Goal: Communication & Community: Answer question/provide support

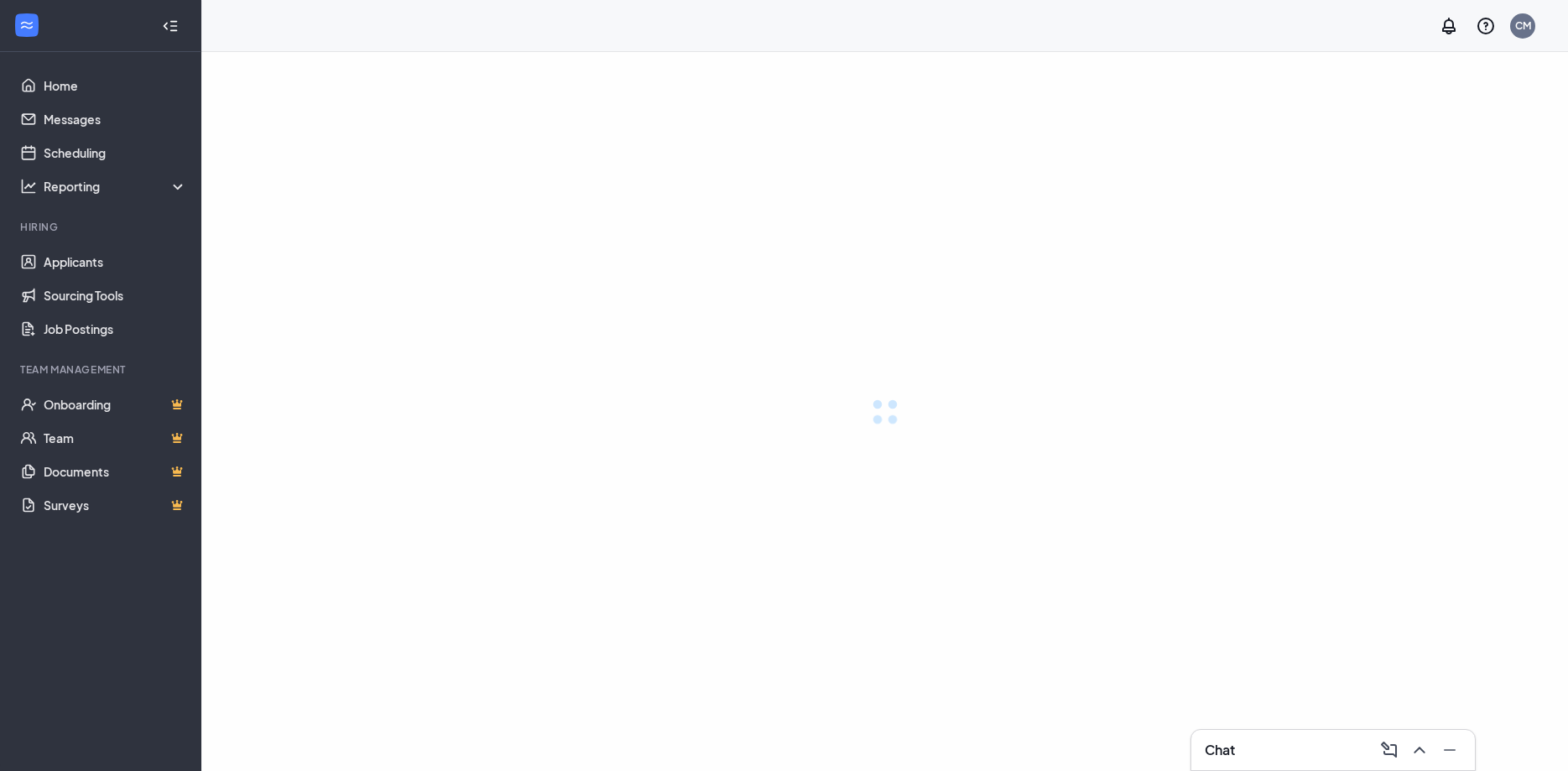
click at [579, 507] on div at bounding box center [885, 411] width 1367 height 718
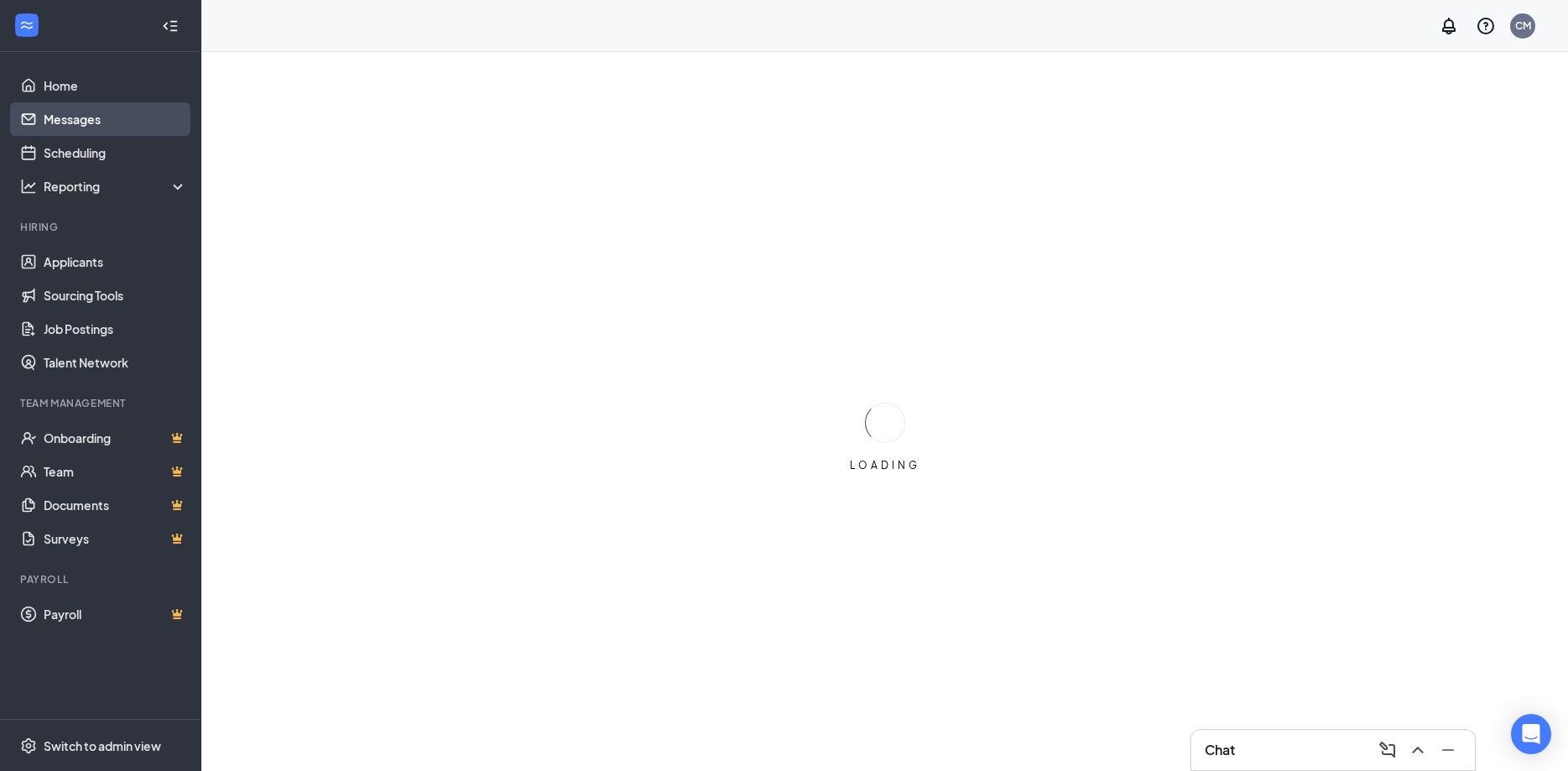
click at [93, 113] on link "Messages" at bounding box center [115, 119] width 143 height 33
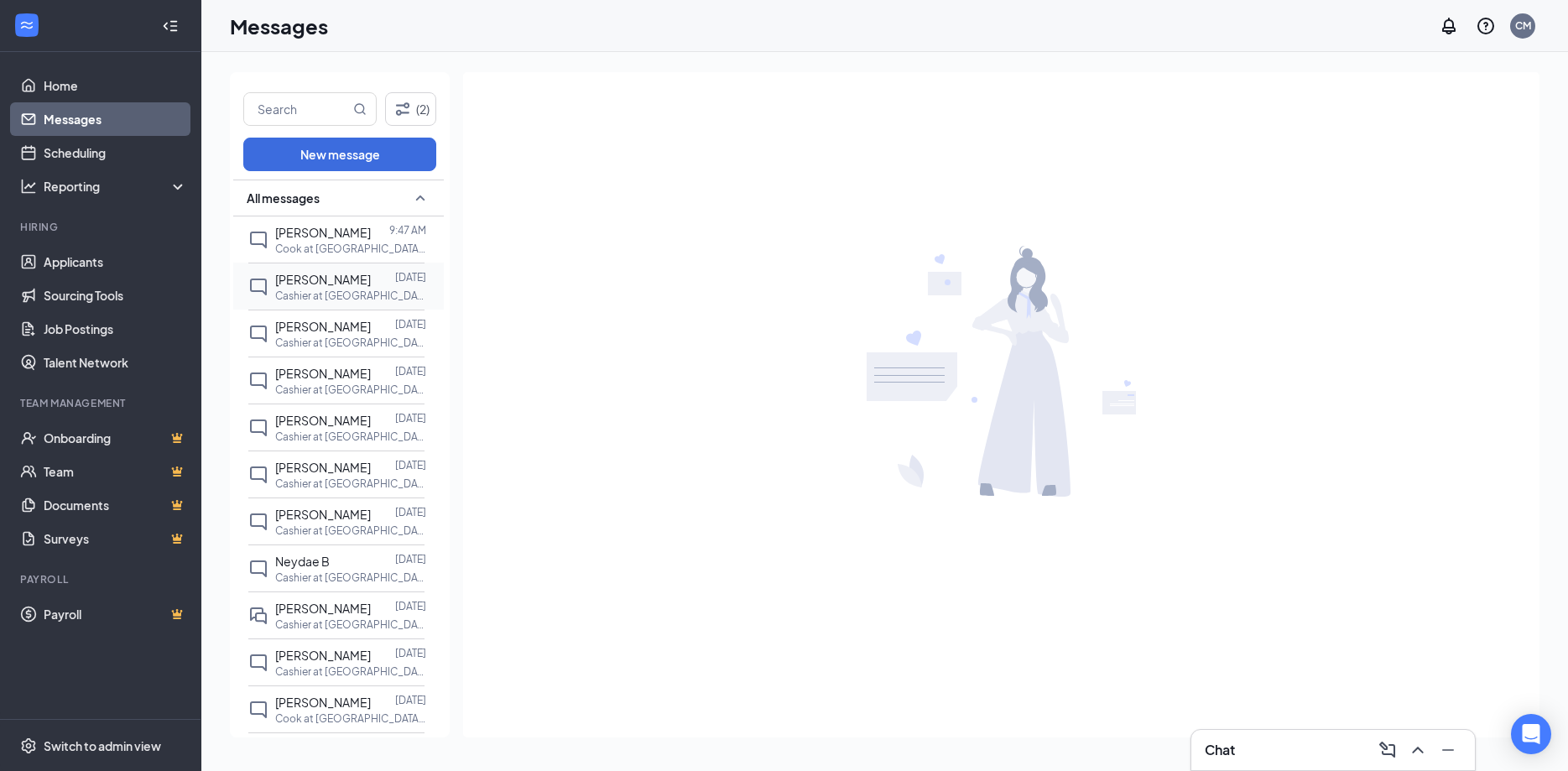
click at [374, 303] on p "Cashier at [GEOGRAPHIC_DATA], [GEOGRAPHIC_DATA]" at bounding box center [351, 295] width 151 height 15
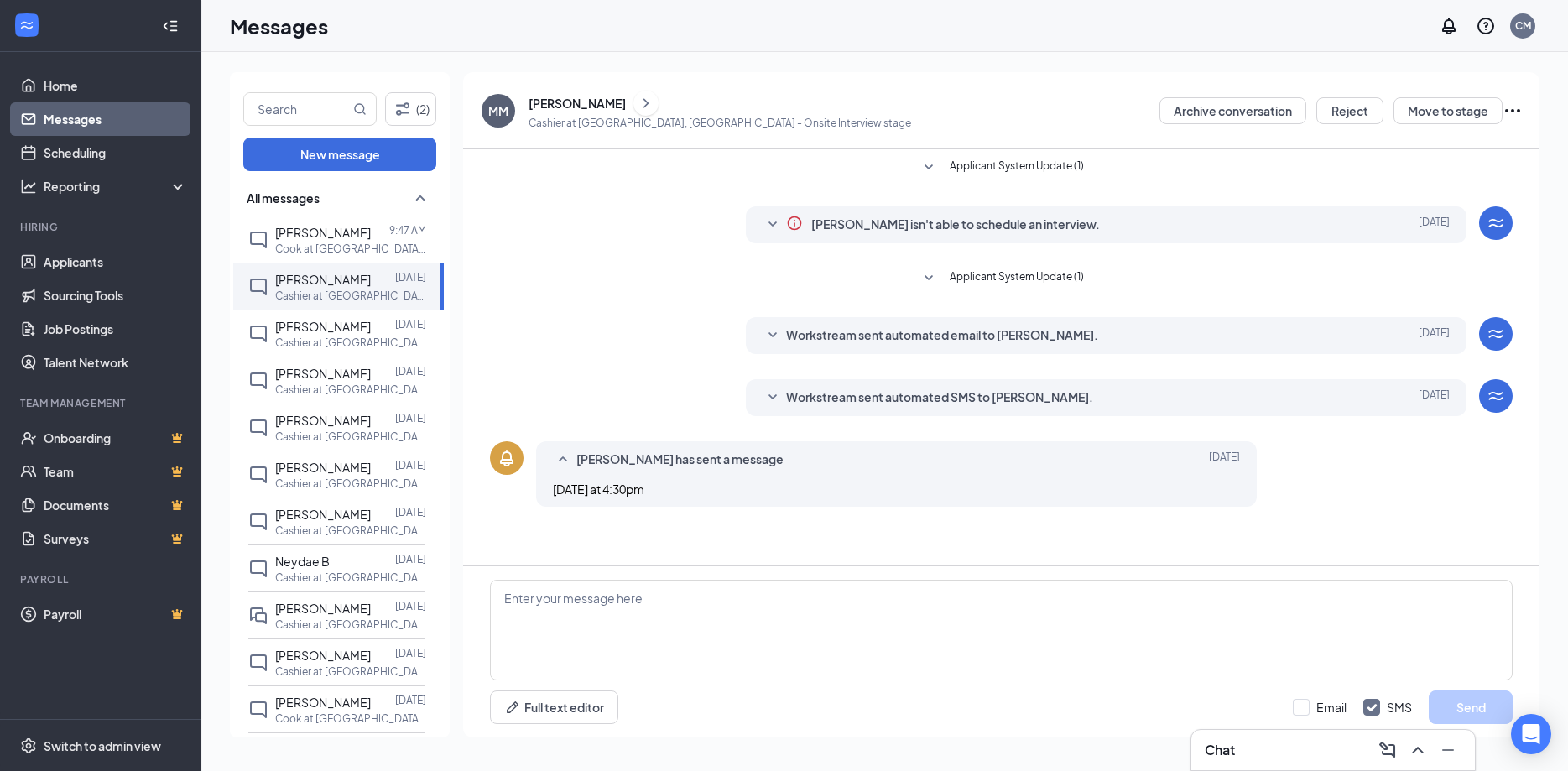
click at [1010, 546] on div "Applicant System Update (1) [PERSON_NAME] isn't able to schedule an interview. …" at bounding box center [1001, 356] width 1076 height 416
click at [357, 444] on p "Cashier at [GEOGRAPHIC_DATA], [GEOGRAPHIC_DATA]" at bounding box center [351, 436] width 151 height 15
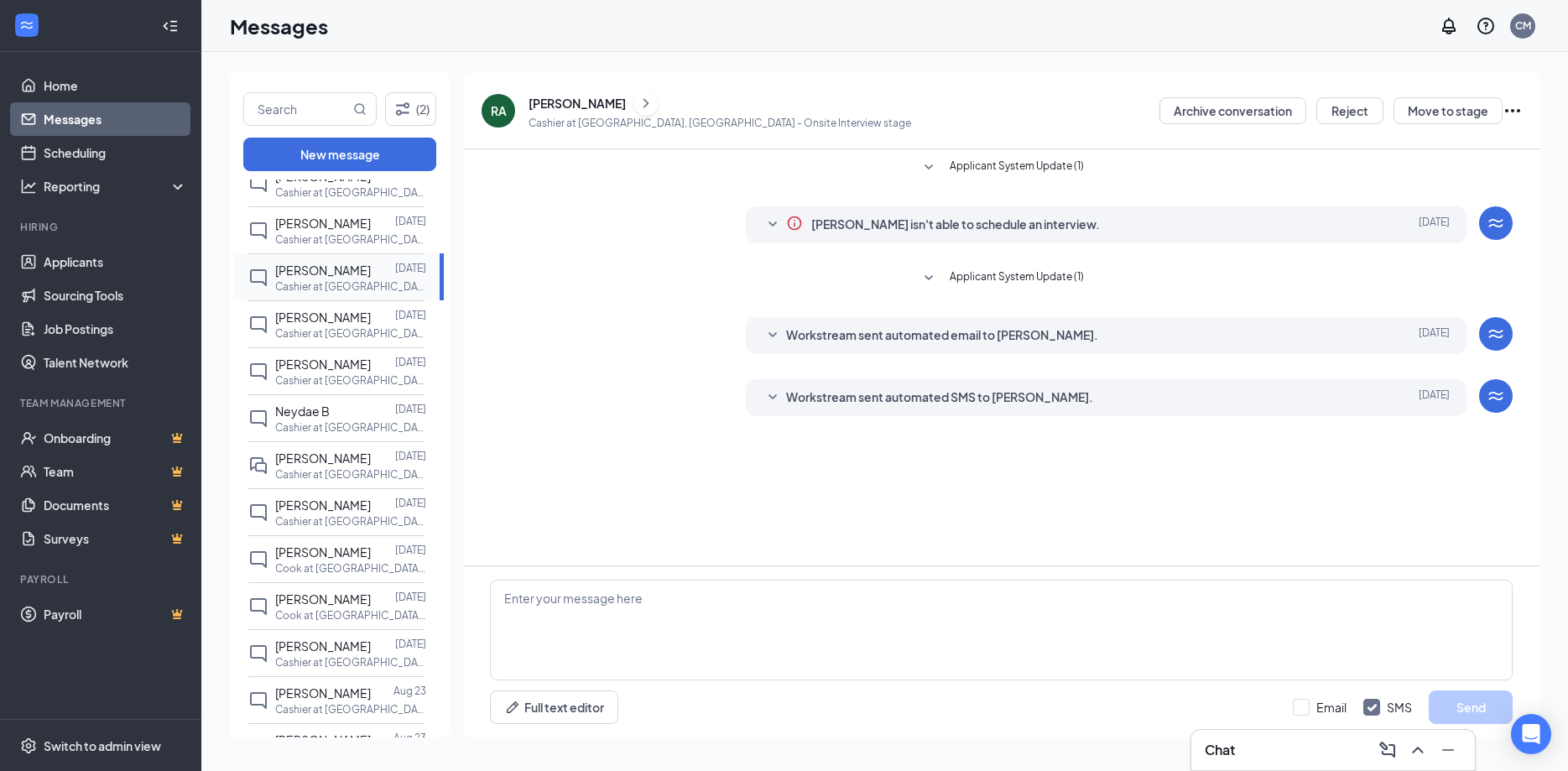
scroll to position [181, 0]
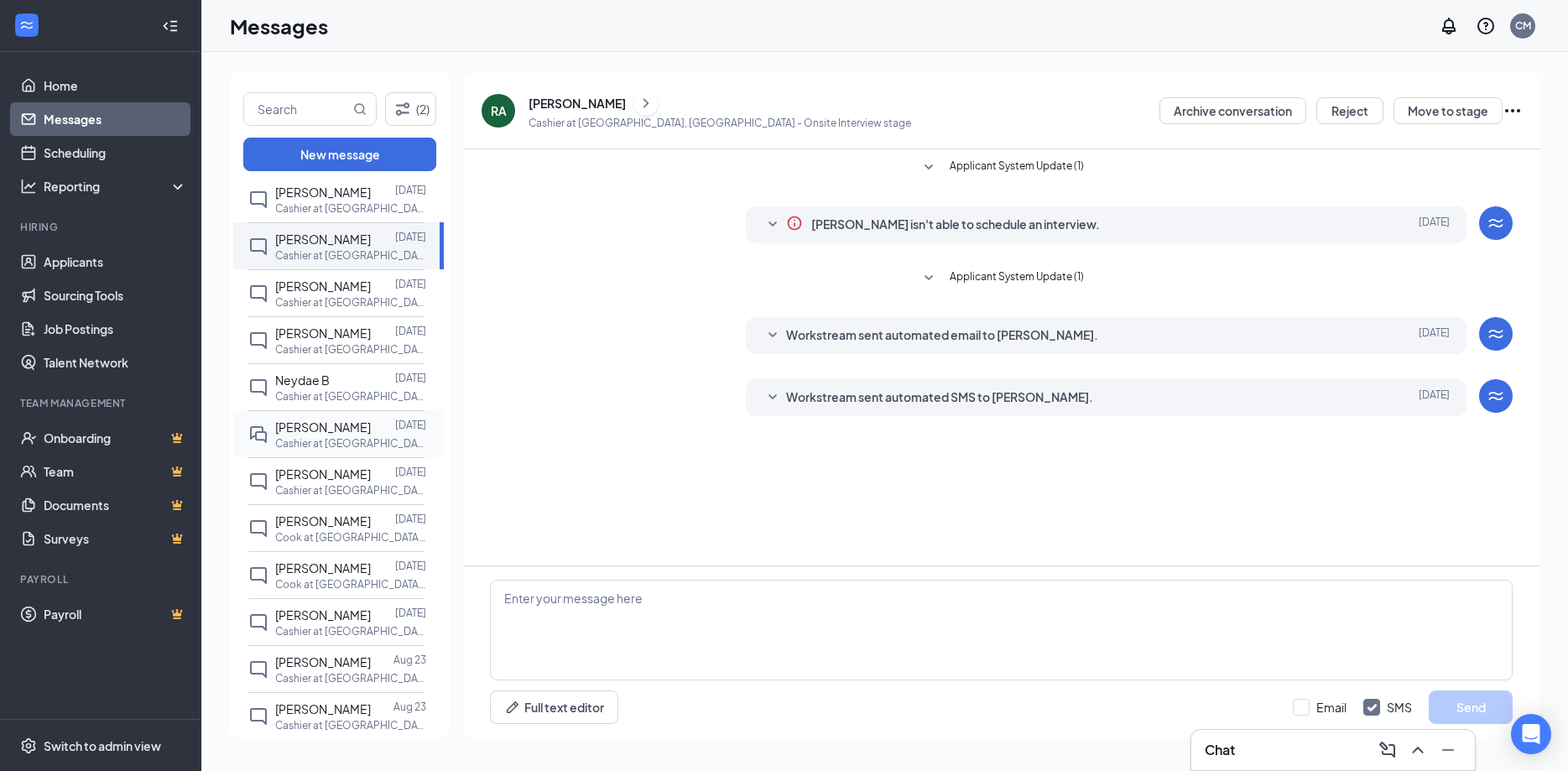
click at [338, 451] on p "Cashier at [GEOGRAPHIC_DATA], [GEOGRAPHIC_DATA]" at bounding box center [351, 443] width 151 height 15
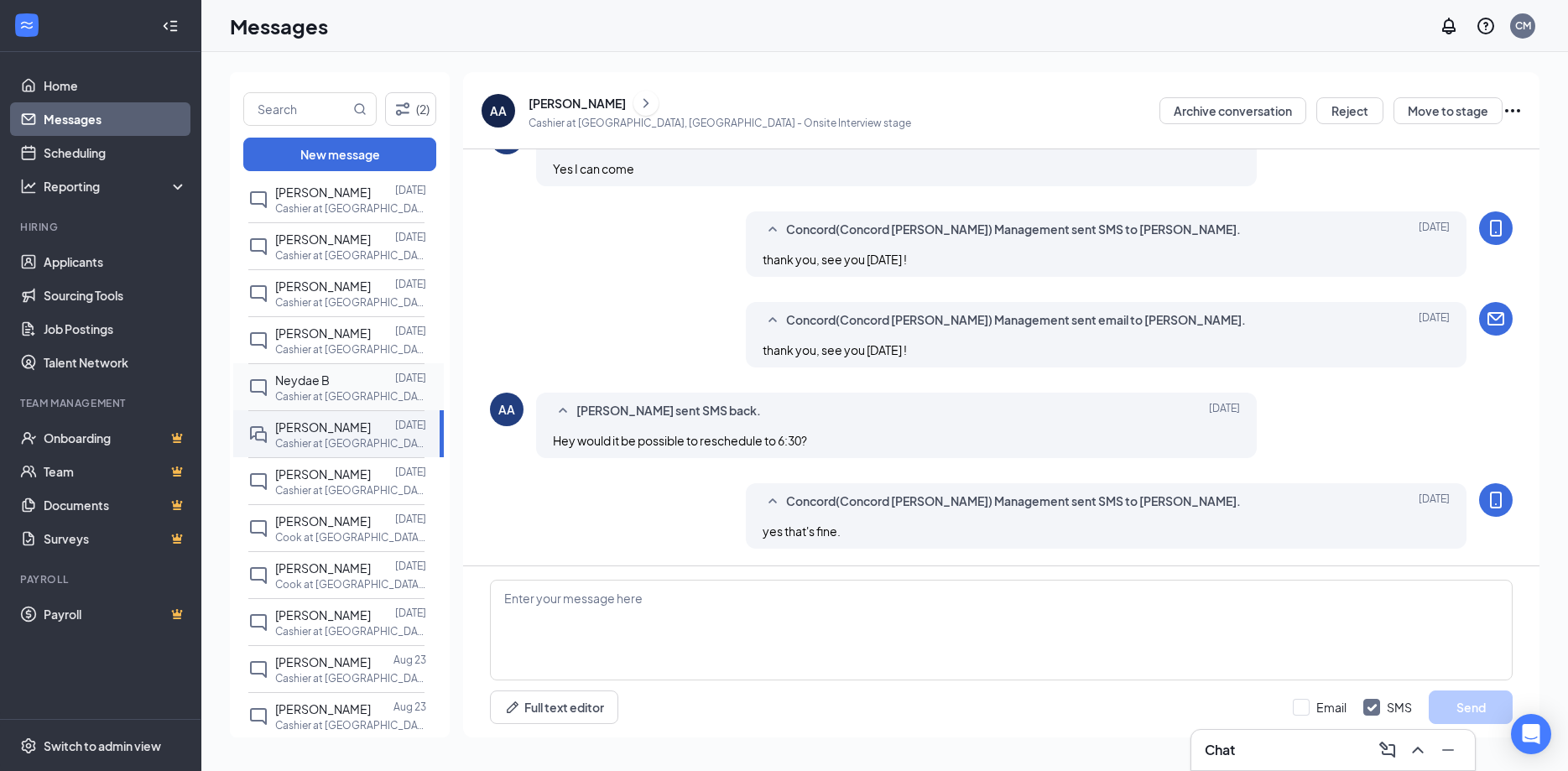
scroll to position [272, 0]
click at [346, 392] on div "[PERSON_NAME]" at bounding box center [323, 383] width 95 height 18
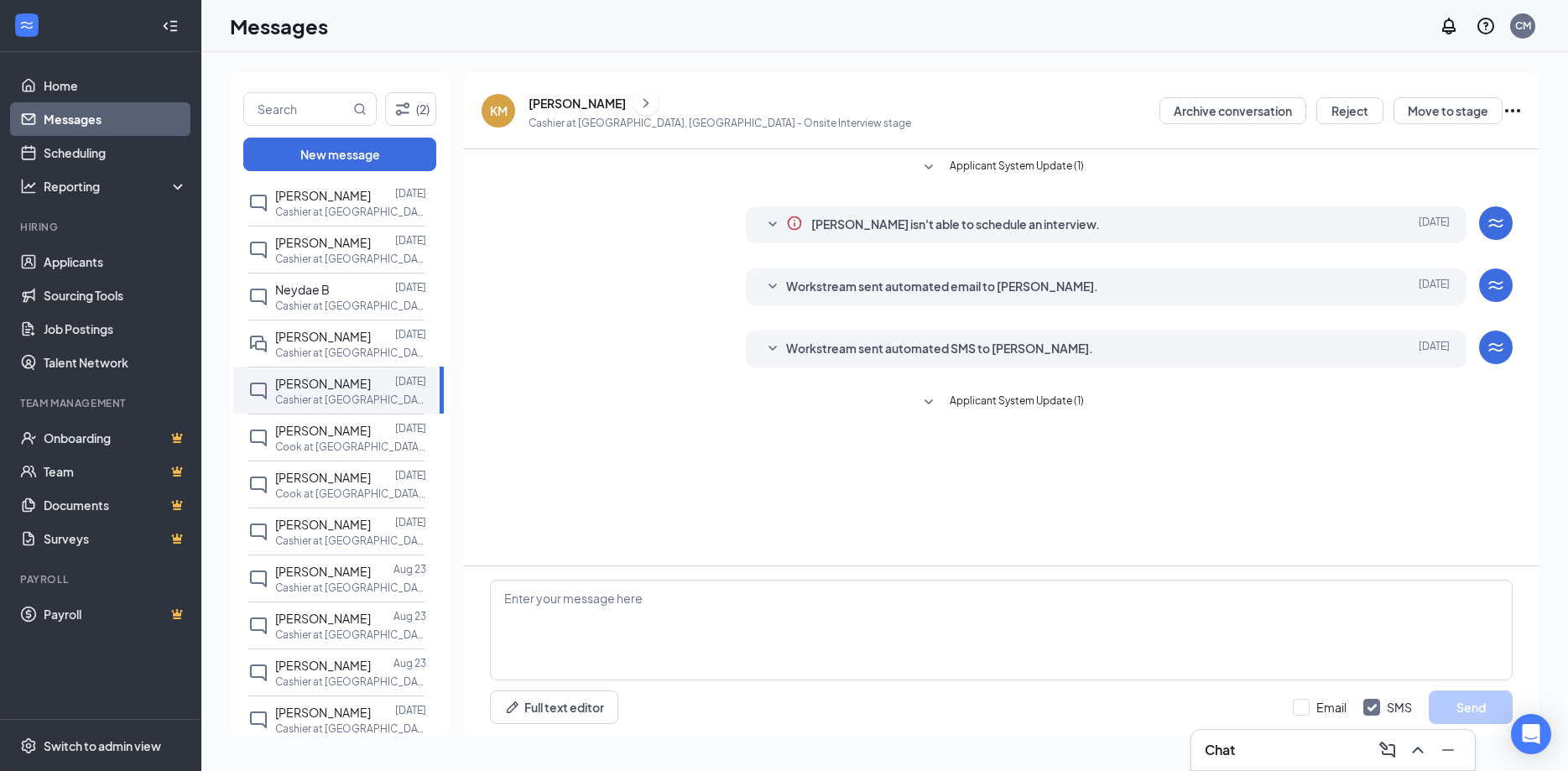
click at [654, 100] on icon "ChevronRight" at bounding box center [646, 103] width 17 height 20
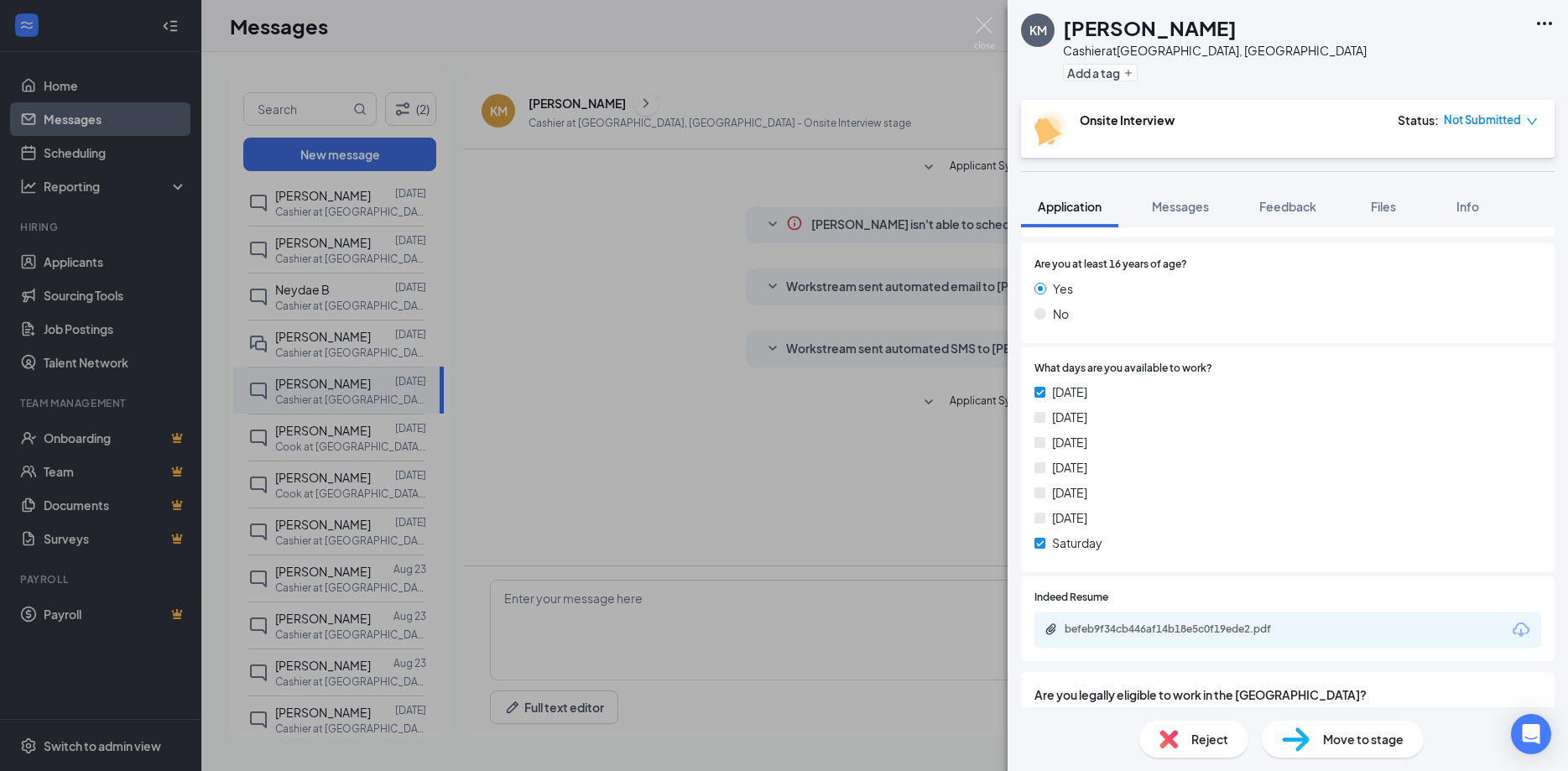
scroll to position [303, 0]
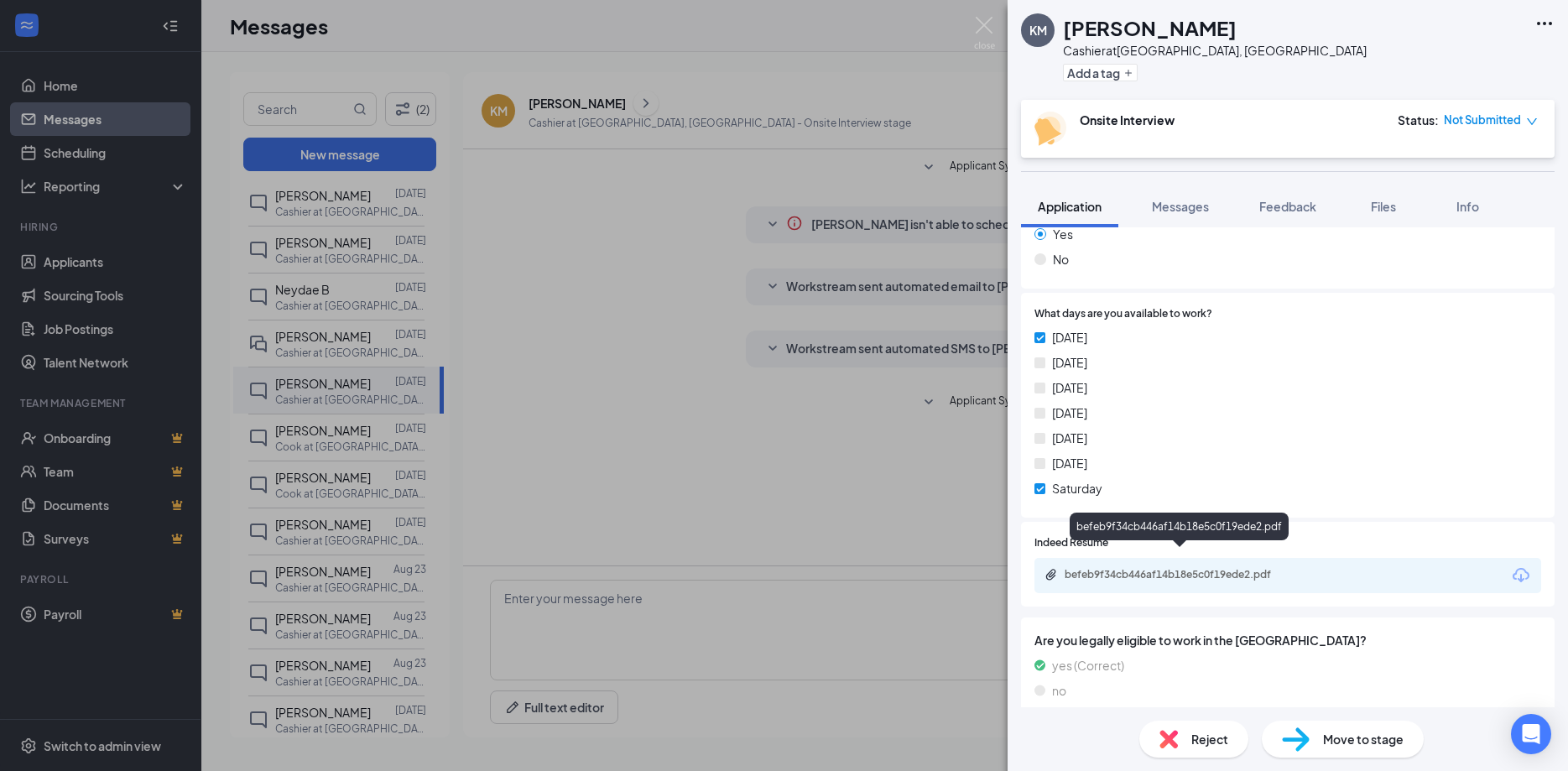
click at [1242, 568] on div "befeb9f34cb446af14b18e5c0f19ede2.pdf" at bounding box center [1181, 574] width 235 height 14
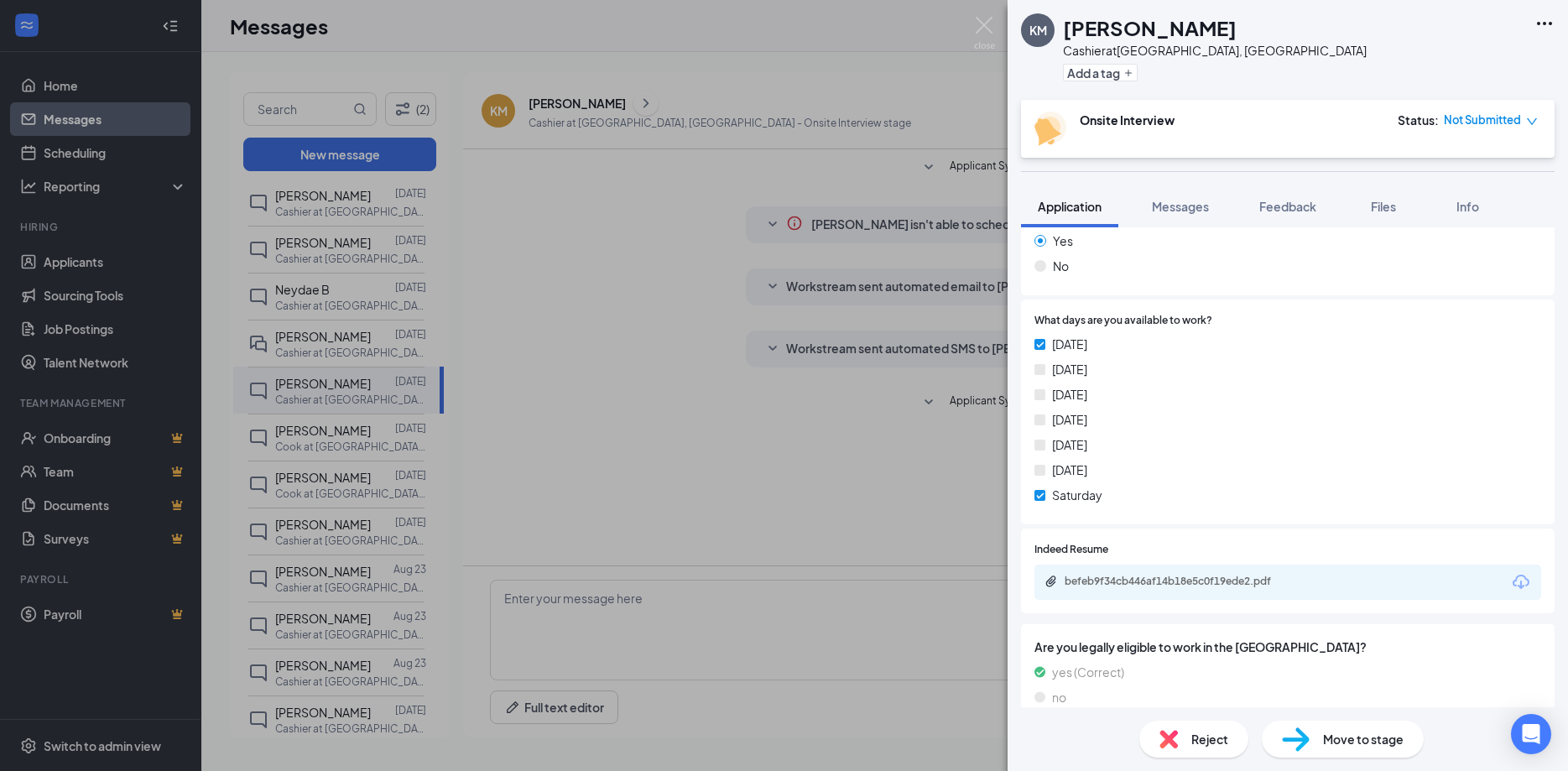
drag, startPoint x: 702, startPoint y: 380, endPoint x: 708, endPoint y: 373, distance: 9.2
click at [704, 379] on div "KM [PERSON_NAME] Cashier at [GEOGRAPHIC_DATA], [GEOGRAPHIC_DATA] Add a tag Onsi…" at bounding box center [784, 386] width 1568 height 771
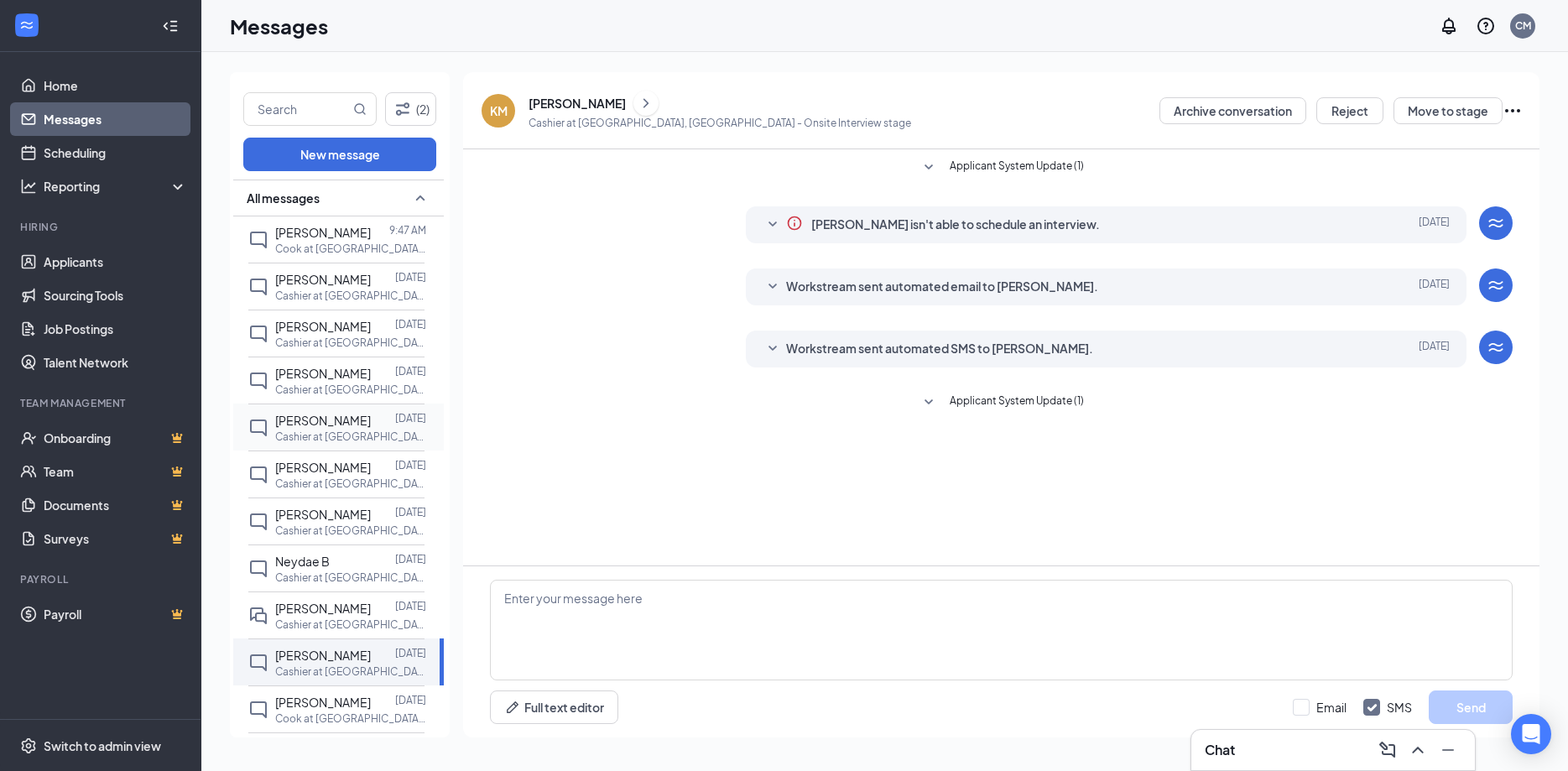
click at [371, 429] on div at bounding box center [383, 420] width 24 height 18
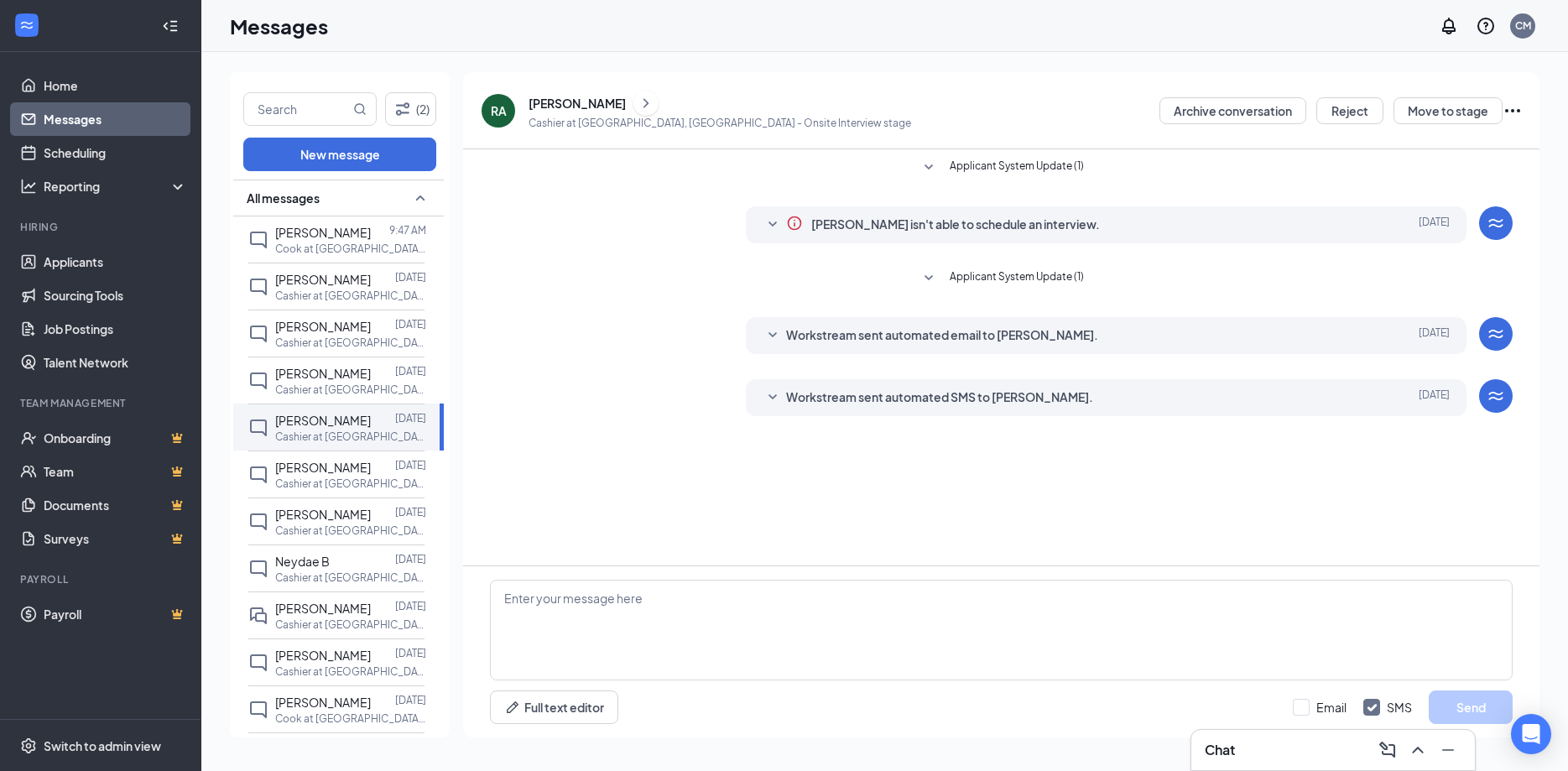
click at [638, 103] on icon "ChevronRight" at bounding box center [646, 103] width 17 height 20
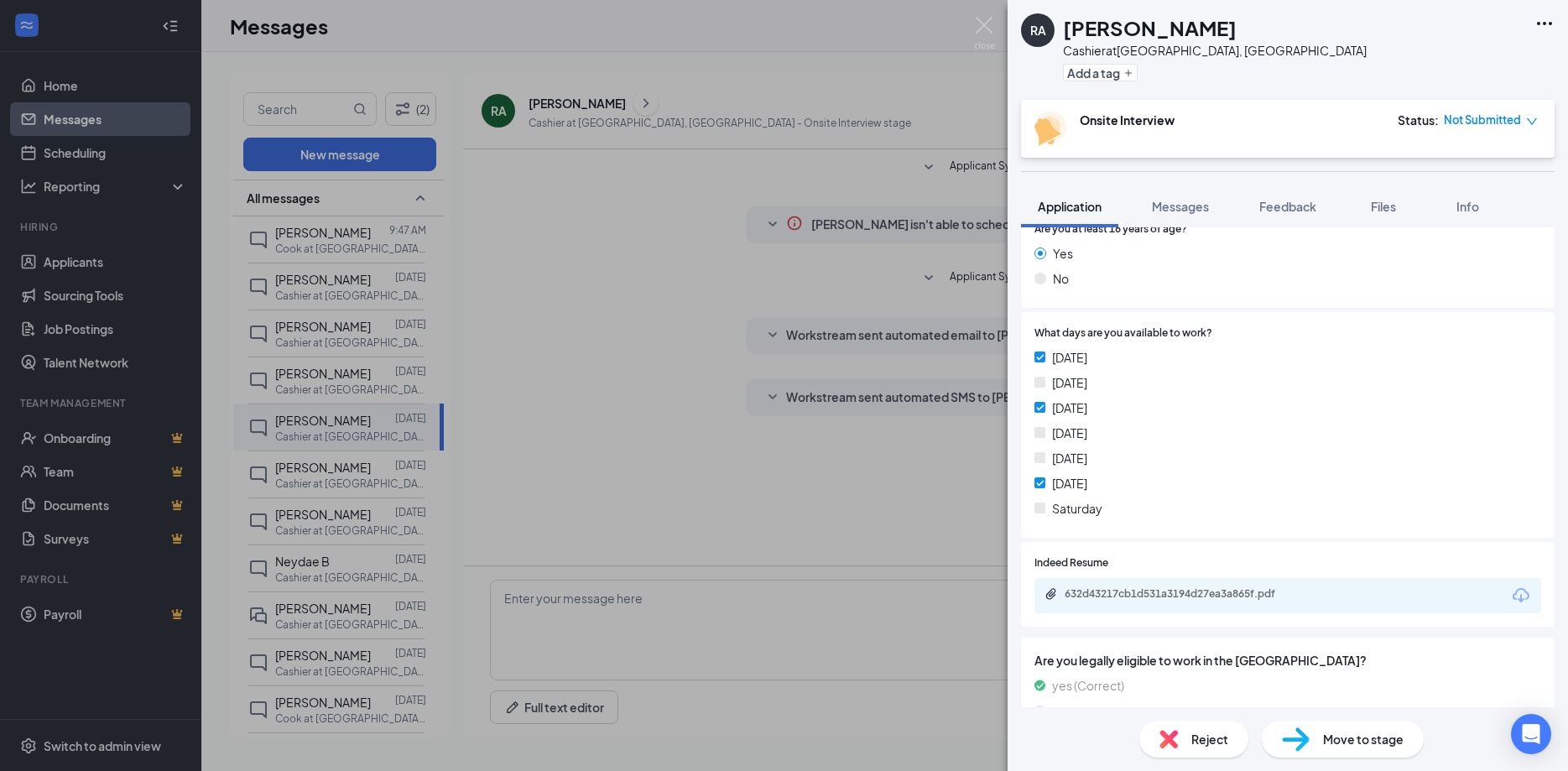
scroll to position [343, 0]
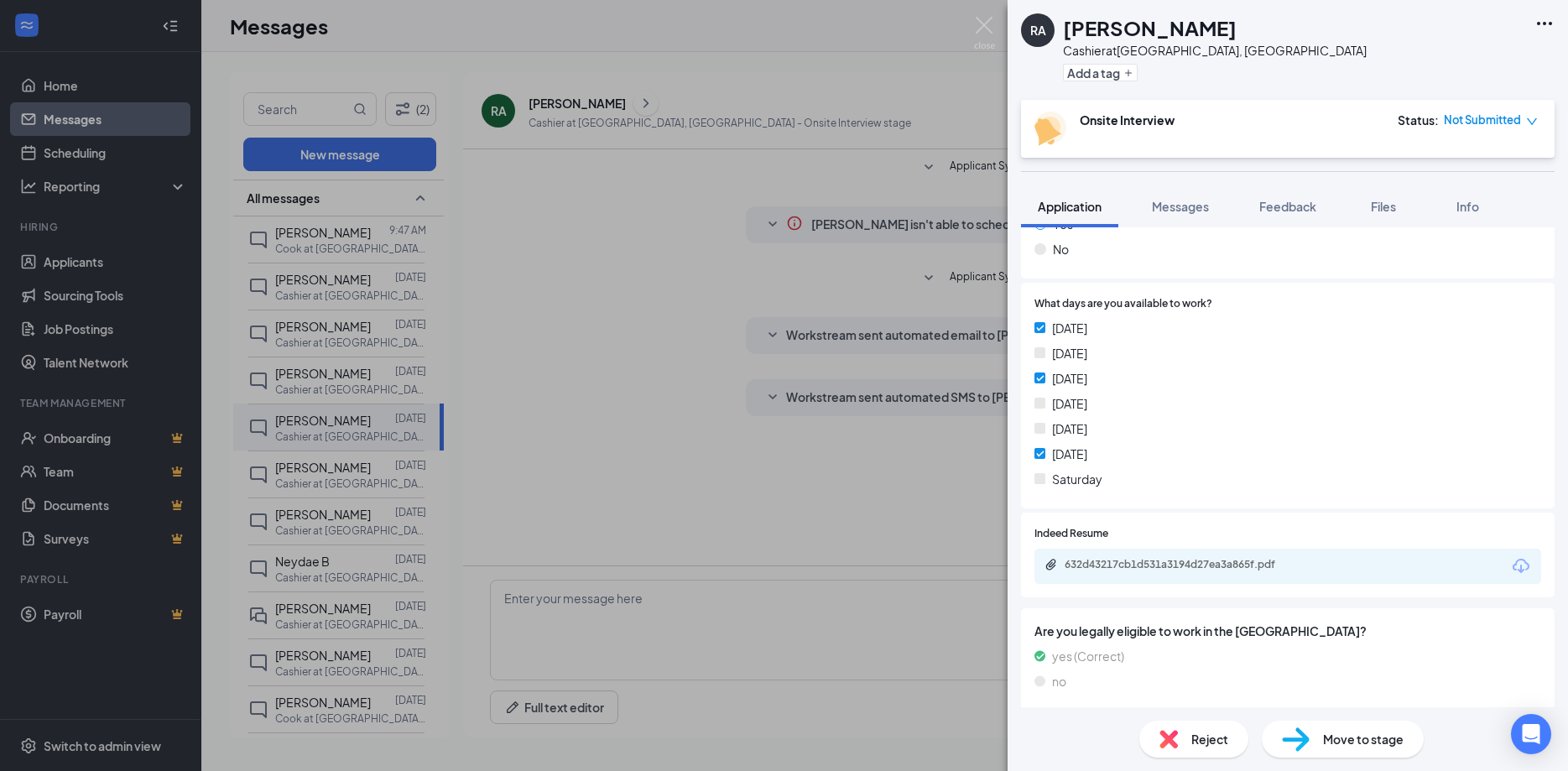
click at [1334, 562] on div "632d43217cb1d531a3194d27ea3a865f.pdf" at bounding box center [1288, 566] width 506 height 35
click at [1188, 551] on div "632d43217cb1d531a3194d27ea3a865f.pdf" at bounding box center [1179, 536] width 223 height 34
click at [1184, 564] on div "632d43217cb1d531a3194d27ea3a865f.pdf" at bounding box center [1181, 565] width 235 height 14
click at [980, 23] on img at bounding box center [985, 33] width 21 height 33
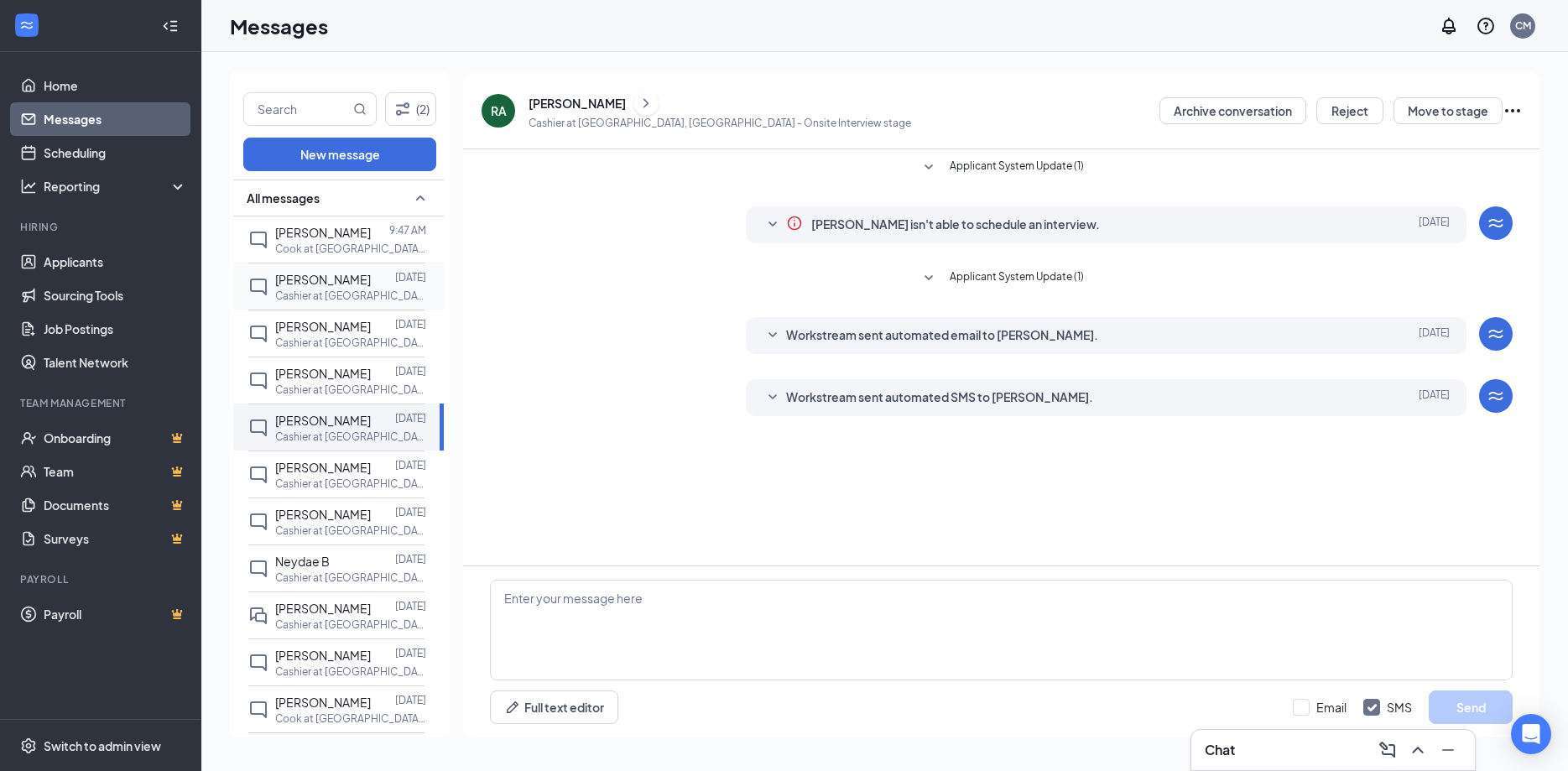
click at [356, 310] on div "[PERSON_NAME] [DATE] Cashier at [GEOGRAPHIC_DATA], [GEOGRAPHIC_DATA]" at bounding box center [336, 286] width 176 height 47
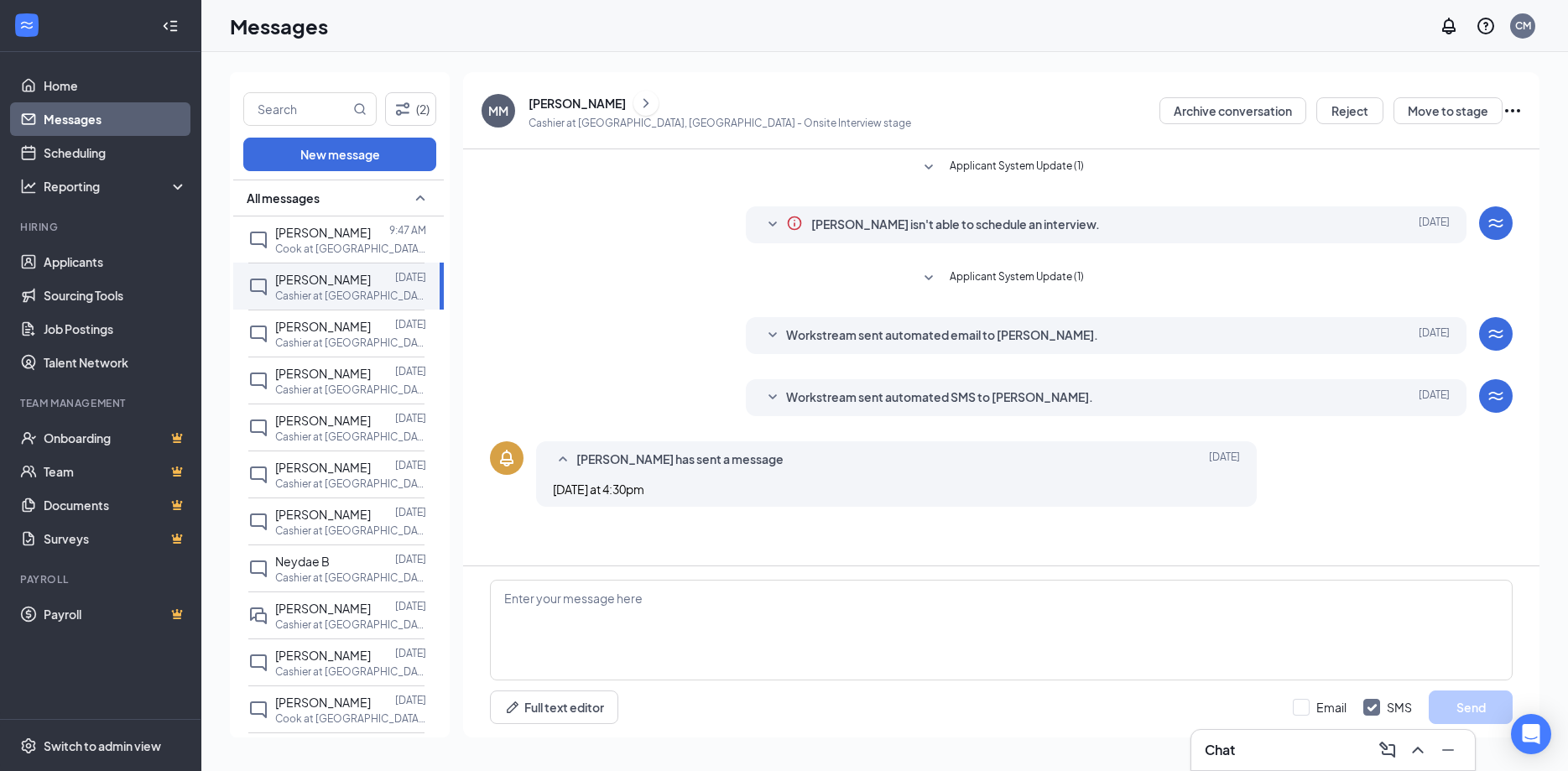
click at [647, 106] on icon "ChevronRight" at bounding box center [646, 103] width 17 height 20
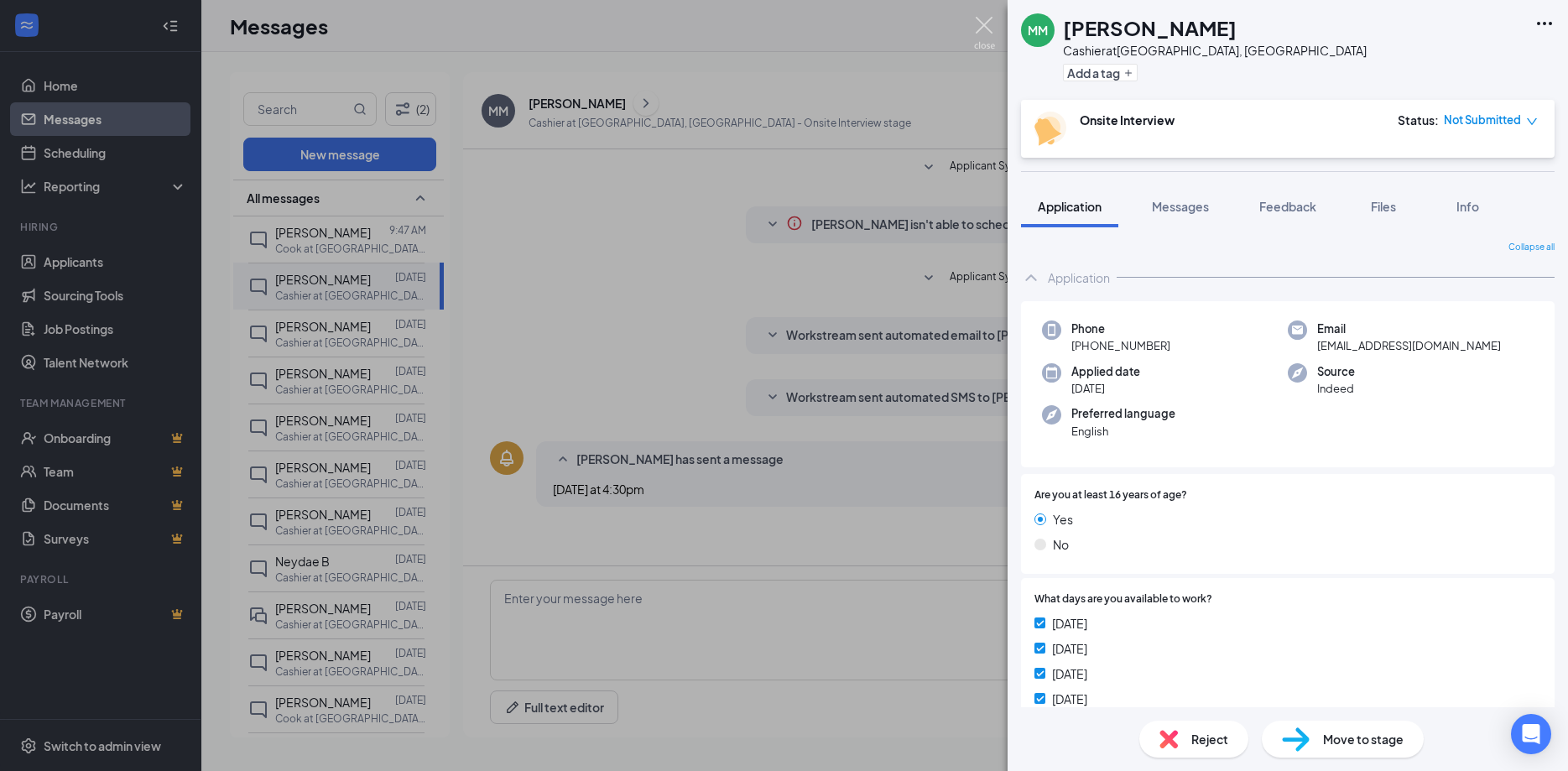
click at [990, 34] on img at bounding box center [985, 33] width 21 height 33
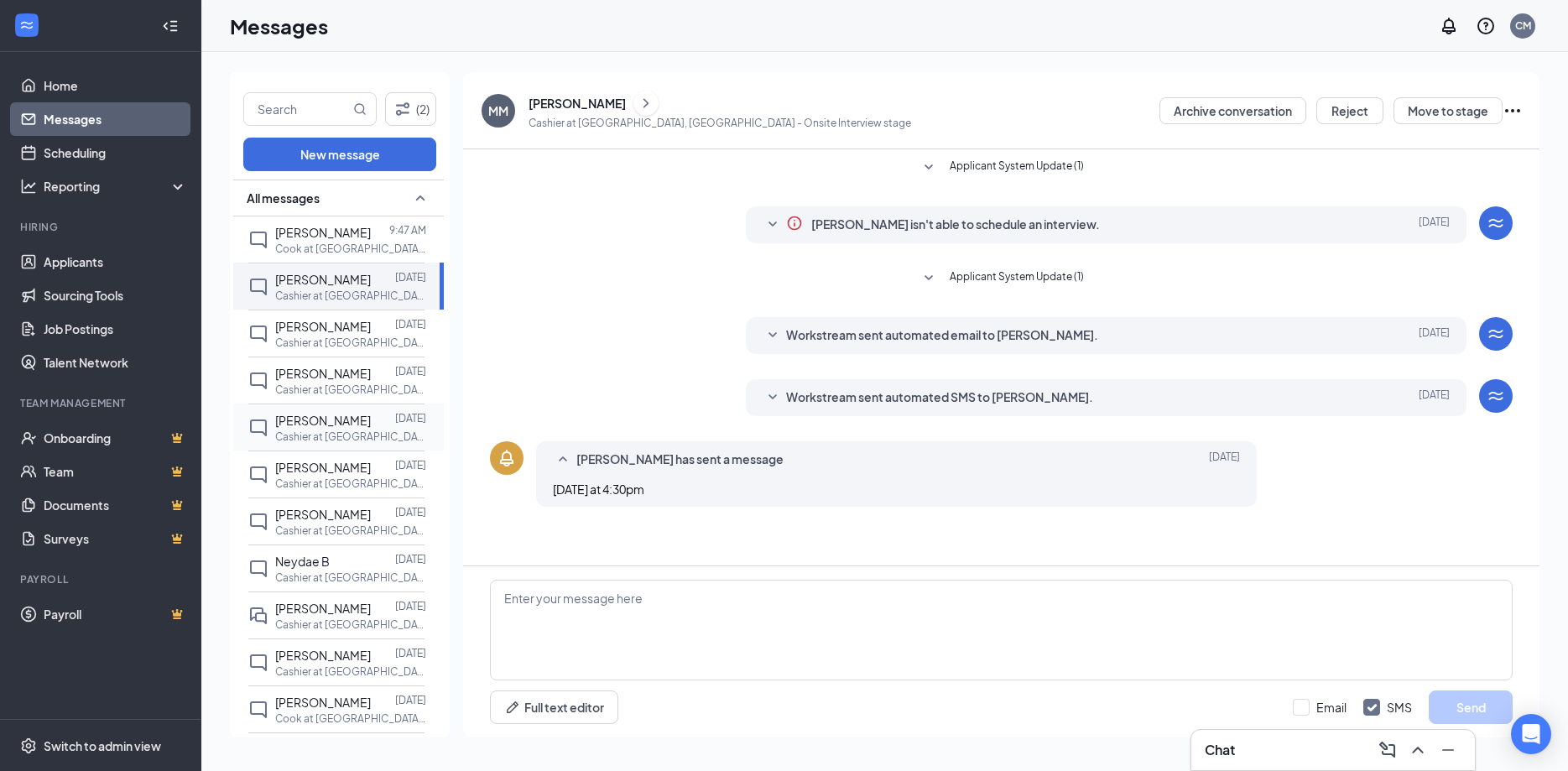
click at [331, 427] on span "[PERSON_NAME]" at bounding box center [323, 421] width 95 height 16
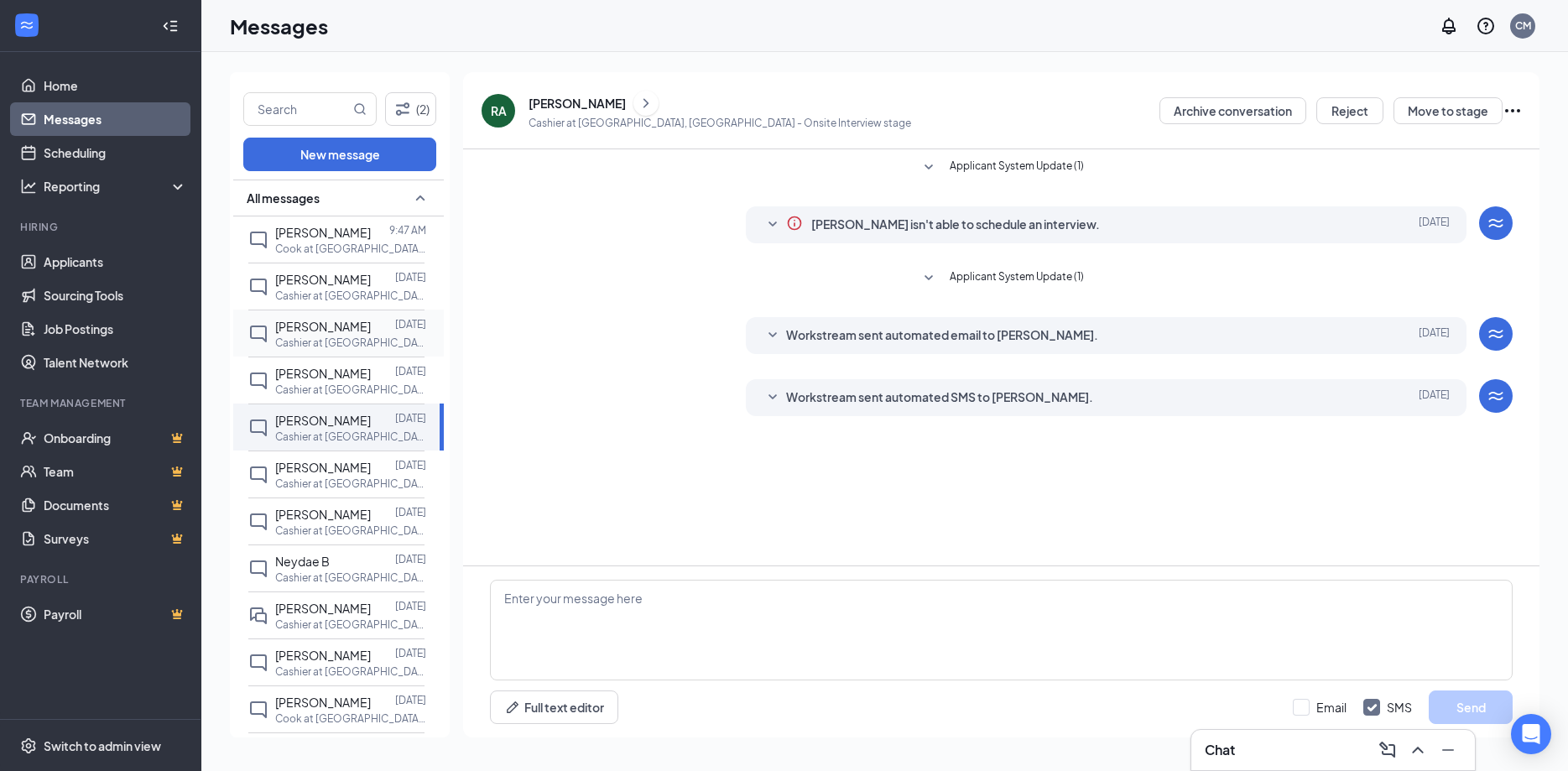
click at [343, 349] on p "Cashier at [GEOGRAPHIC_DATA], [GEOGRAPHIC_DATA]" at bounding box center [351, 343] width 151 height 15
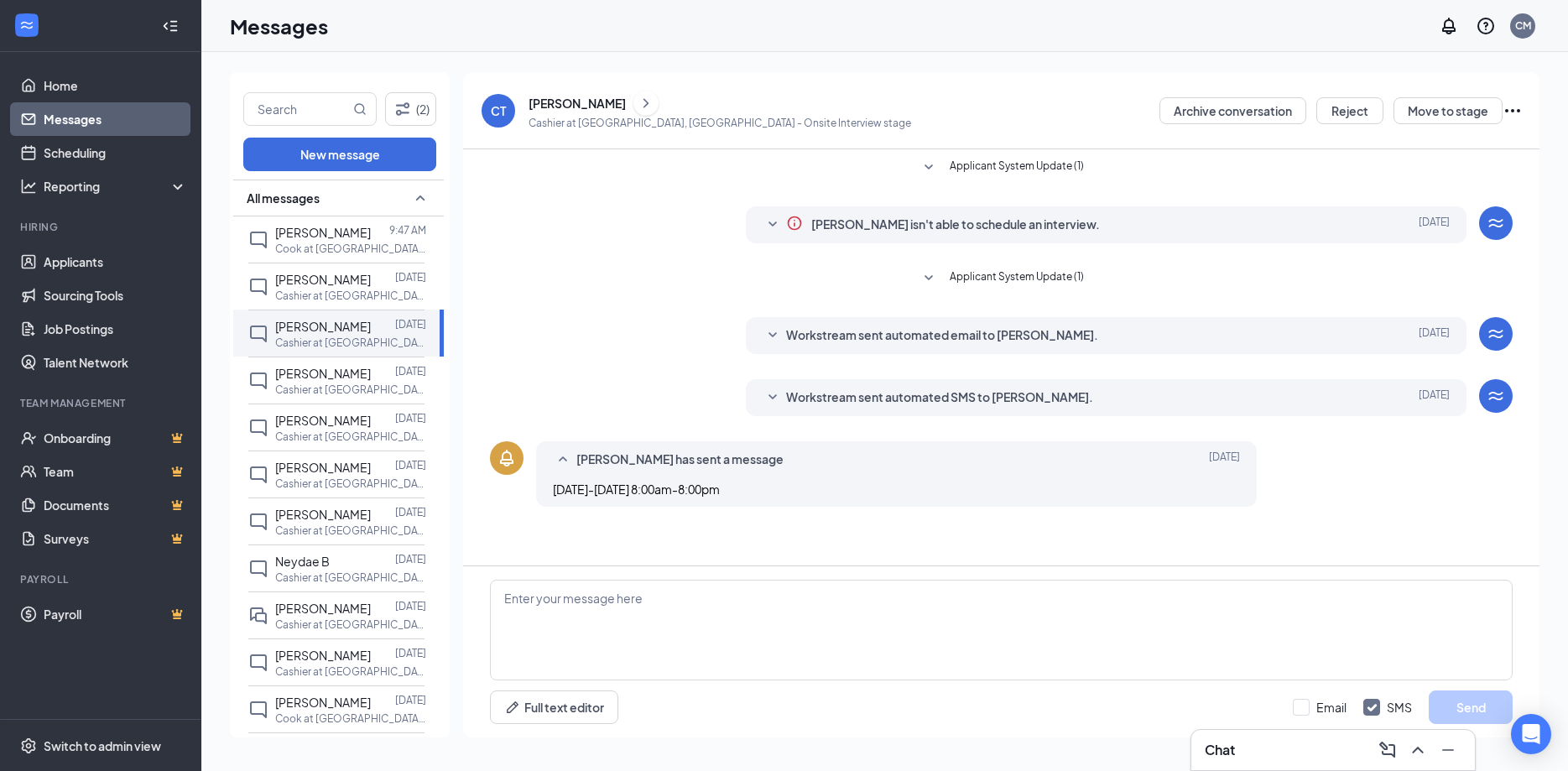
click at [654, 97] on icon "ChevronRight" at bounding box center [646, 103] width 17 height 20
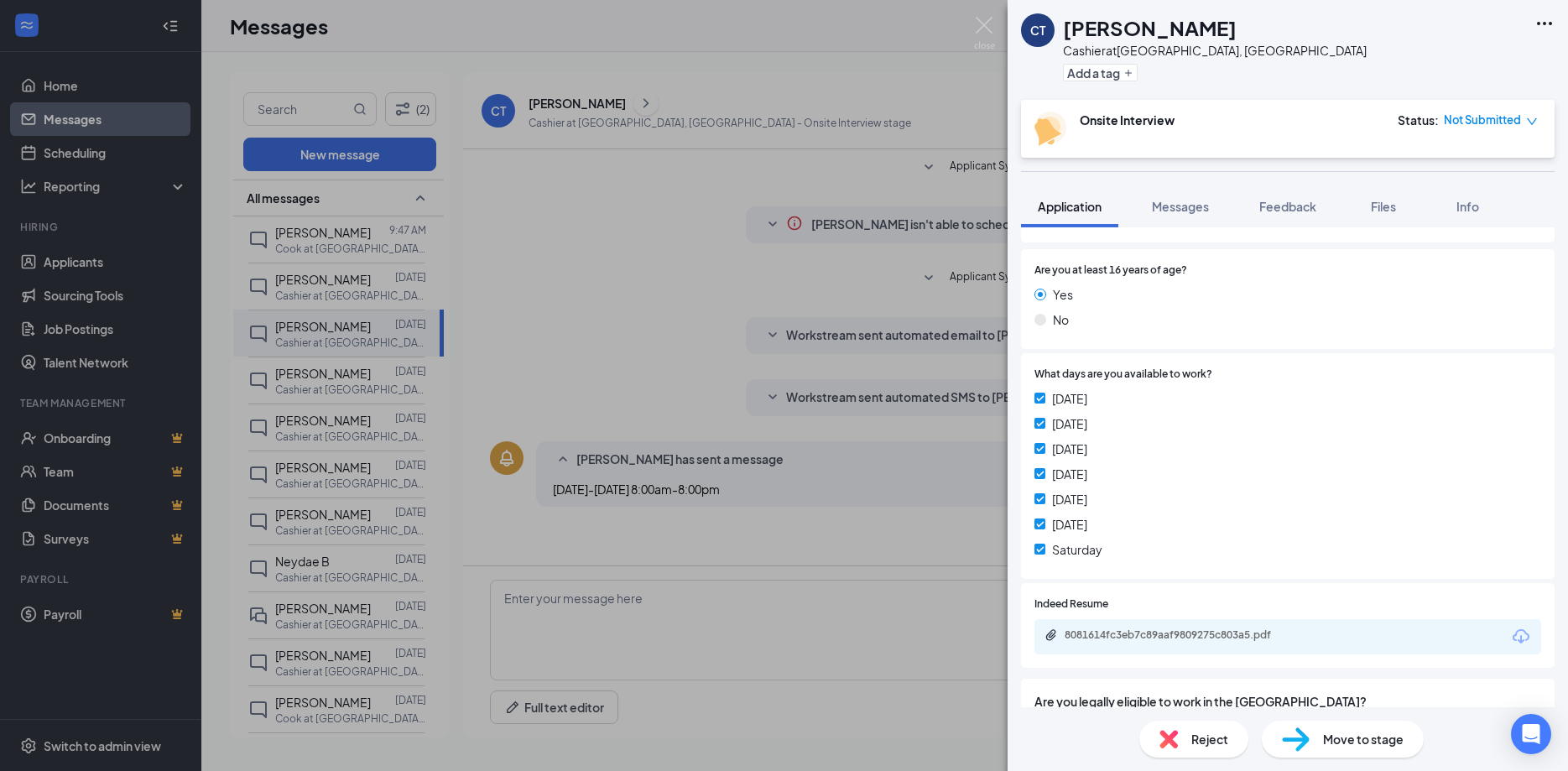
scroll to position [349, 0]
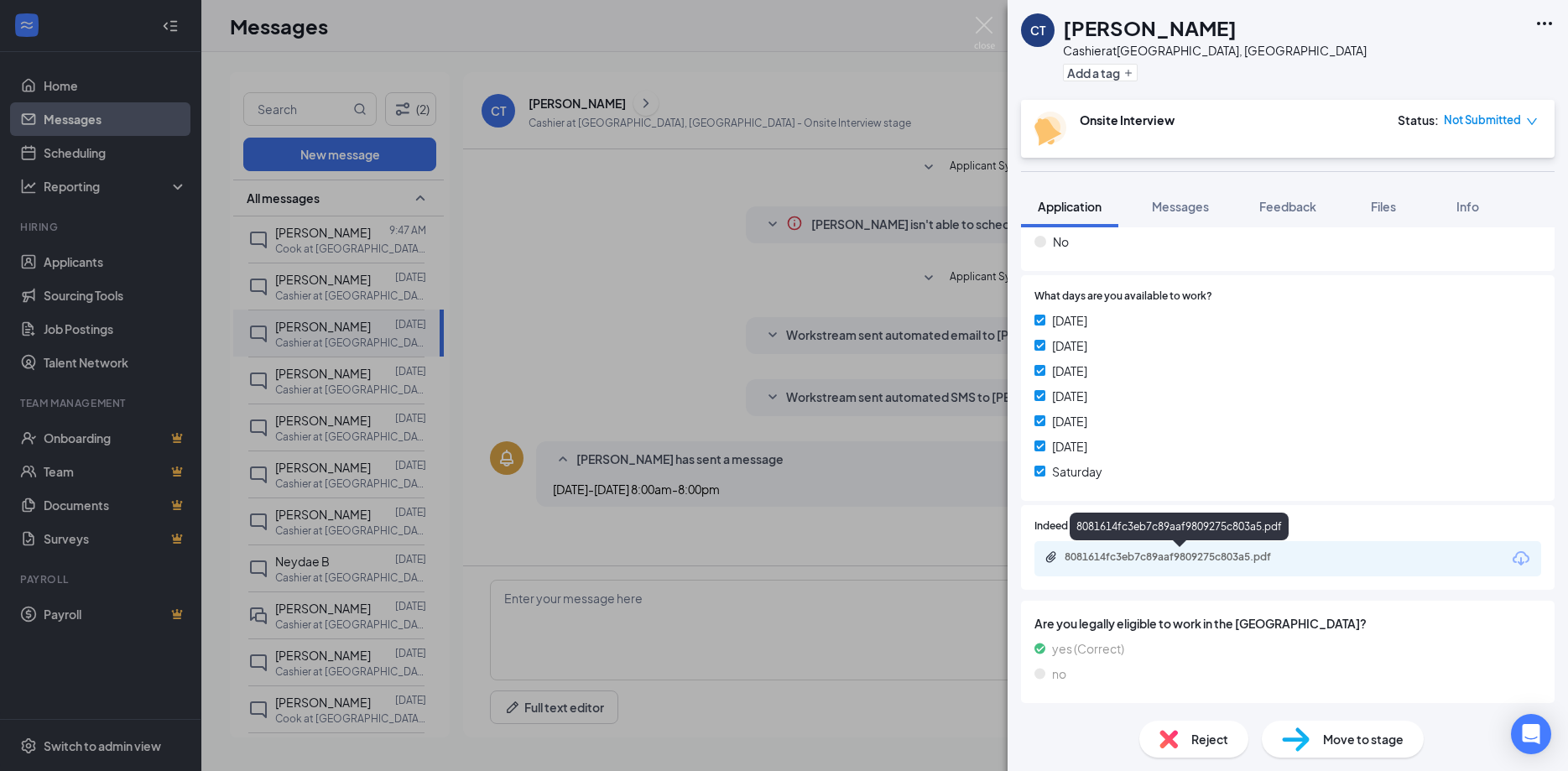
click at [1181, 561] on div "8081614fc3eb7c89aaf9809275c803a5.pdf" at bounding box center [1181, 557] width 235 height 14
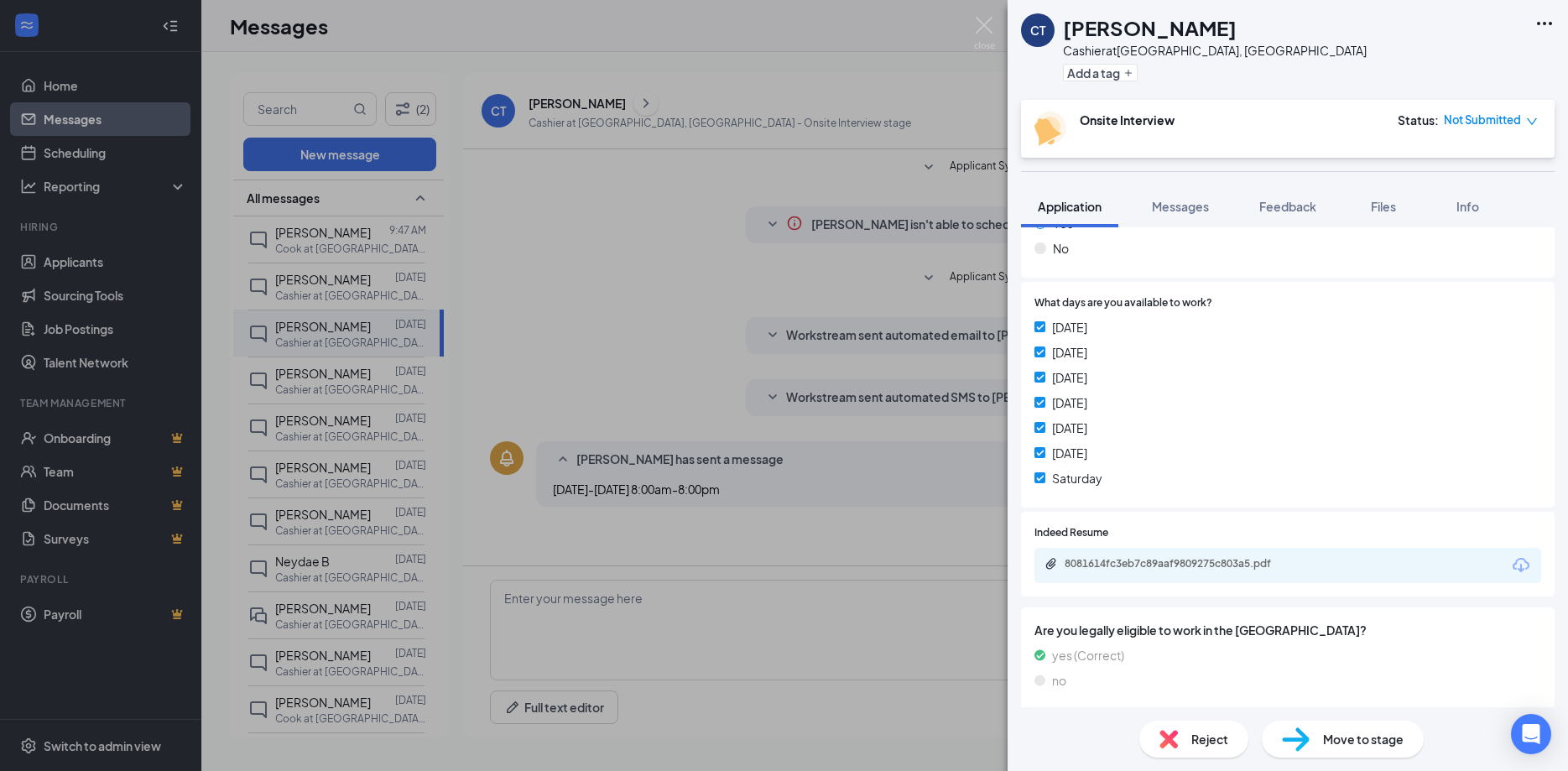
click at [385, 514] on div "CT [PERSON_NAME] at [GEOGRAPHIC_DATA], [GEOGRAPHIC_DATA] Add a tag Onsite Inter…" at bounding box center [784, 386] width 1568 height 771
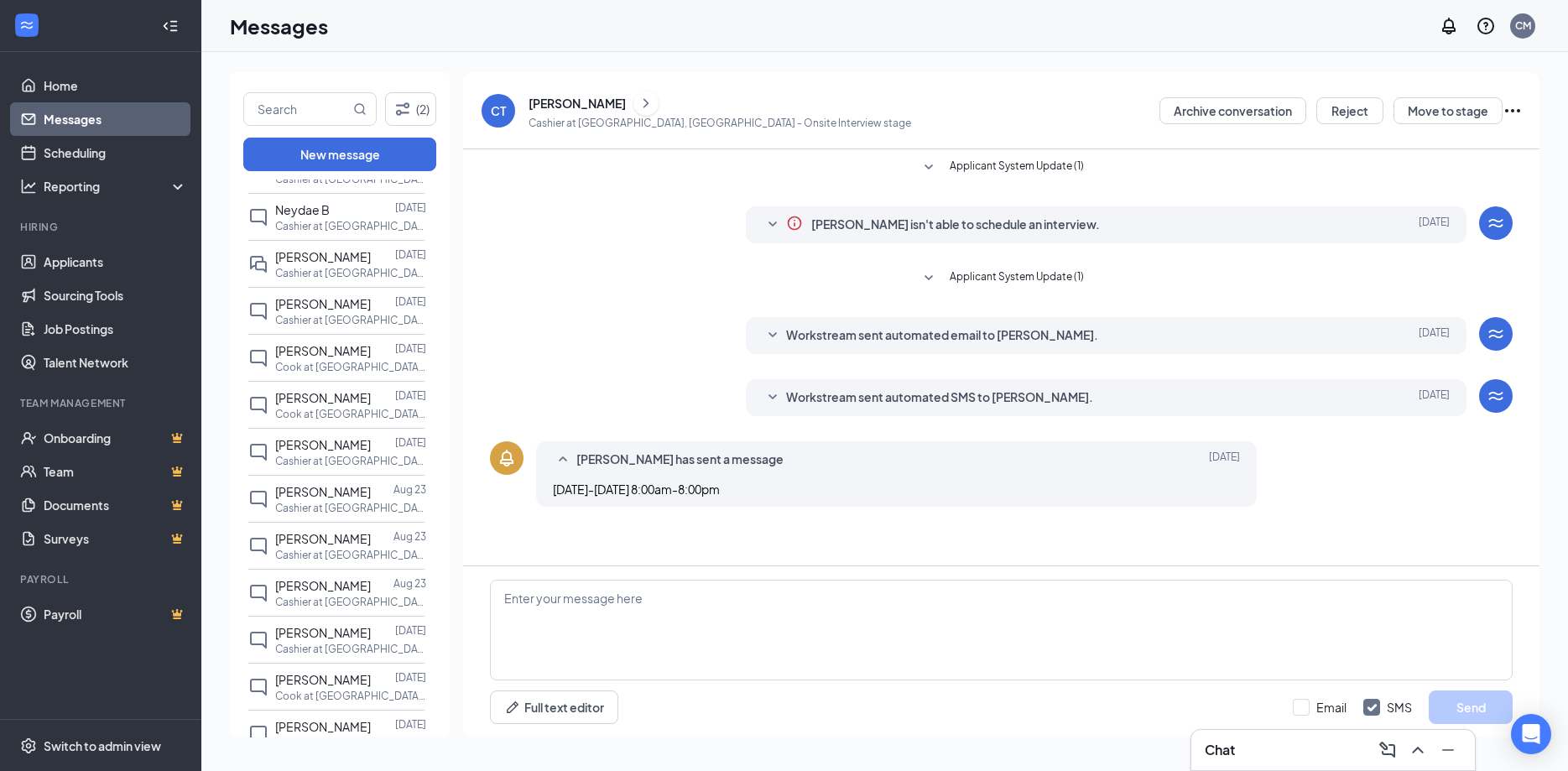
scroll to position [362, 0]
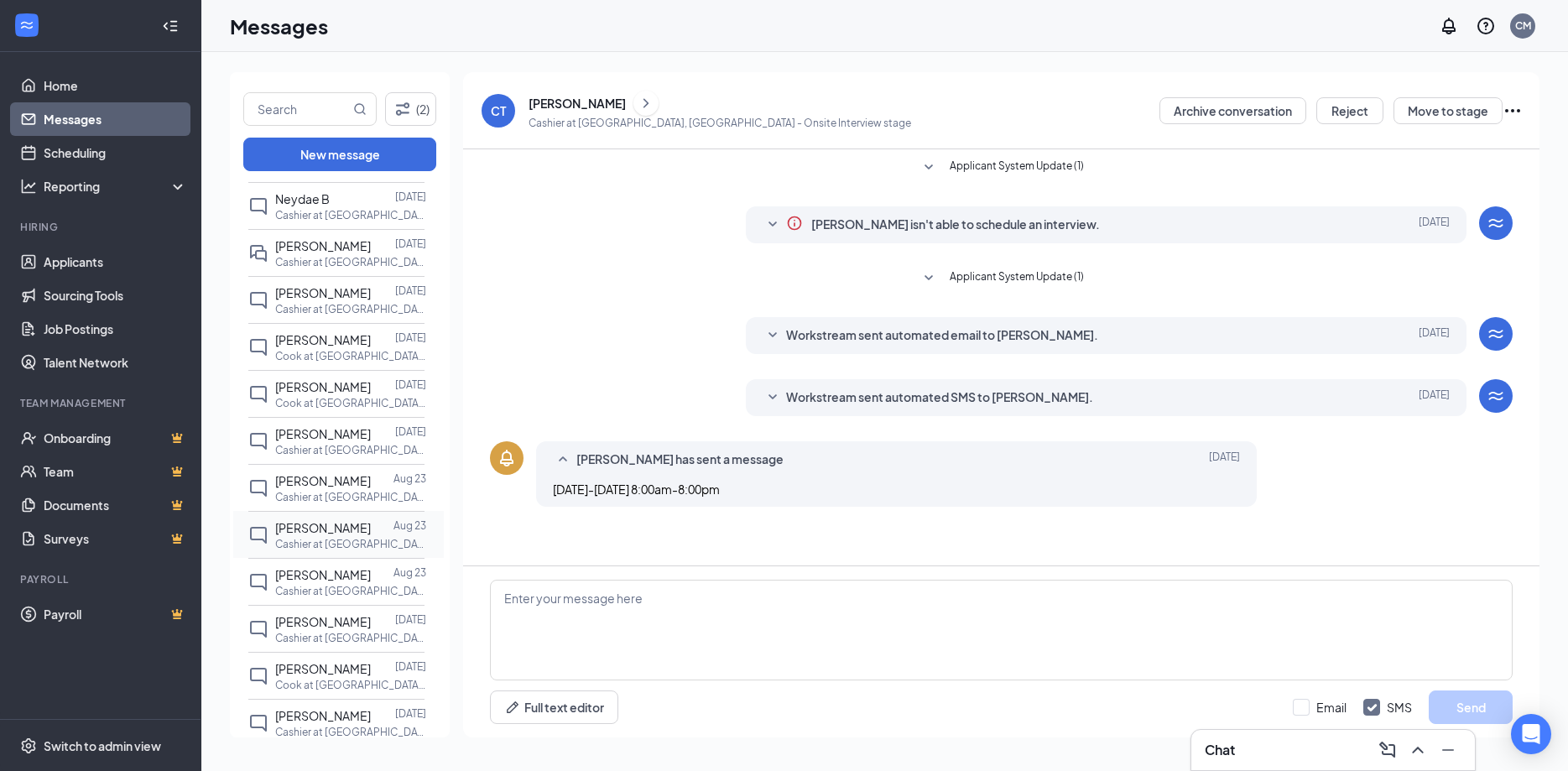
click at [336, 551] on p "Cashier at [GEOGRAPHIC_DATA], [GEOGRAPHIC_DATA]" at bounding box center [351, 543] width 151 height 15
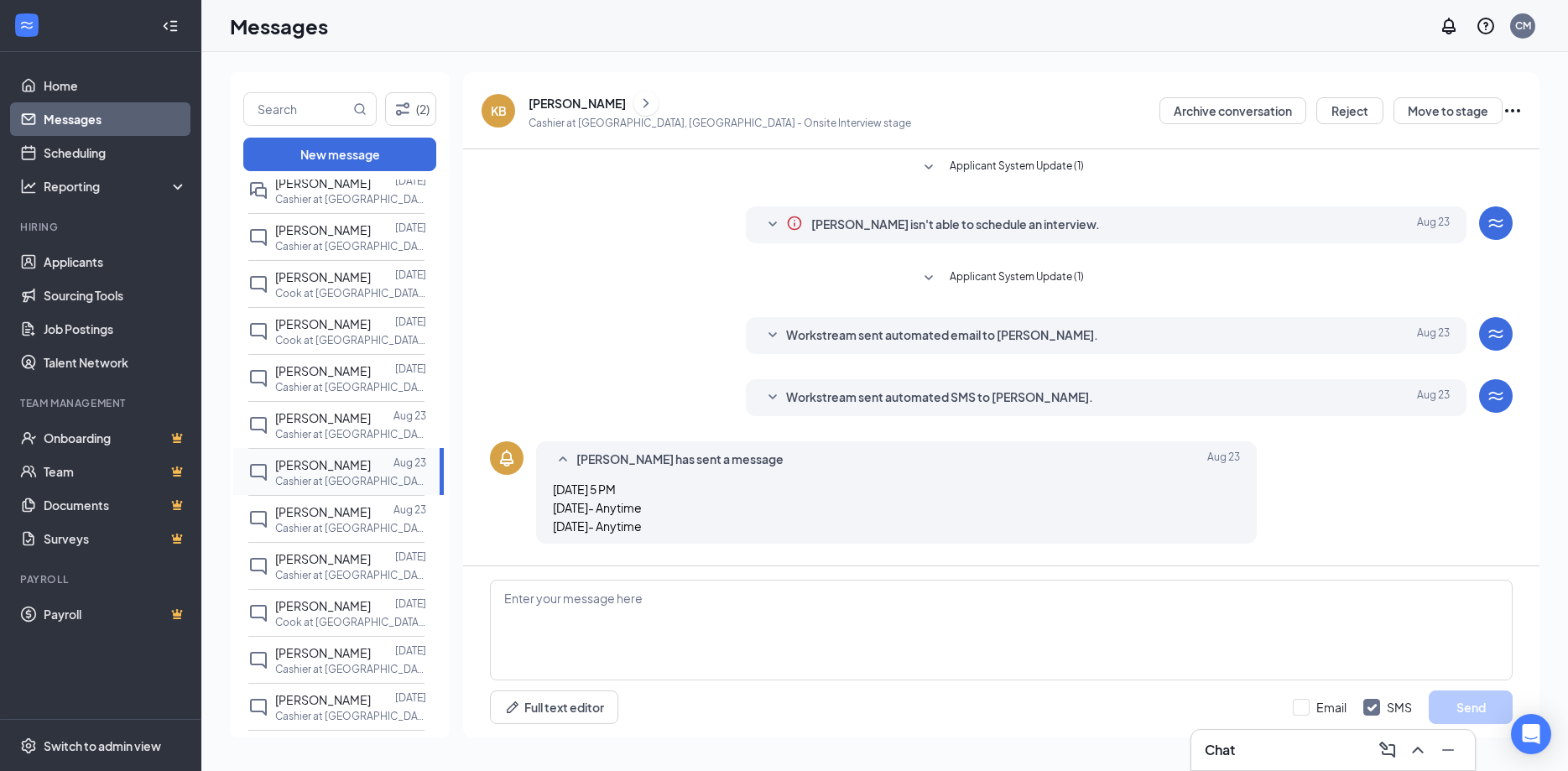
scroll to position [453, 0]
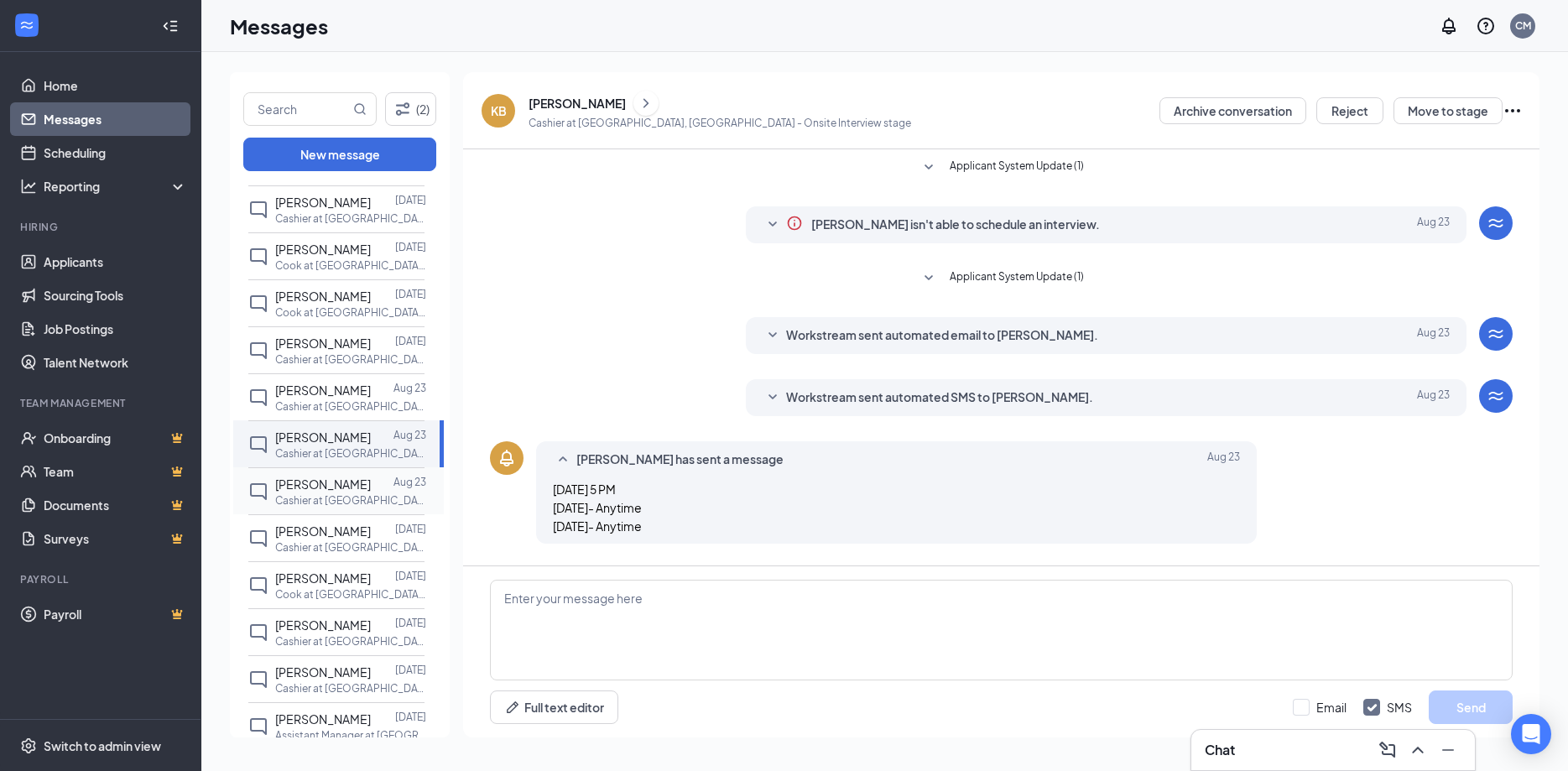
click at [341, 507] on p "Cashier at [GEOGRAPHIC_DATA], [GEOGRAPHIC_DATA]" at bounding box center [351, 500] width 151 height 15
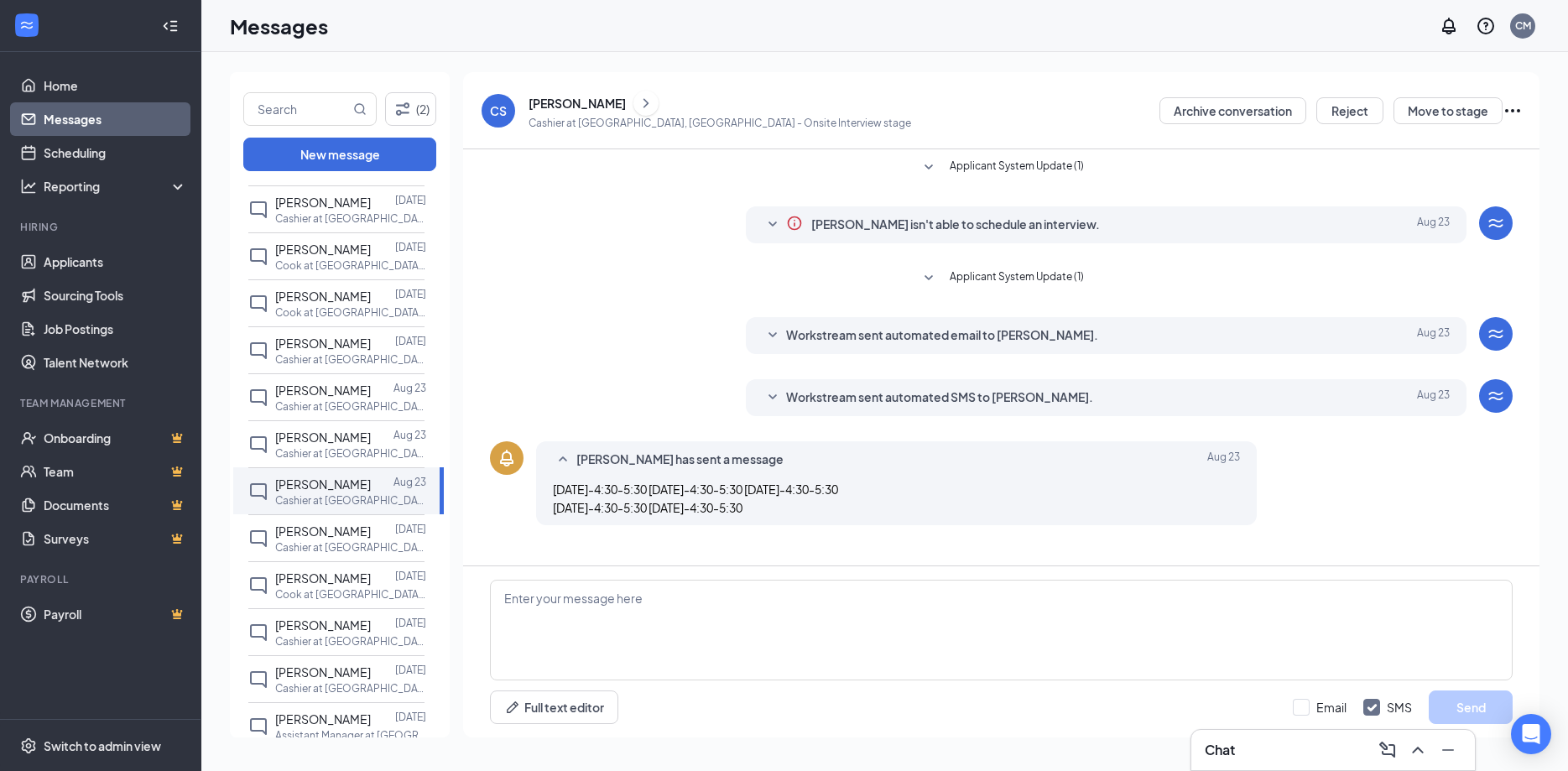
click at [645, 94] on icon "ChevronRight" at bounding box center [646, 103] width 17 height 20
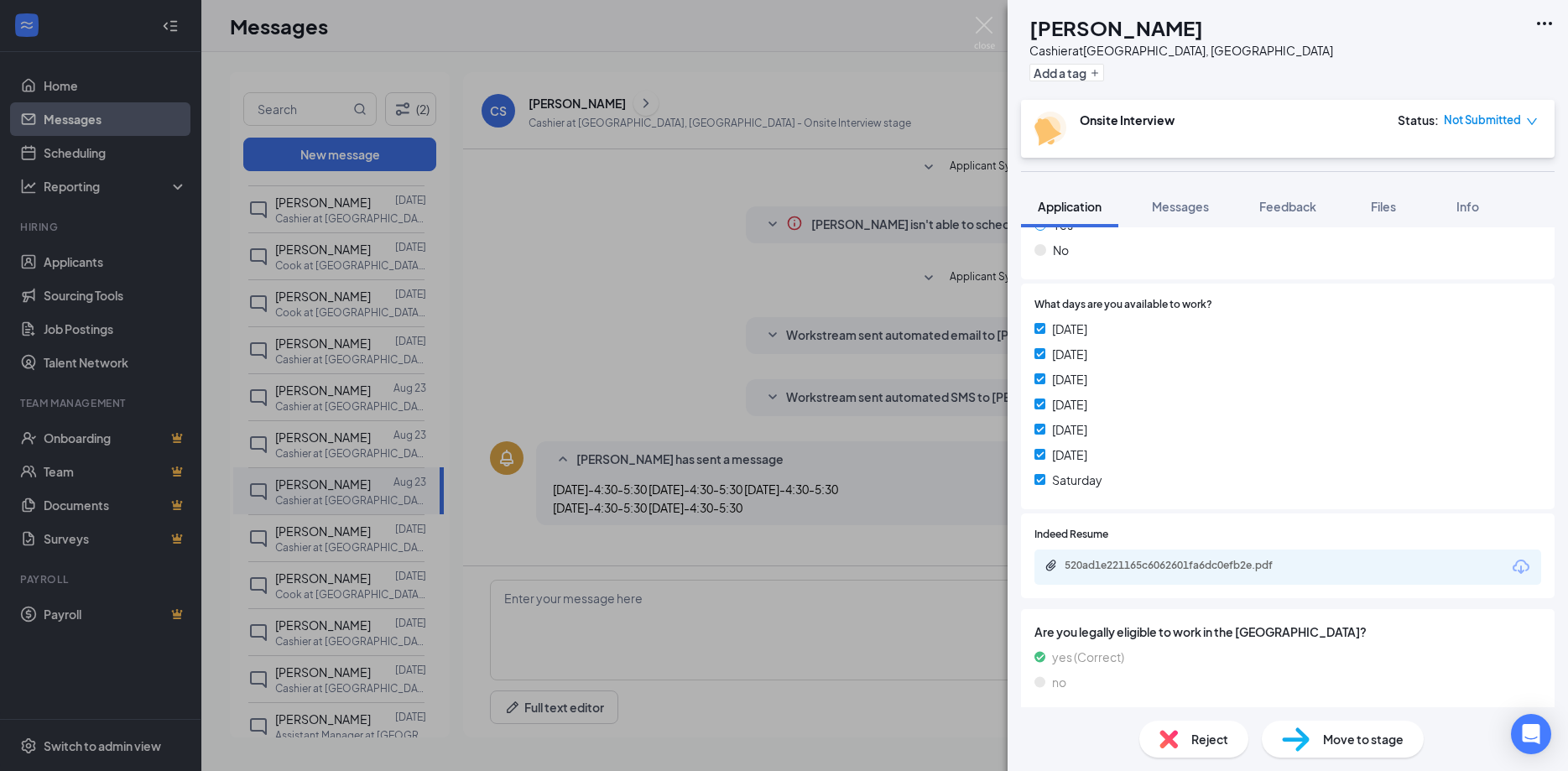
scroll to position [296, 0]
click at [1216, 560] on div "520ad1e221165c6062601fa6dc0efb2e.pdf" at bounding box center [1181, 564] width 235 height 14
click at [405, 278] on div "CS [PERSON_NAME] at [GEOGRAPHIC_DATA], [GEOGRAPHIC_DATA] Add a tag Onsite Inter…" at bounding box center [784, 386] width 1568 height 771
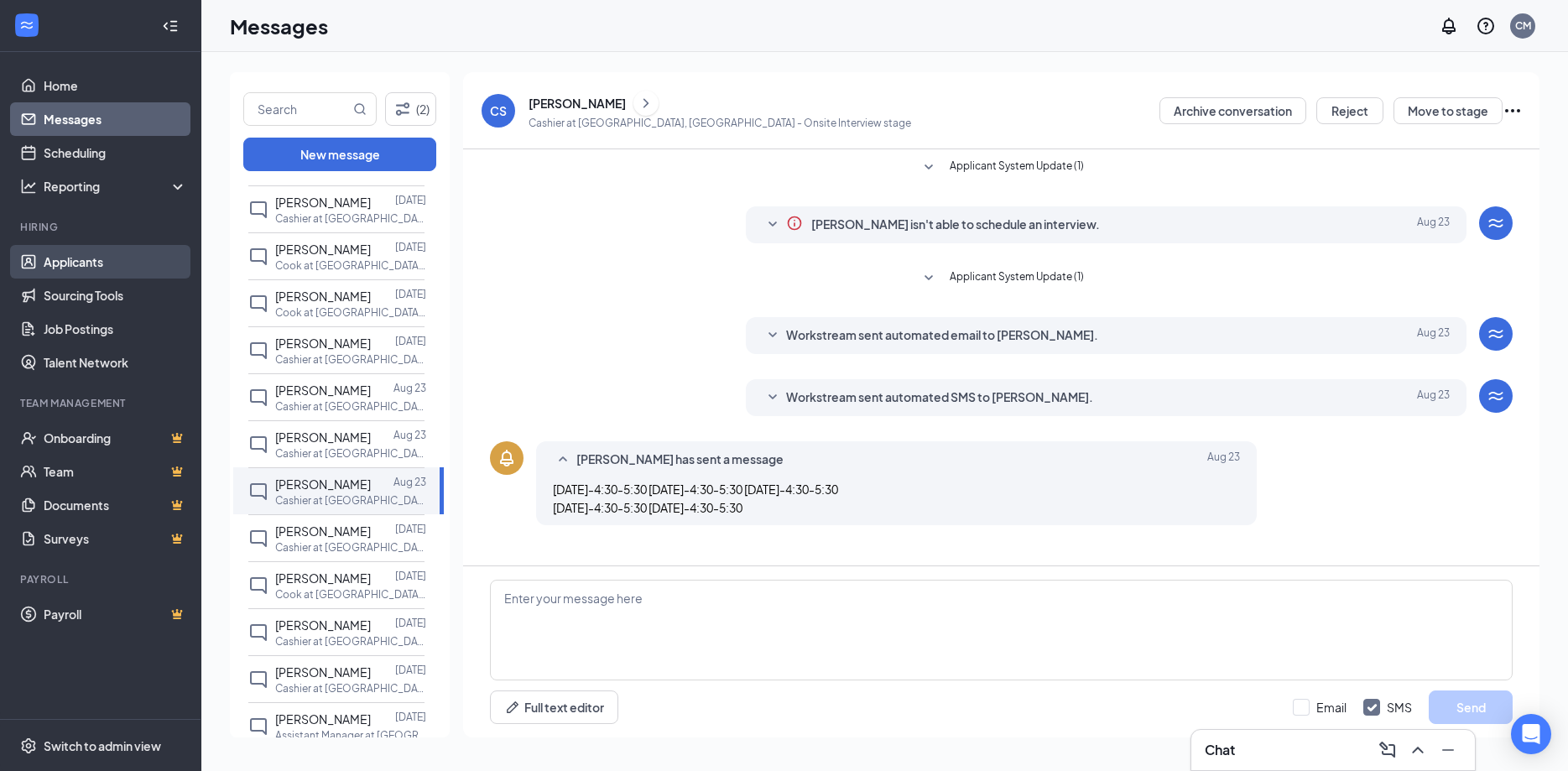
click at [58, 262] on link "Applicants" at bounding box center [115, 262] width 143 height 33
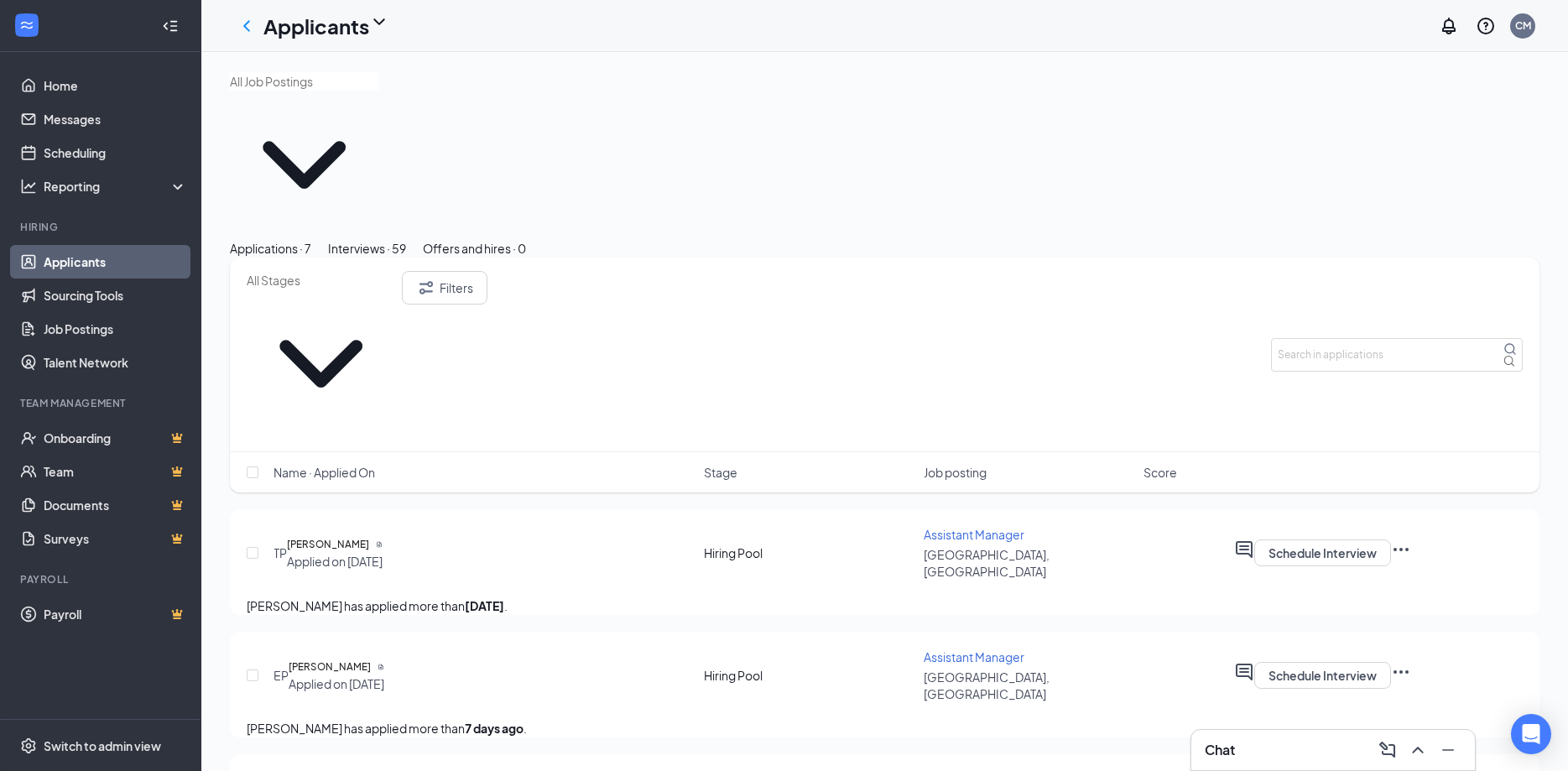
click at [406, 239] on button "Interviews · 59" at bounding box center [367, 248] width 78 height 18
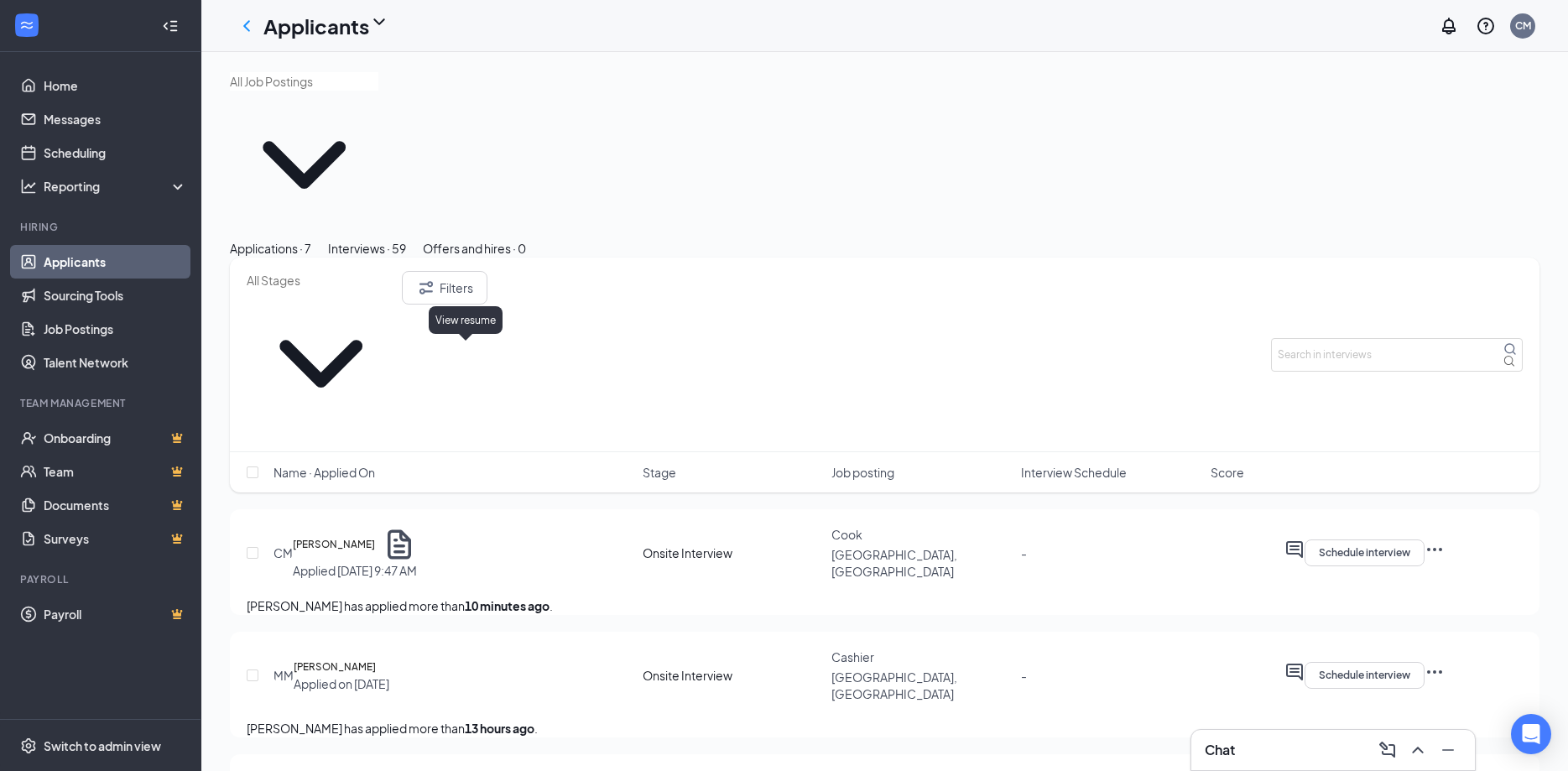
click at [417, 527] on icon "Document" at bounding box center [399, 544] width 35 height 35
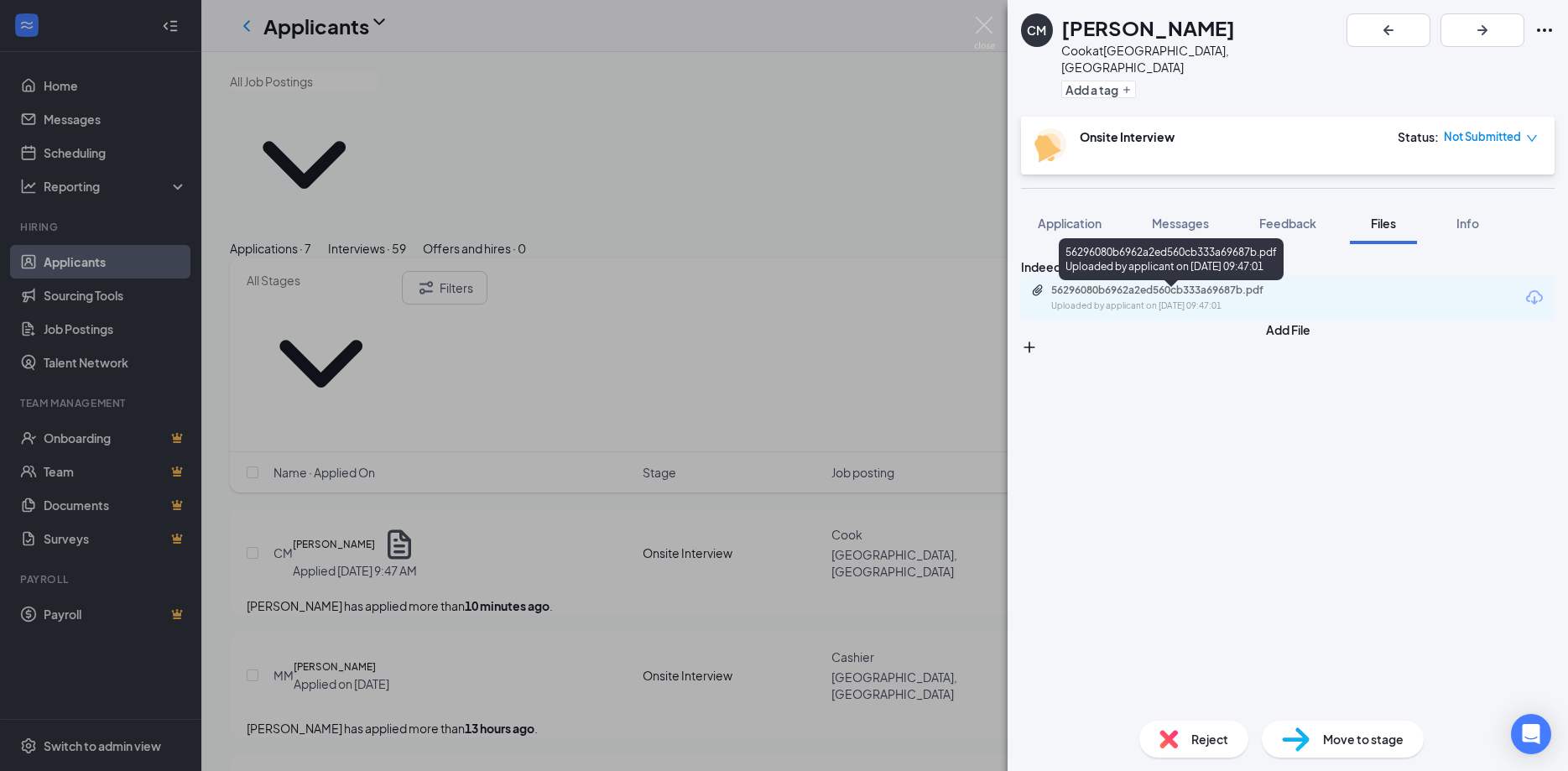
click at [1303, 312] on div "Uploaded by applicant on [DATE] 09:47:01" at bounding box center [1177, 307] width 251 height 14
click at [494, 494] on div "CM [PERSON_NAME] at [GEOGRAPHIC_DATA], [GEOGRAPHIC_DATA] Add a tag Onsite Inter…" at bounding box center [784, 386] width 1568 height 771
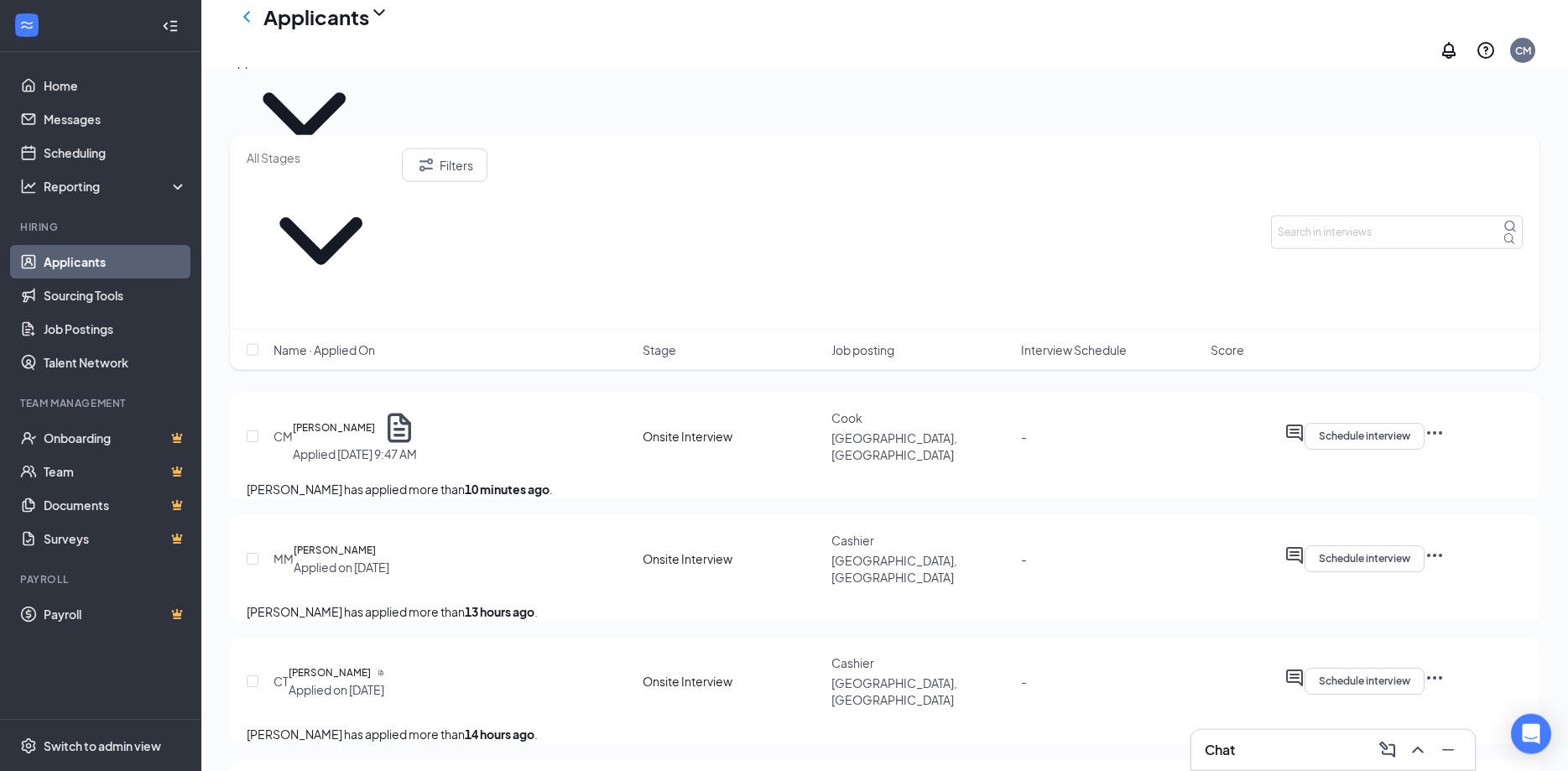
scroll to position [86, 0]
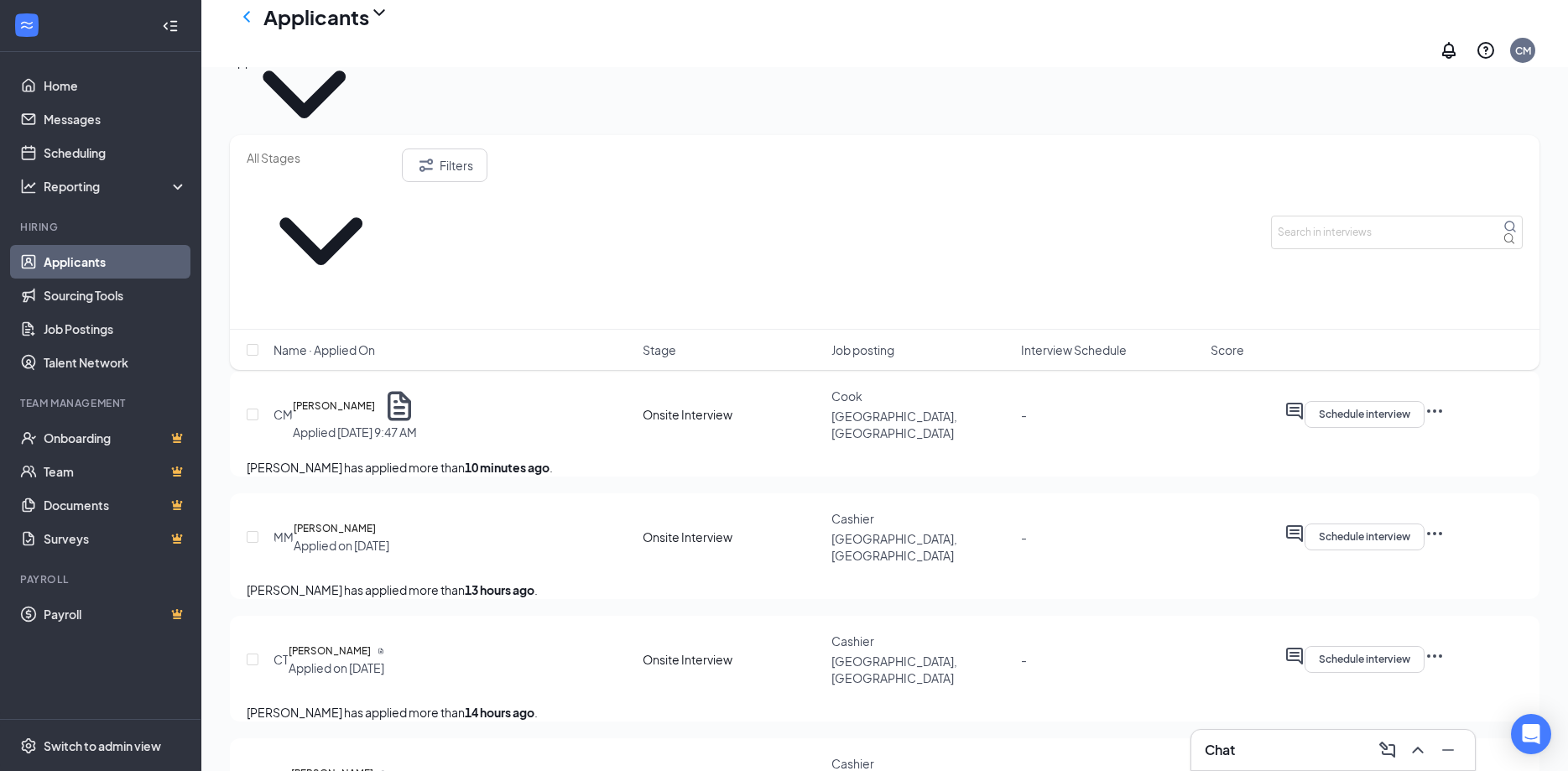
click at [467, 520] on div "MM [PERSON_NAME] Applied on [DATE]" at bounding box center [453, 536] width 359 height 33
click at [376, 520] on h5 "[PERSON_NAME]" at bounding box center [335, 528] width 82 height 17
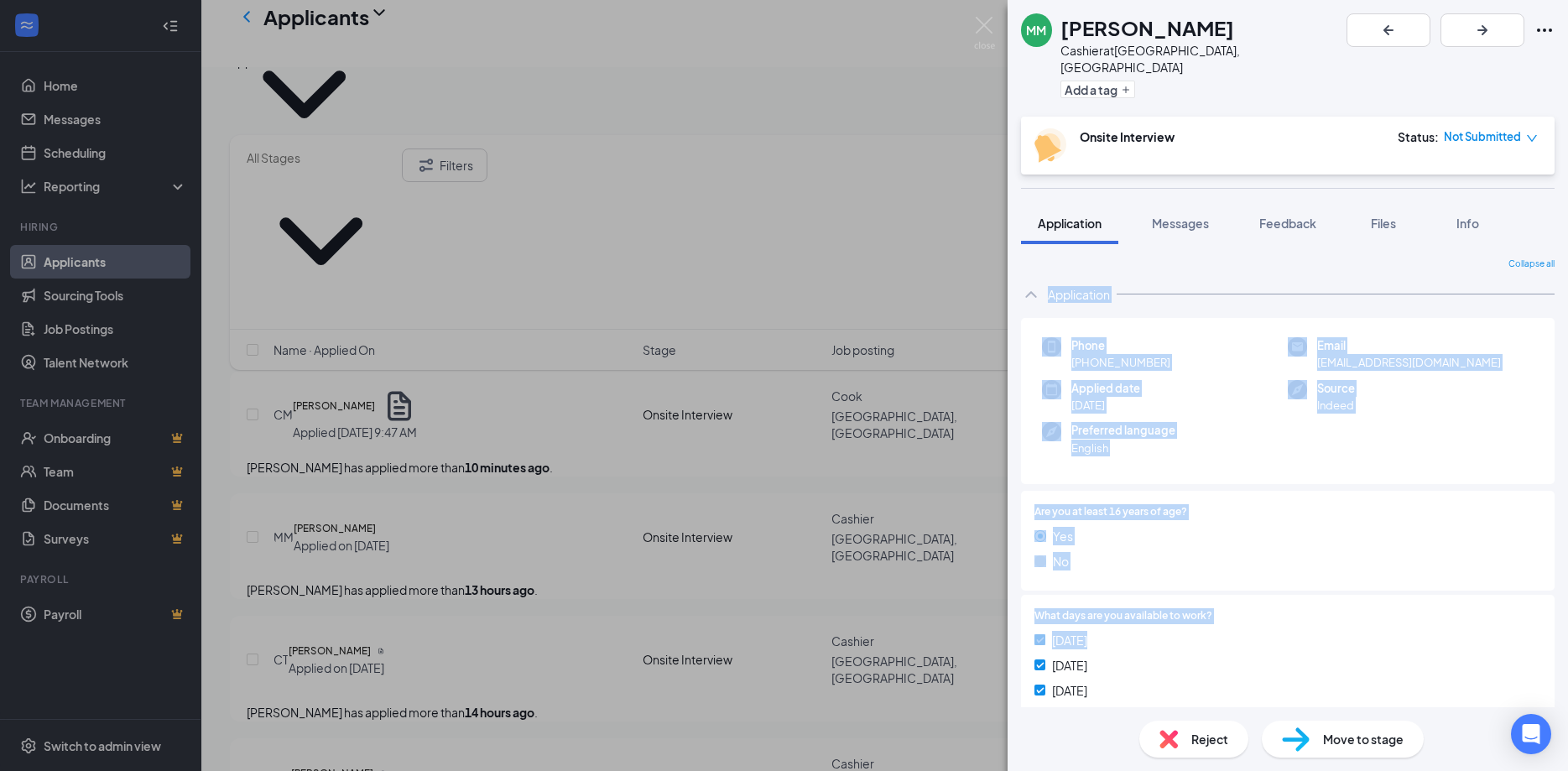
scroll to position [211, 0]
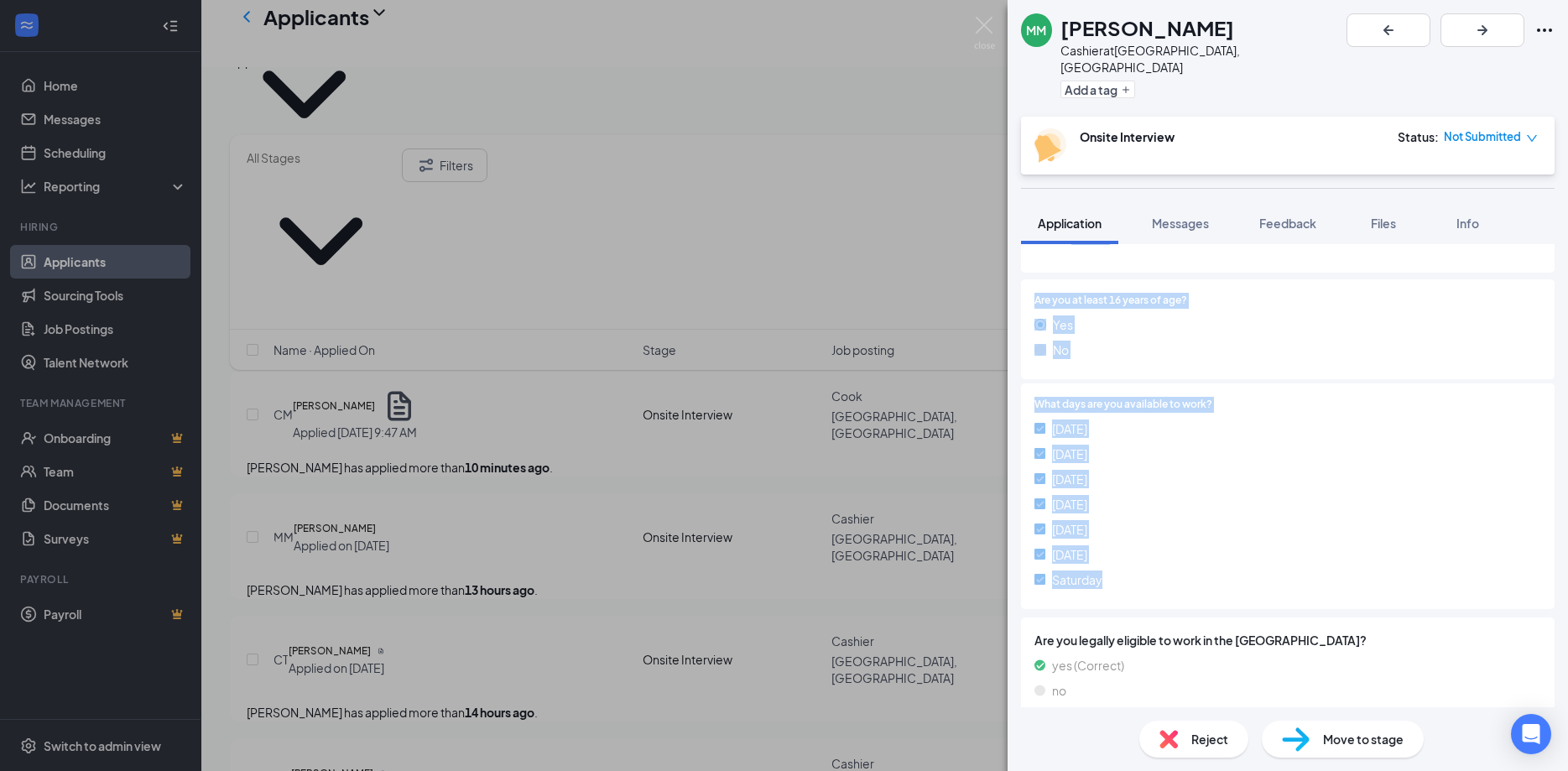
drag, startPoint x: 1064, startPoint y: 21, endPoint x: 1415, endPoint y: 590, distance: 668.6
click at [1415, 590] on div "MM [PERSON_NAME] at [GEOGRAPHIC_DATA], [GEOGRAPHIC_DATA] Add a tag Onsite Inter…" at bounding box center [1288, 386] width 561 height 771
click at [976, 27] on img at bounding box center [985, 33] width 21 height 33
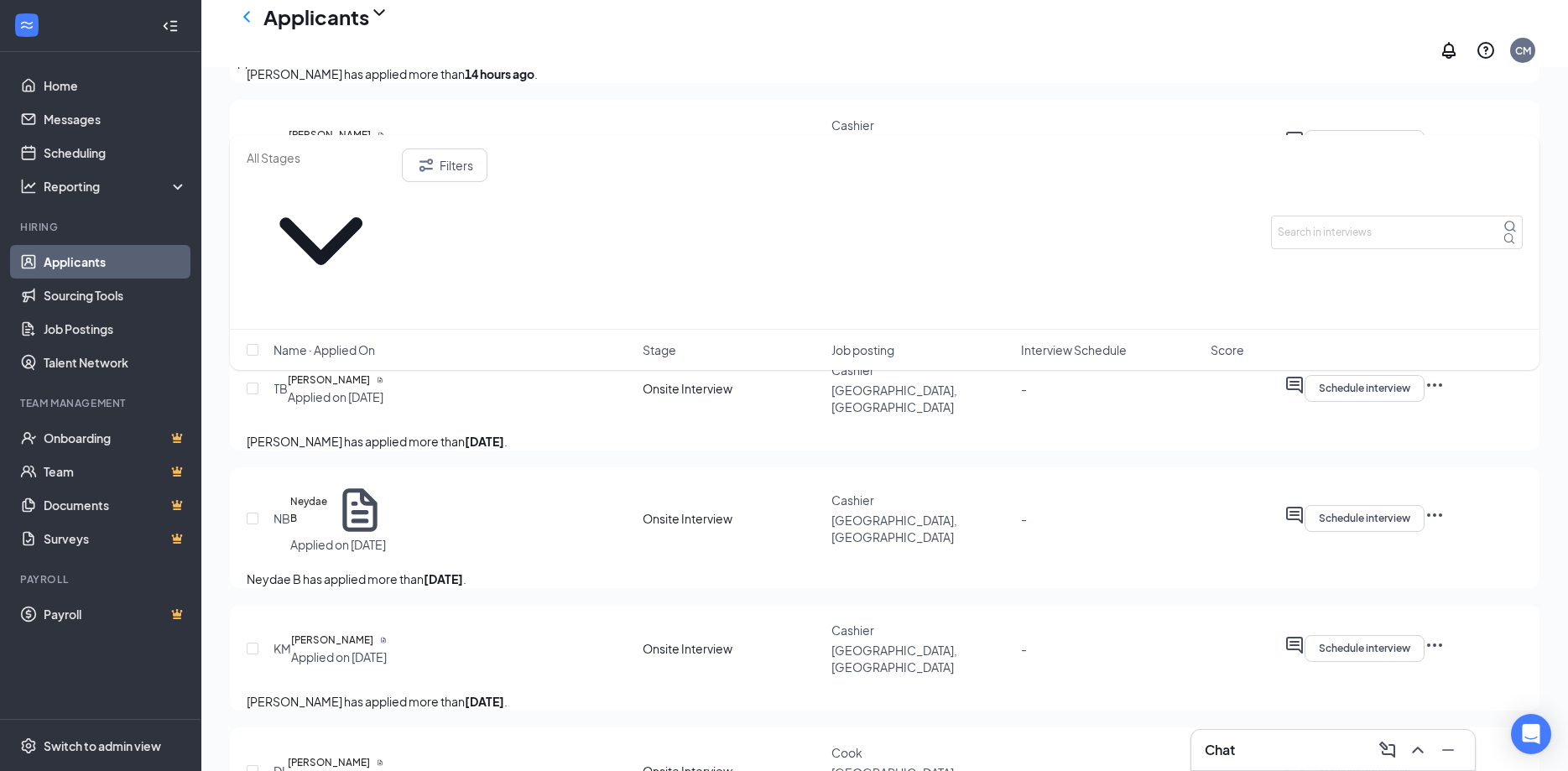
scroll to position [856, 0]
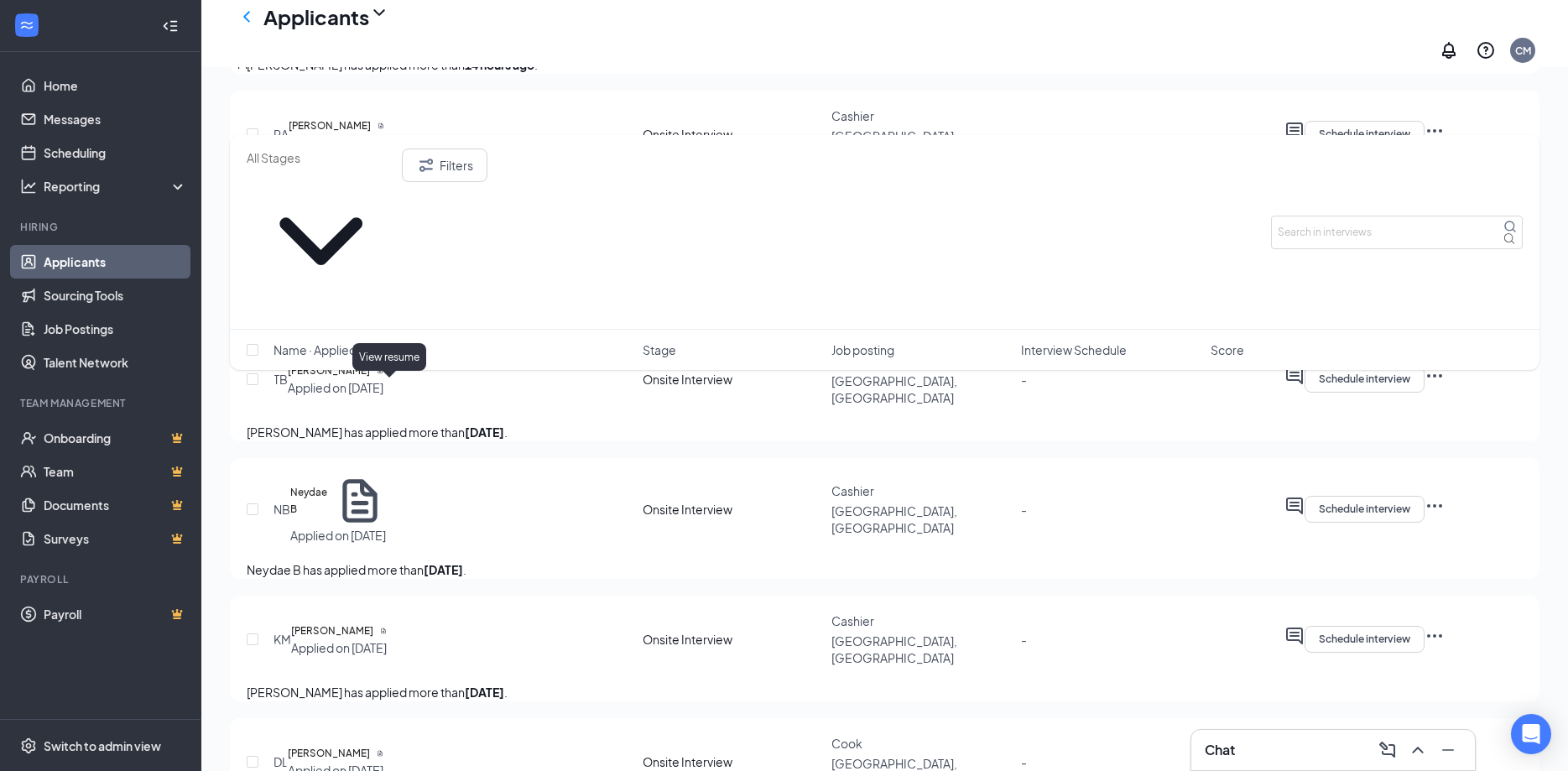
click at [377, 479] on icon "Document" at bounding box center [359, 500] width 34 height 44
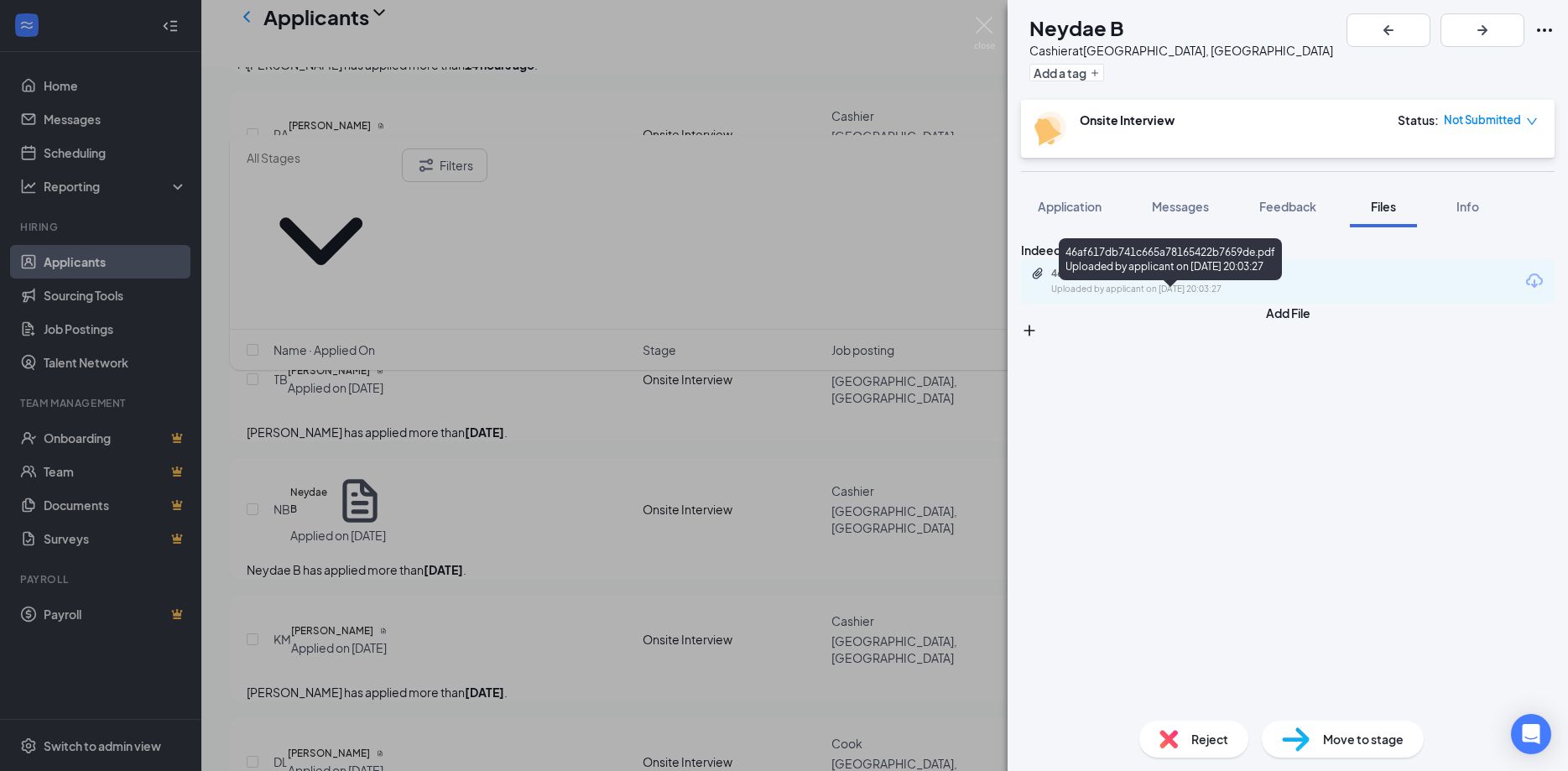
click at [1189, 280] on div "46af617db741c665a78165422b7659de.pdf" at bounding box center [1169, 274] width 235 height 14
click at [582, 468] on div "NB Neydae B Cashier at [GEOGRAPHIC_DATA], [GEOGRAPHIC_DATA] Add a tag Onsite In…" at bounding box center [784, 386] width 1568 height 771
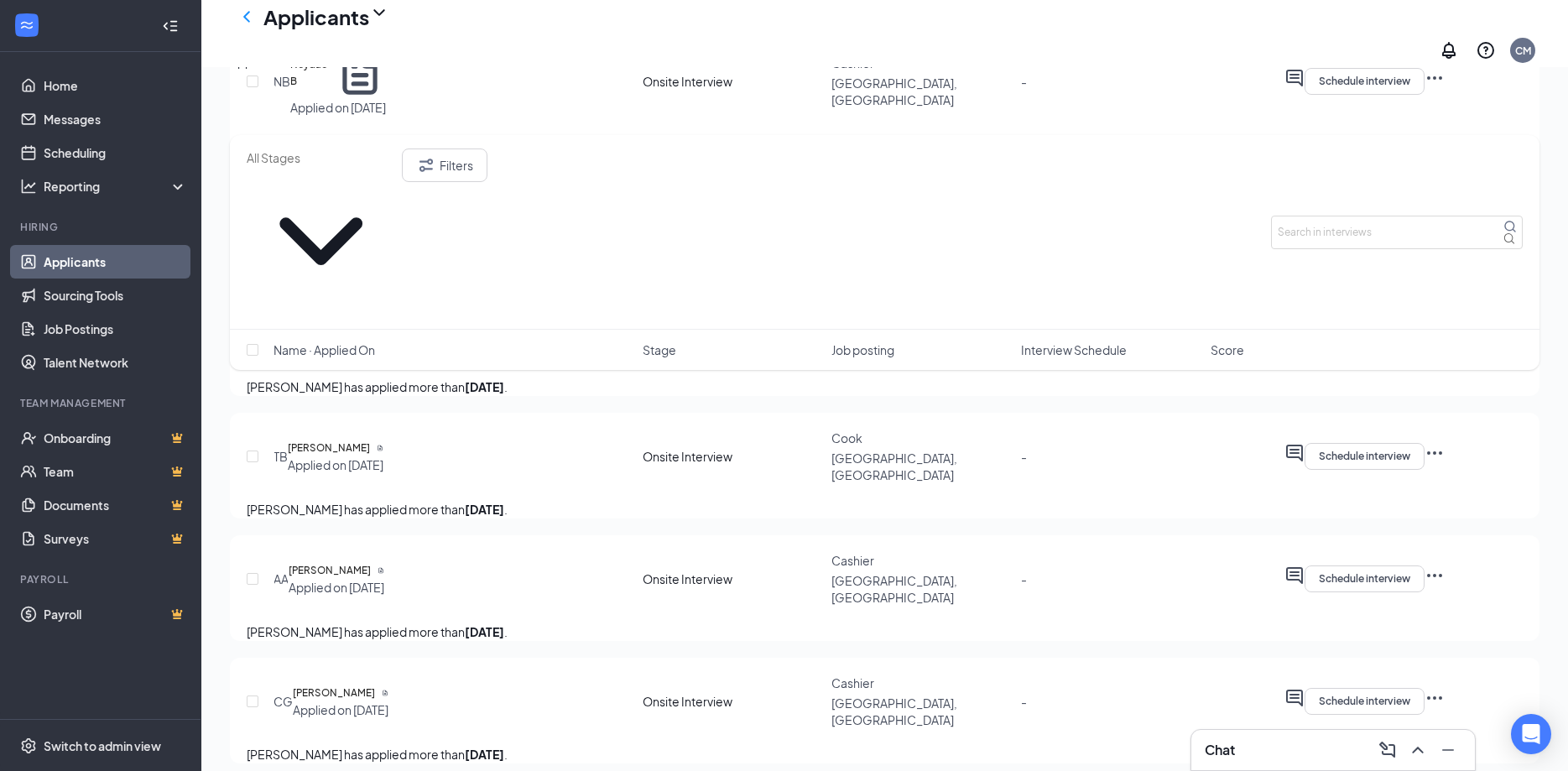
scroll to position [1369, 0]
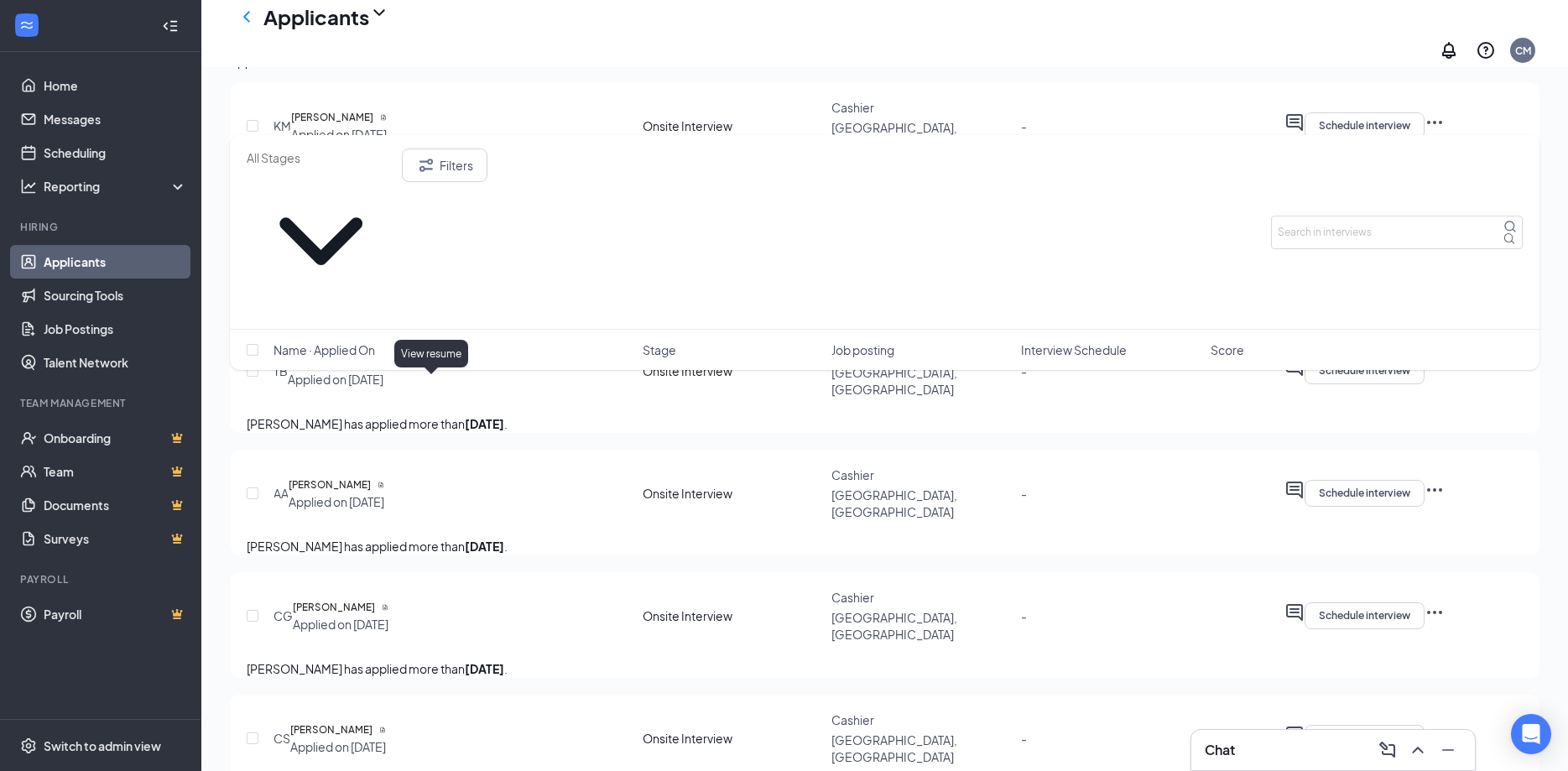
click at [385, 482] on icon "Document" at bounding box center [381, 485] width 7 height 7
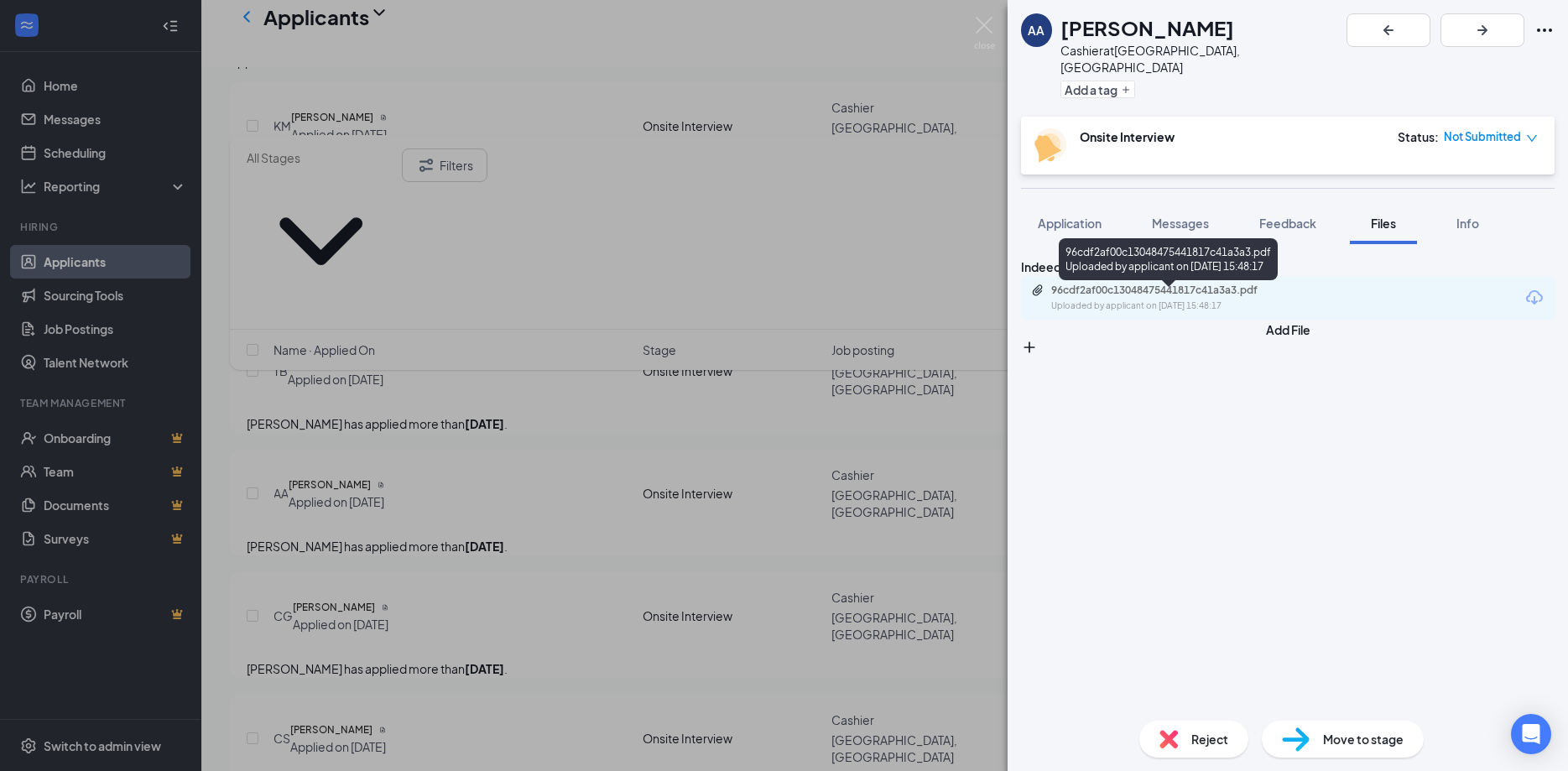
click at [1247, 297] on div "96cdf2af00c13048475441817c41a3a3.pdf" at bounding box center [1169, 290] width 235 height 14
click at [1200, 297] on div "96cdf2af00c13048475441817c41a3a3.pdf" at bounding box center [1169, 290] width 235 height 14
click at [949, 547] on div "AA [PERSON_NAME] at [GEOGRAPHIC_DATA], [GEOGRAPHIC_DATA] Add a tag Onsite Inter…" at bounding box center [784, 386] width 1568 height 771
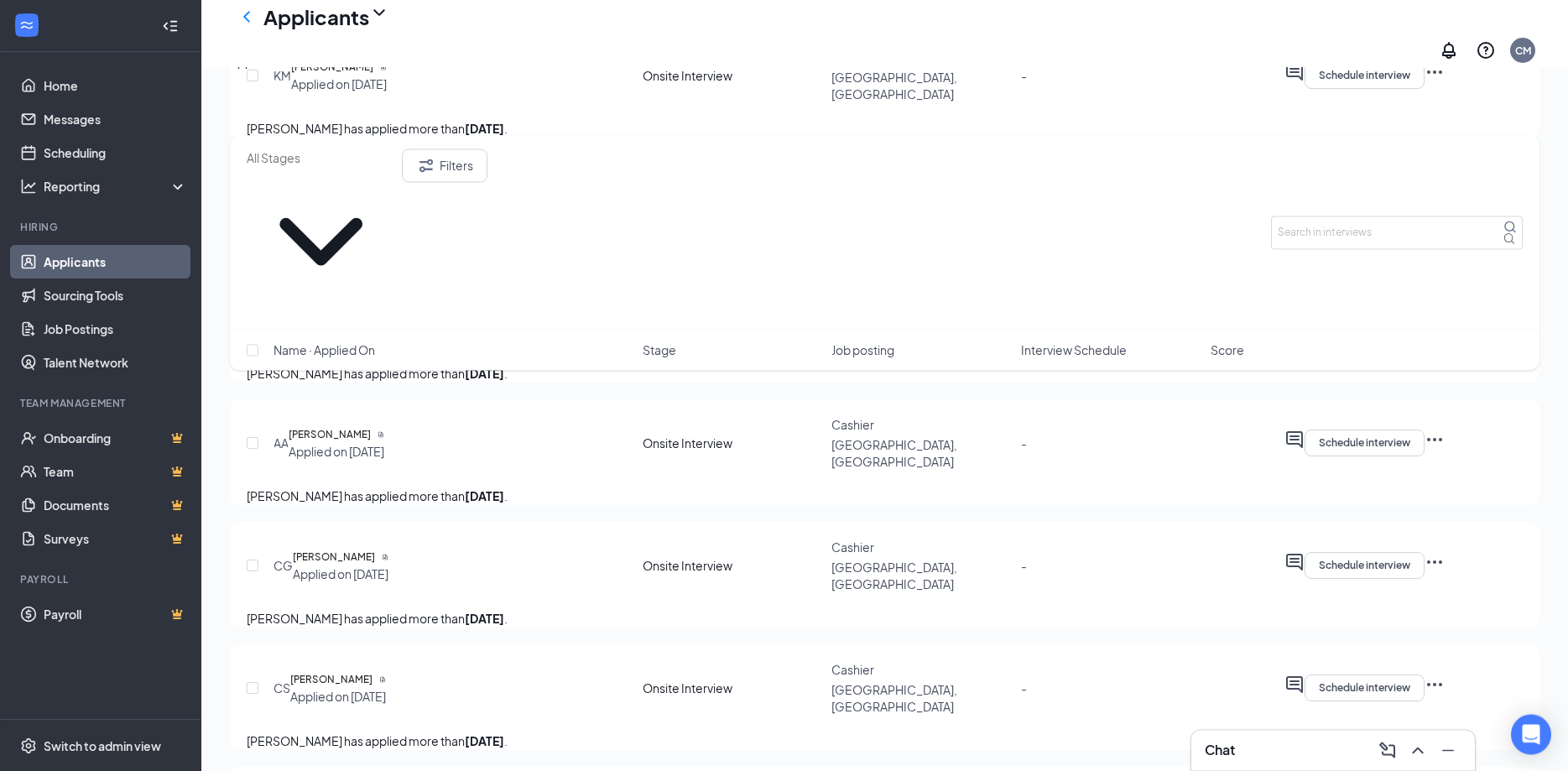
scroll to position [1454, 0]
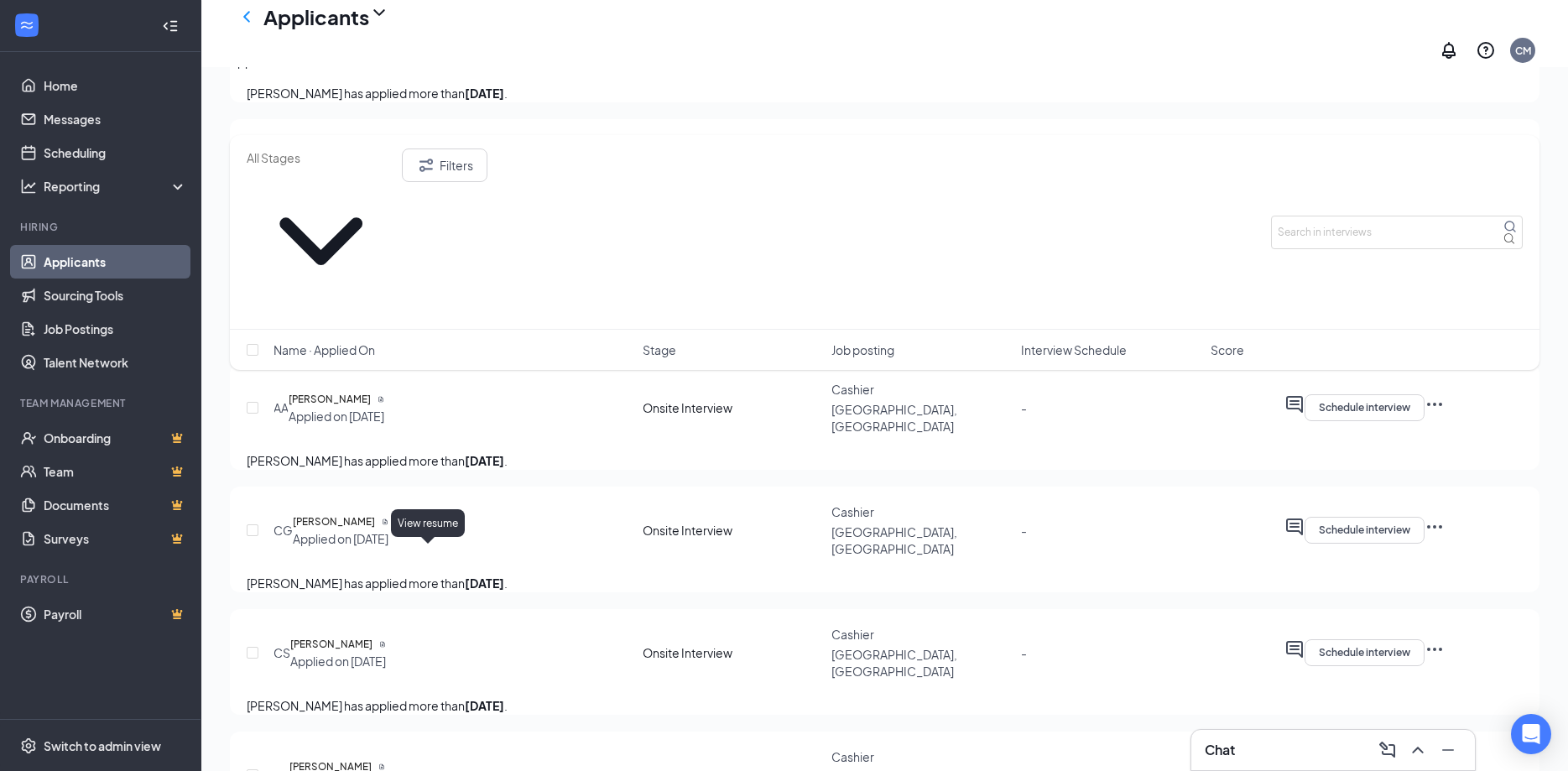
click at [386, 641] on icon "Document" at bounding box center [382, 643] width 7 height 7
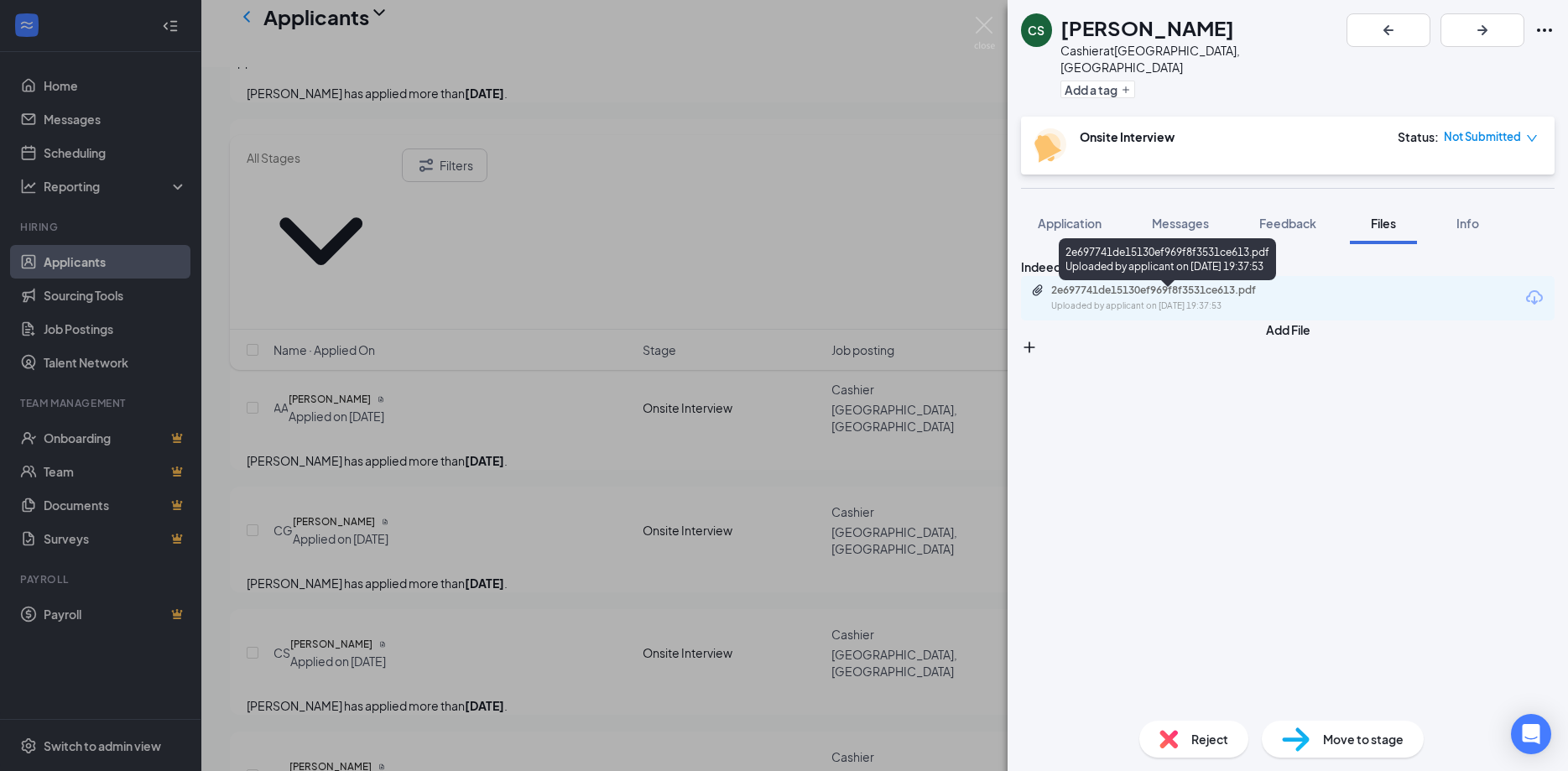
click at [1239, 304] on div "2e697741de15130ef969f8f3531ce613.pdf Uploaded by applicant on [DATE] 19:37:53" at bounding box center [1167, 298] width 272 height 29
click at [763, 335] on div "CS [PERSON_NAME] Cashier at [GEOGRAPHIC_DATA], [GEOGRAPHIC_DATA] Add a tag Onsi…" at bounding box center [784, 386] width 1568 height 771
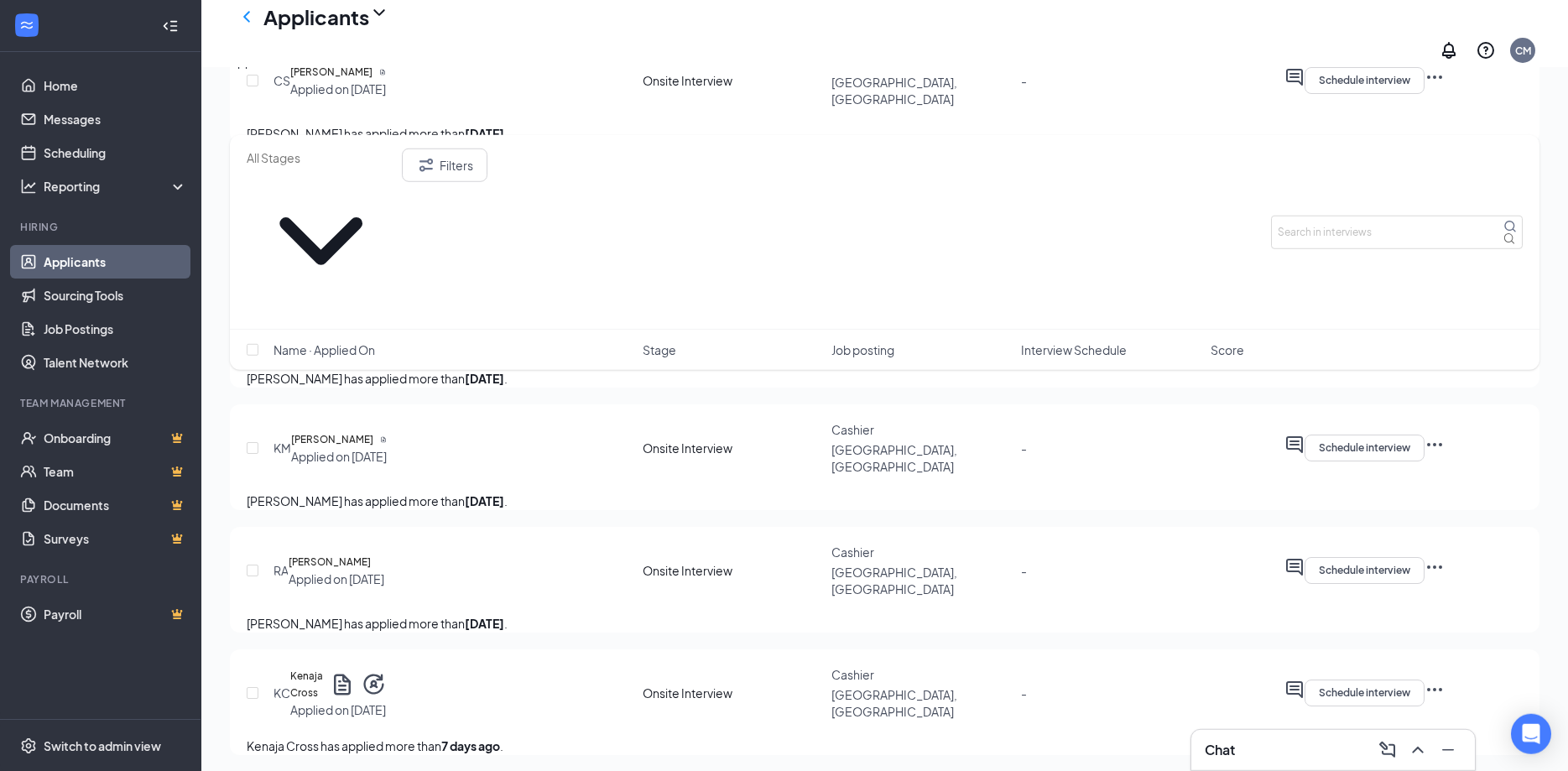
scroll to position [2053, 0]
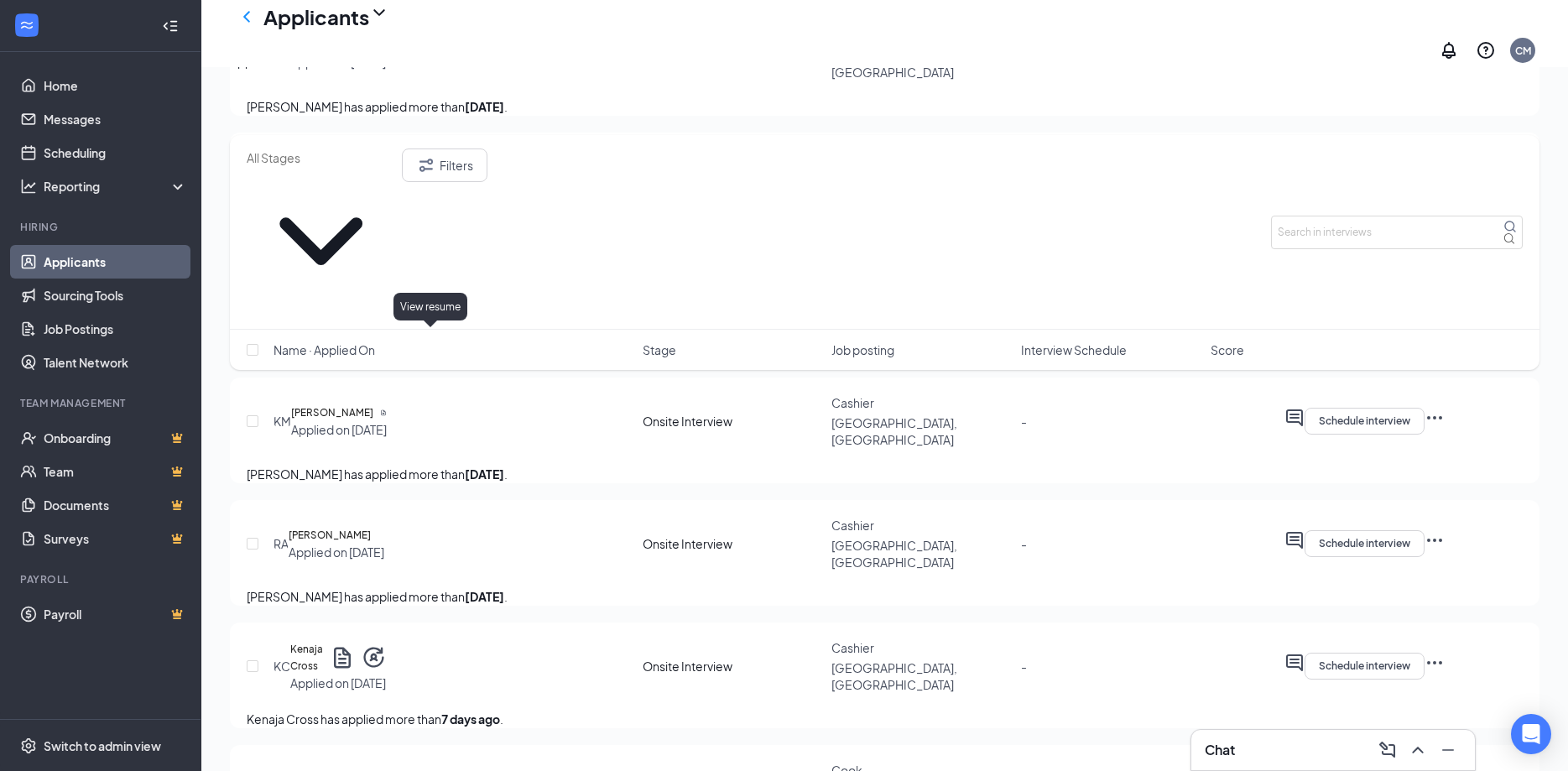
click at [387, 409] on icon "Document" at bounding box center [383, 412] width 7 height 7
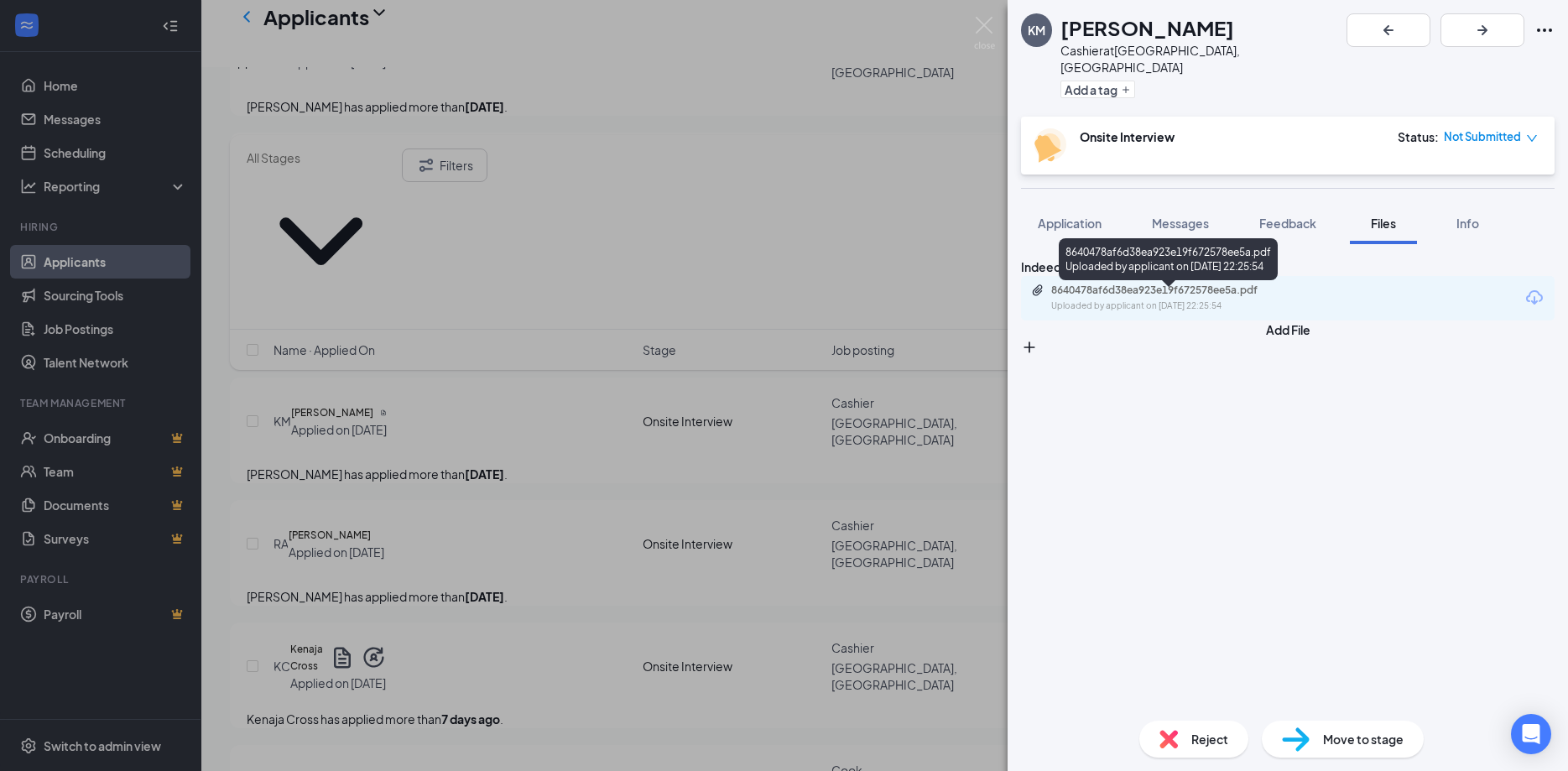
click at [1282, 294] on div "8640478af6d38ea923e19f672578ee5a.pdf" at bounding box center [1169, 290] width 235 height 14
click at [737, 499] on div "KM [PERSON_NAME] Cashier at [GEOGRAPHIC_DATA], [GEOGRAPHIC_DATA] Add a tag Onsi…" at bounding box center [784, 386] width 1568 height 771
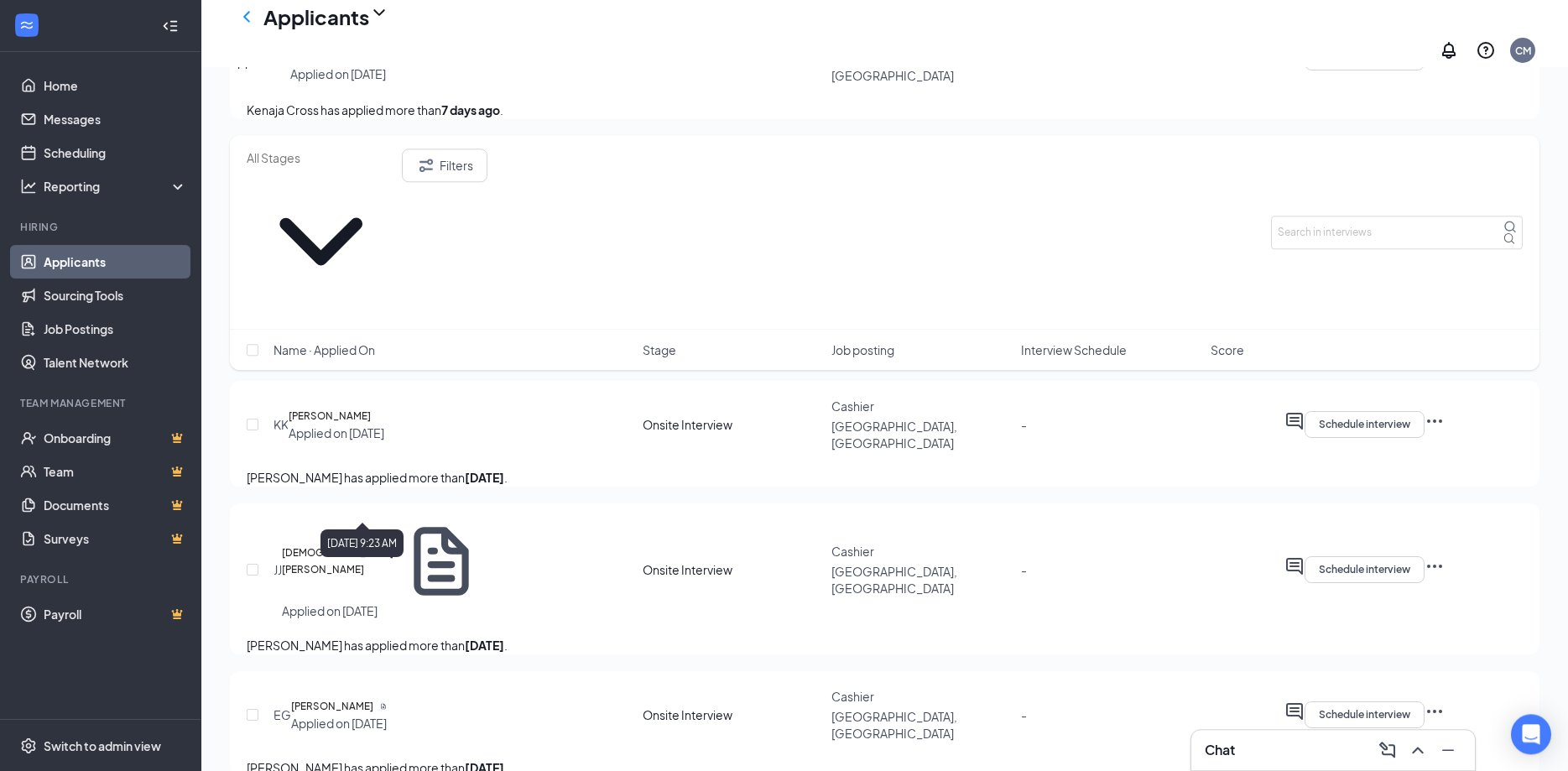
scroll to position [2621, 0]
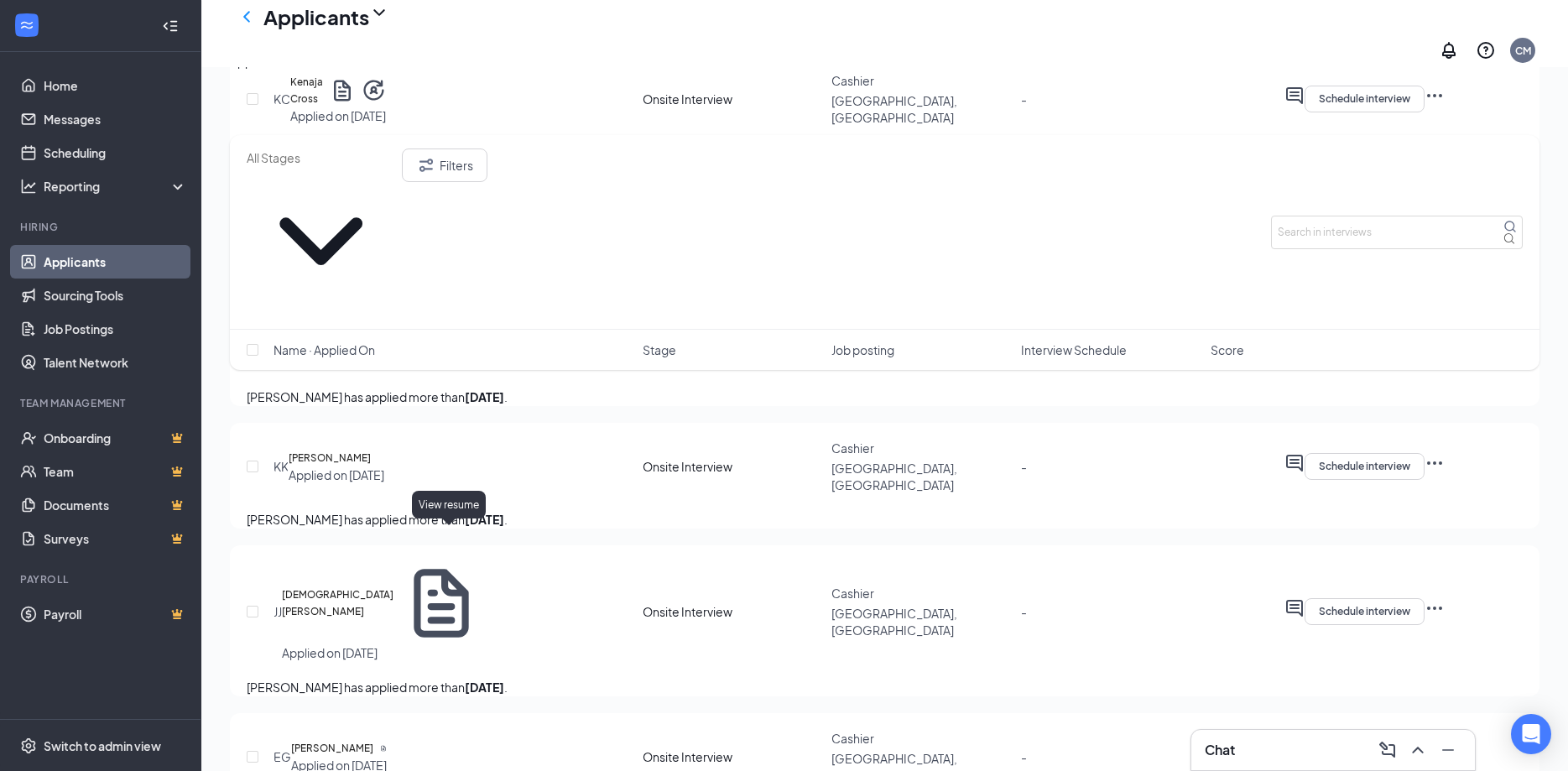
click at [444, 562] on icon "Document" at bounding box center [441, 603] width 82 height 82
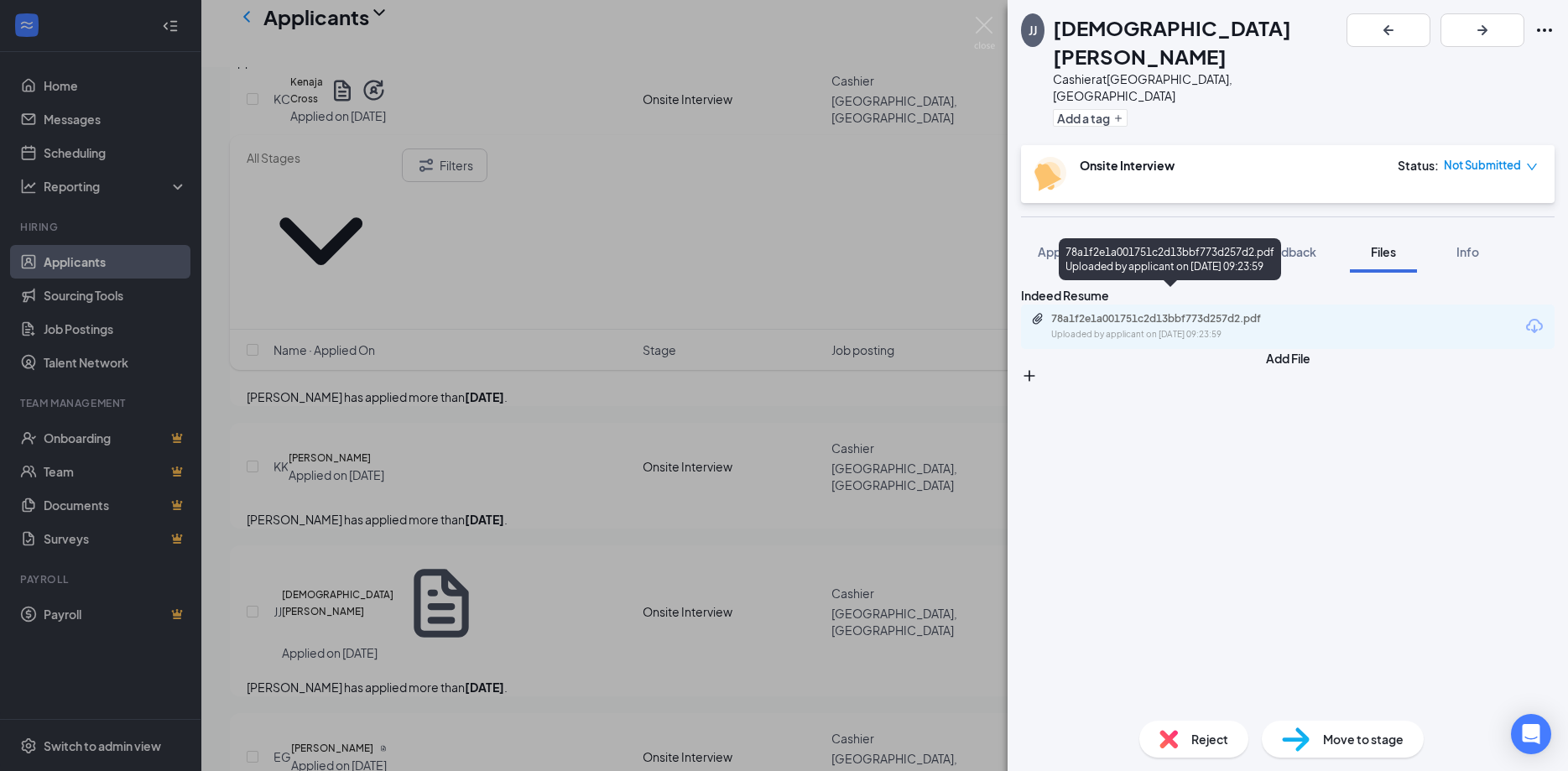
click at [1231, 328] on div "Uploaded by applicant on [DATE] 09:23:59" at bounding box center [1177, 335] width 251 height 14
click at [682, 709] on div "[PERSON_NAME] [PERSON_NAME] Cashier at [GEOGRAPHIC_DATA], [GEOGRAPHIC_DATA] Add…" at bounding box center [784, 386] width 1568 height 771
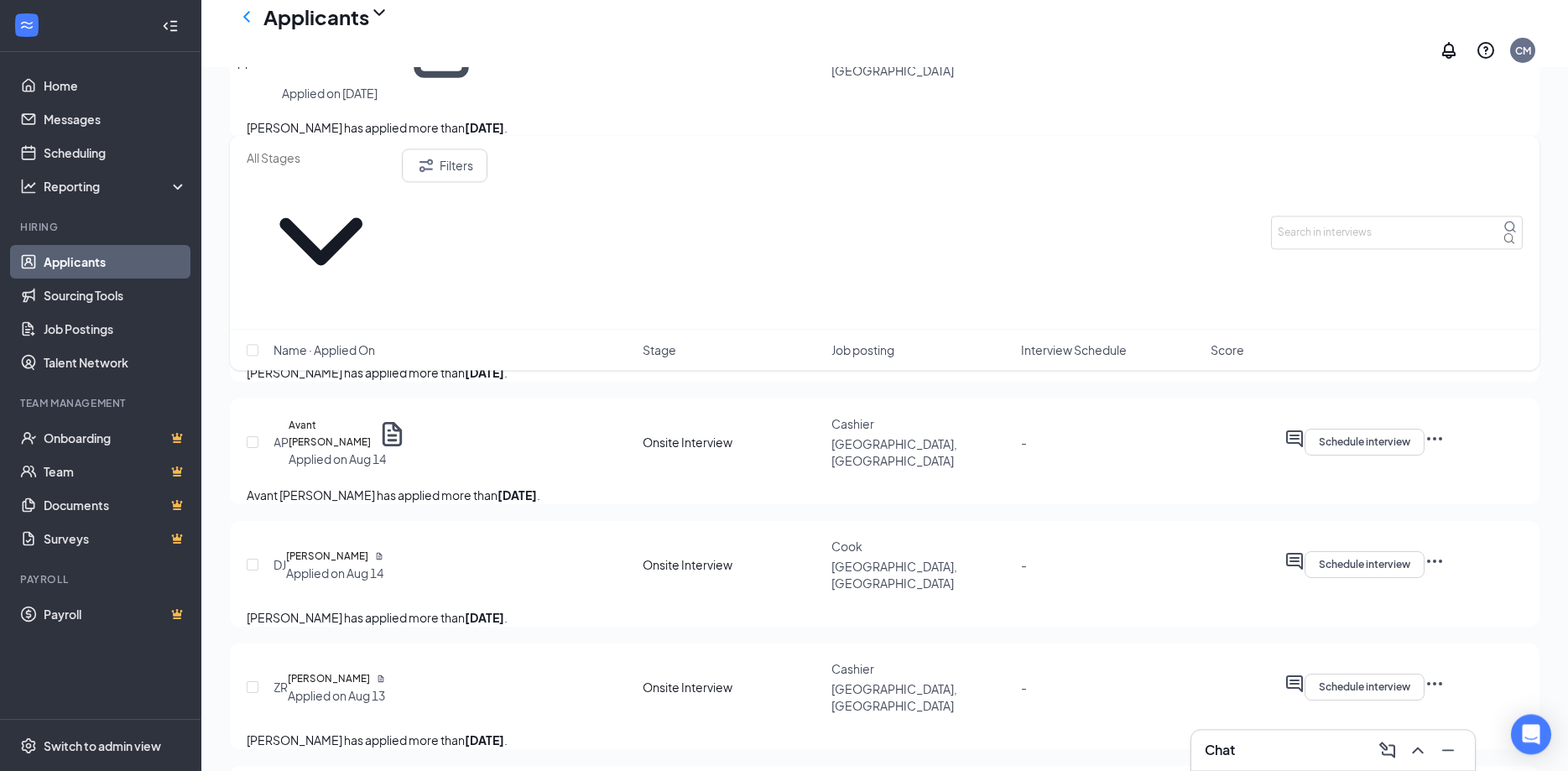
scroll to position [3305, 0]
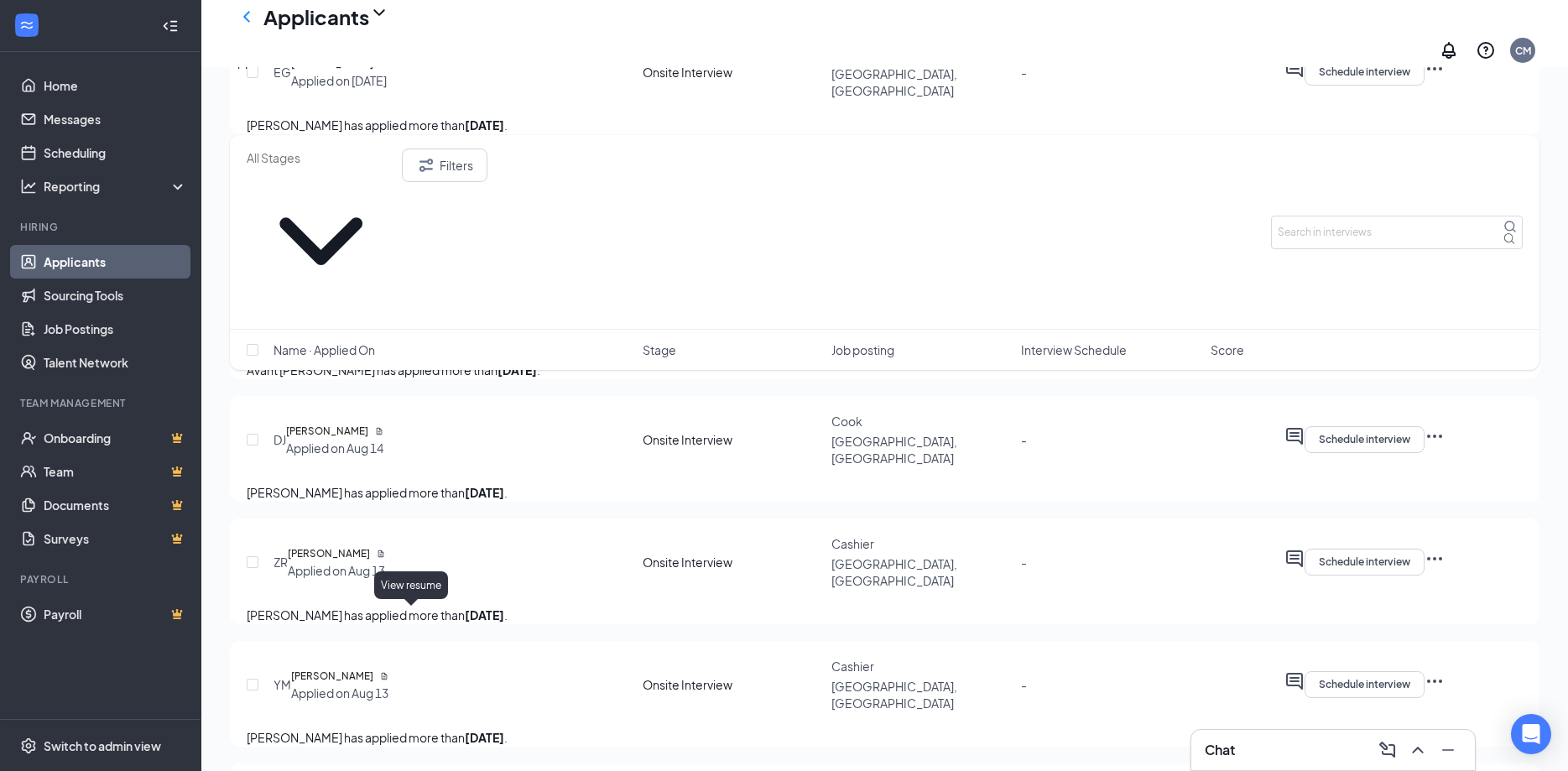
click at [388, 673] on icon "Document" at bounding box center [385, 676] width 6 height 7
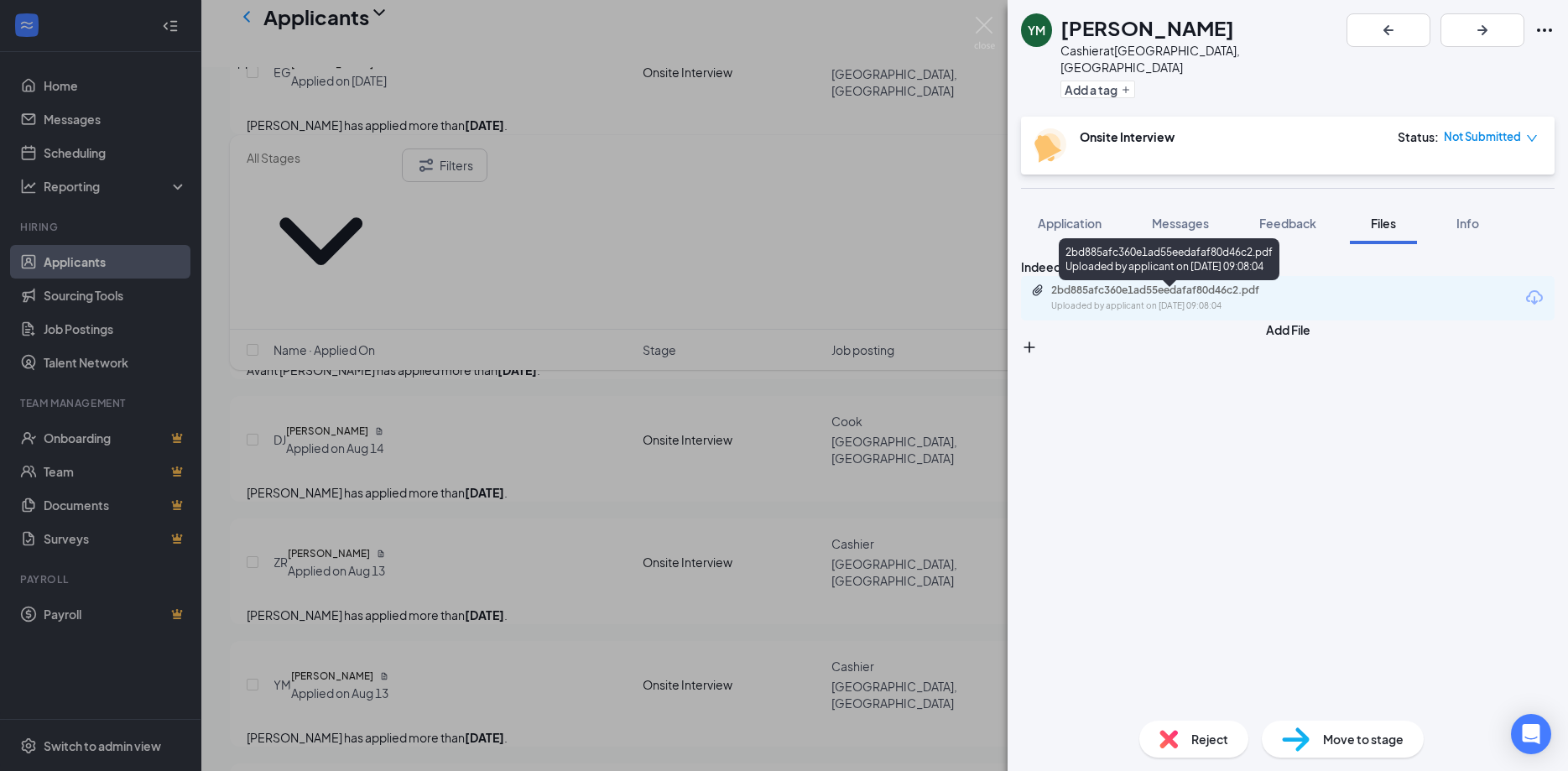
click at [1127, 307] on div "Uploaded by applicant on [DATE] 09:08:04" at bounding box center [1177, 307] width 251 height 14
click at [635, 702] on div "YM [PERSON_NAME] Cashier at [GEOGRAPHIC_DATA], [GEOGRAPHIC_DATA] Add a tag Onsi…" at bounding box center [784, 386] width 1568 height 771
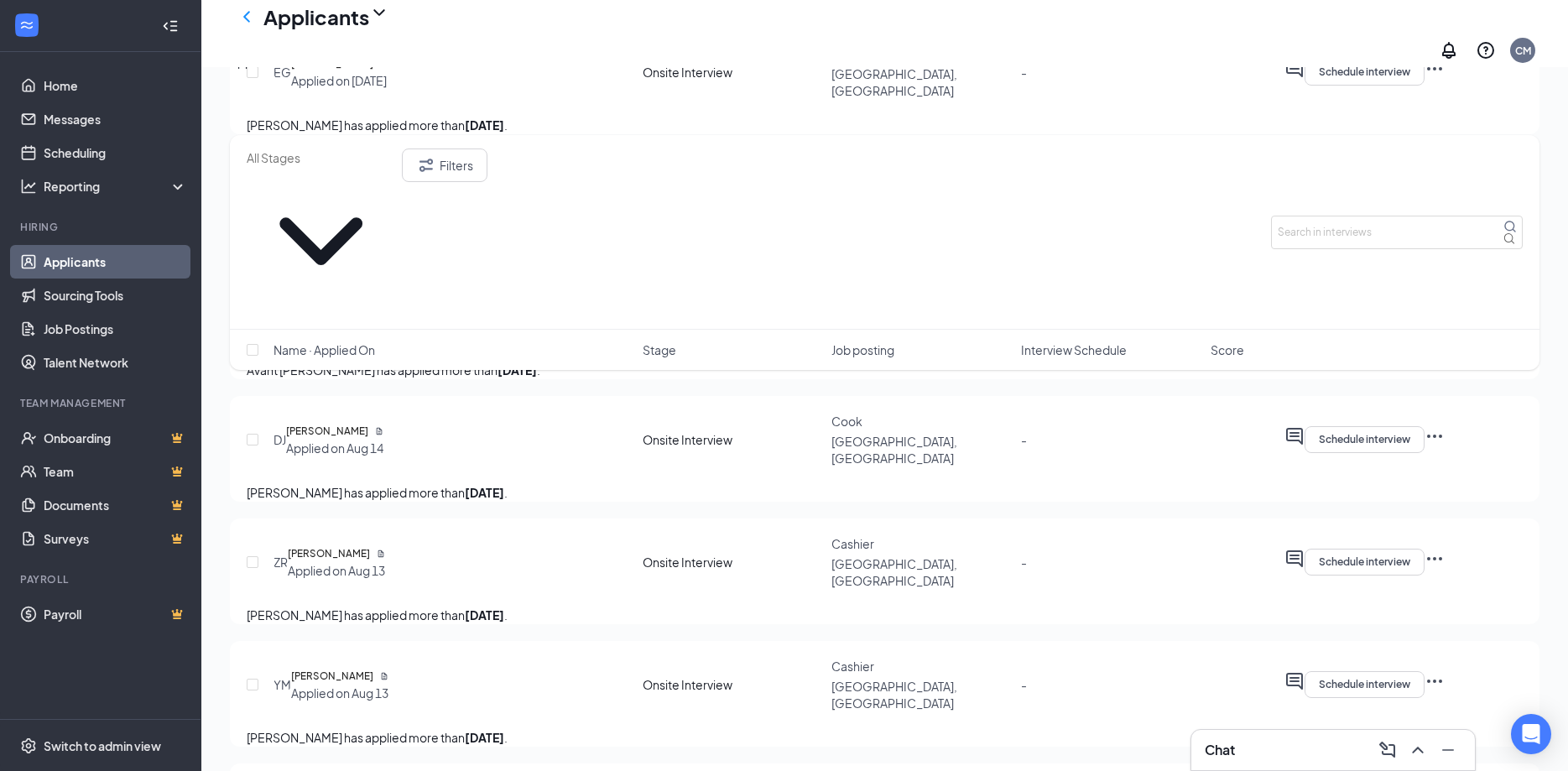
click at [385, 545] on div "[PERSON_NAME]" at bounding box center [337, 553] width 97 height 17
click at [385, 549] on icon "Document" at bounding box center [381, 553] width 9 height 9
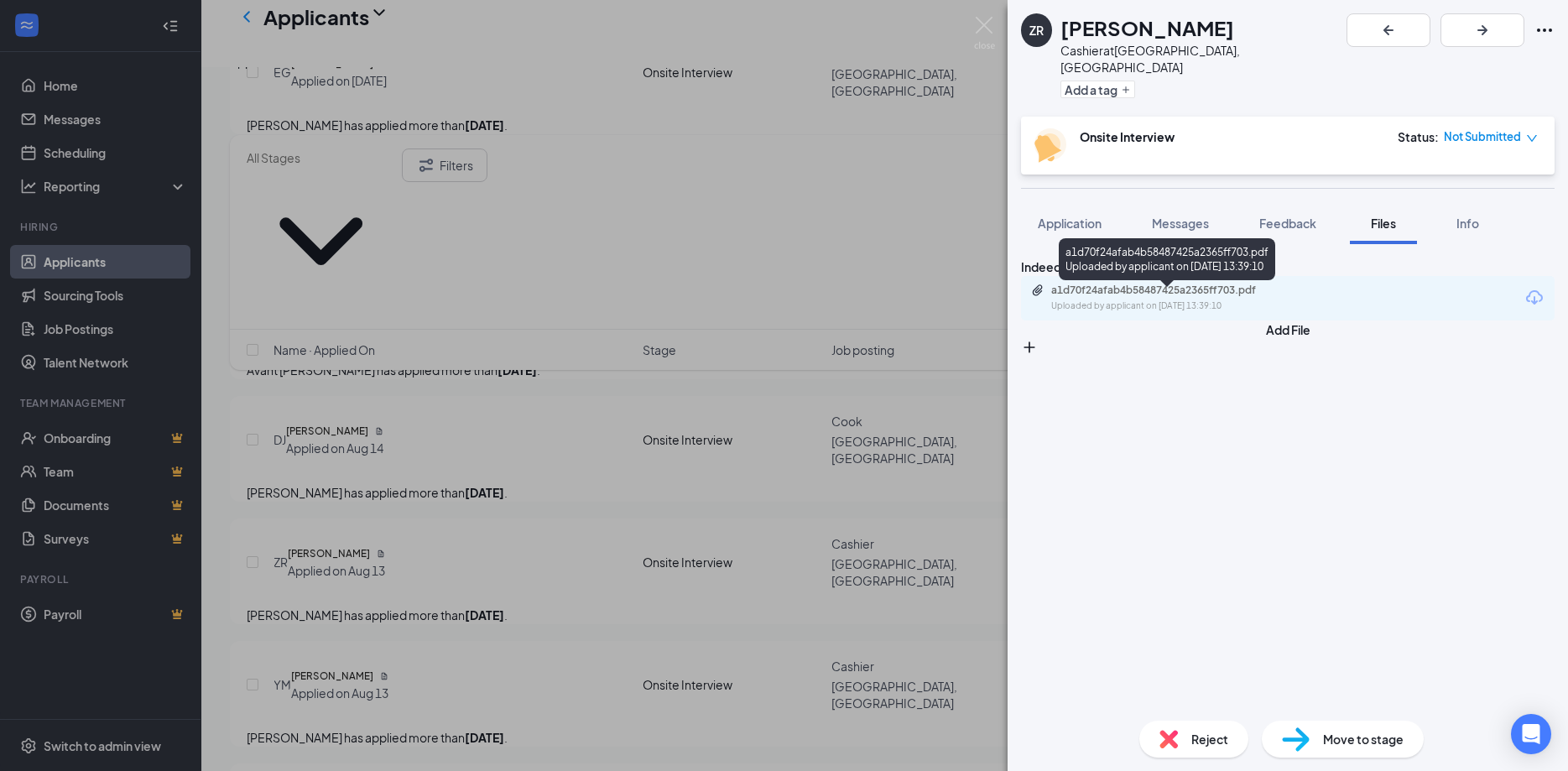
click at [1118, 297] on div "a1d70f24afab4b58487425a2365ff703.pdf" at bounding box center [1169, 290] width 235 height 14
click at [804, 383] on div "ZR [PERSON_NAME] at [GEOGRAPHIC_DATA], [GEOGRAPHIC_DATA] Add a tag Onsite Inter…" at bounding box center [784, 386] width 1568 height 771
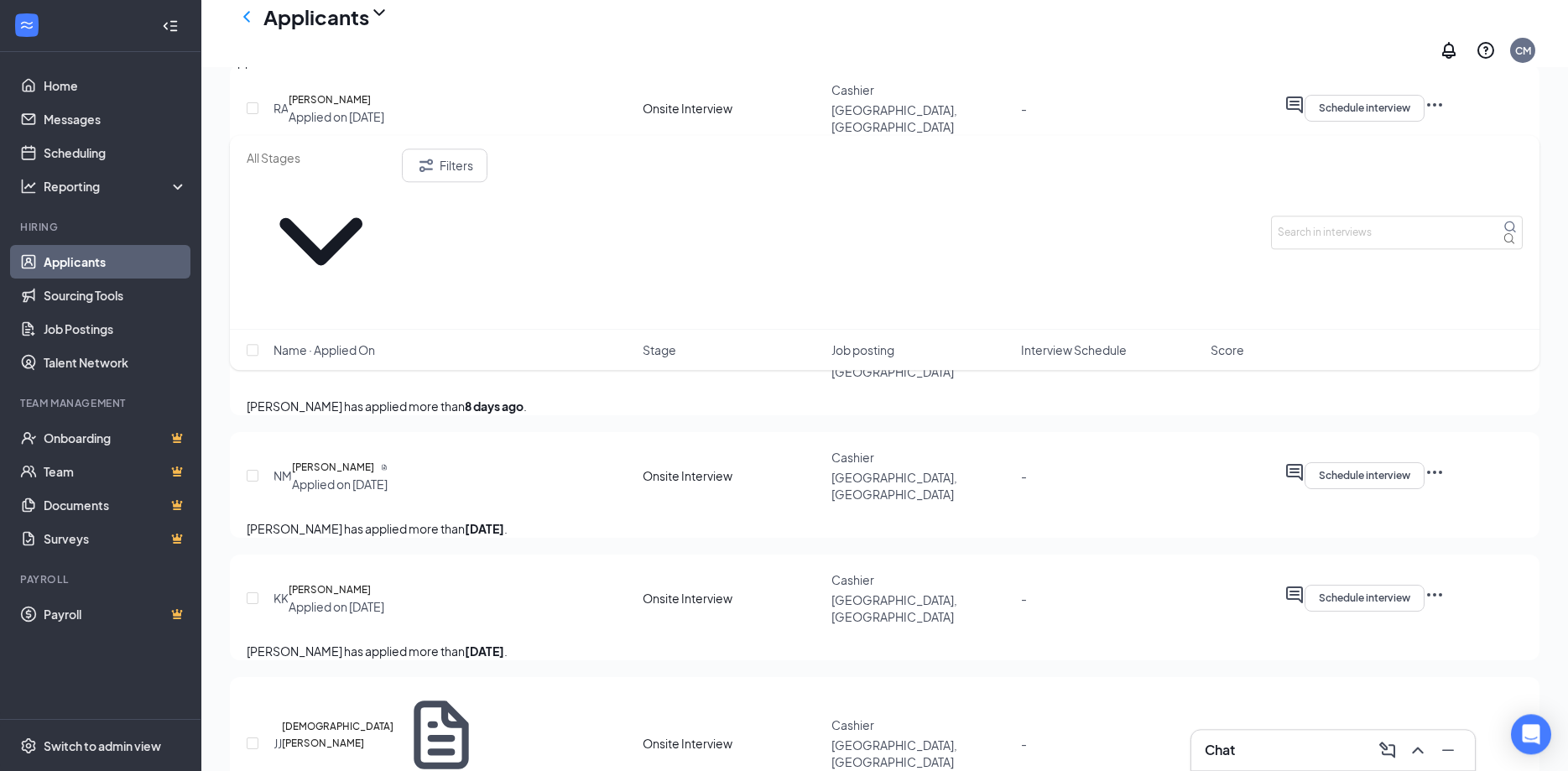
scroll to position [2449, 0]
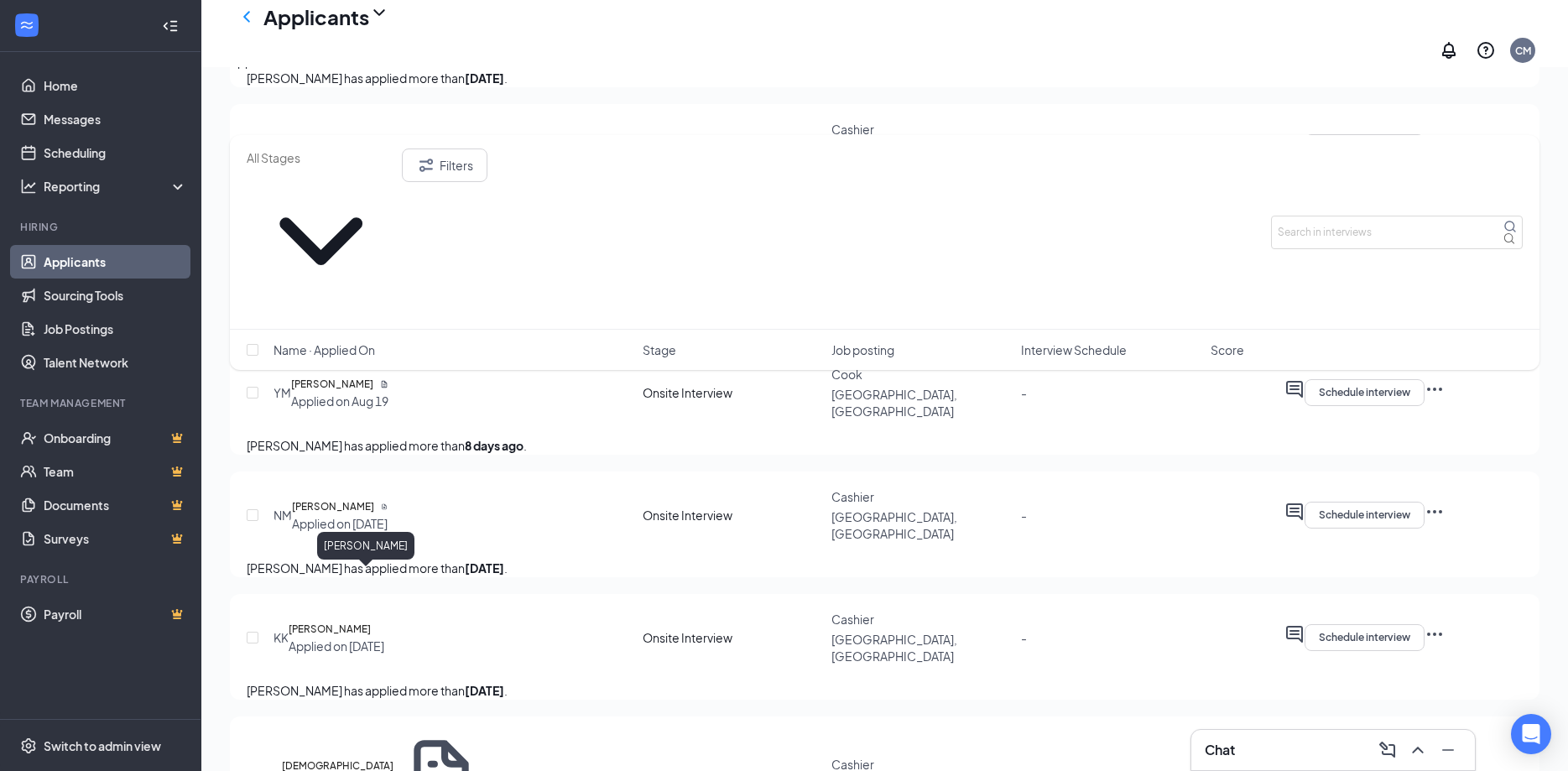
click at [371, 621] on h5 "[PERSON_NAME]" at bounding box center [329, 629] width 82 height 17
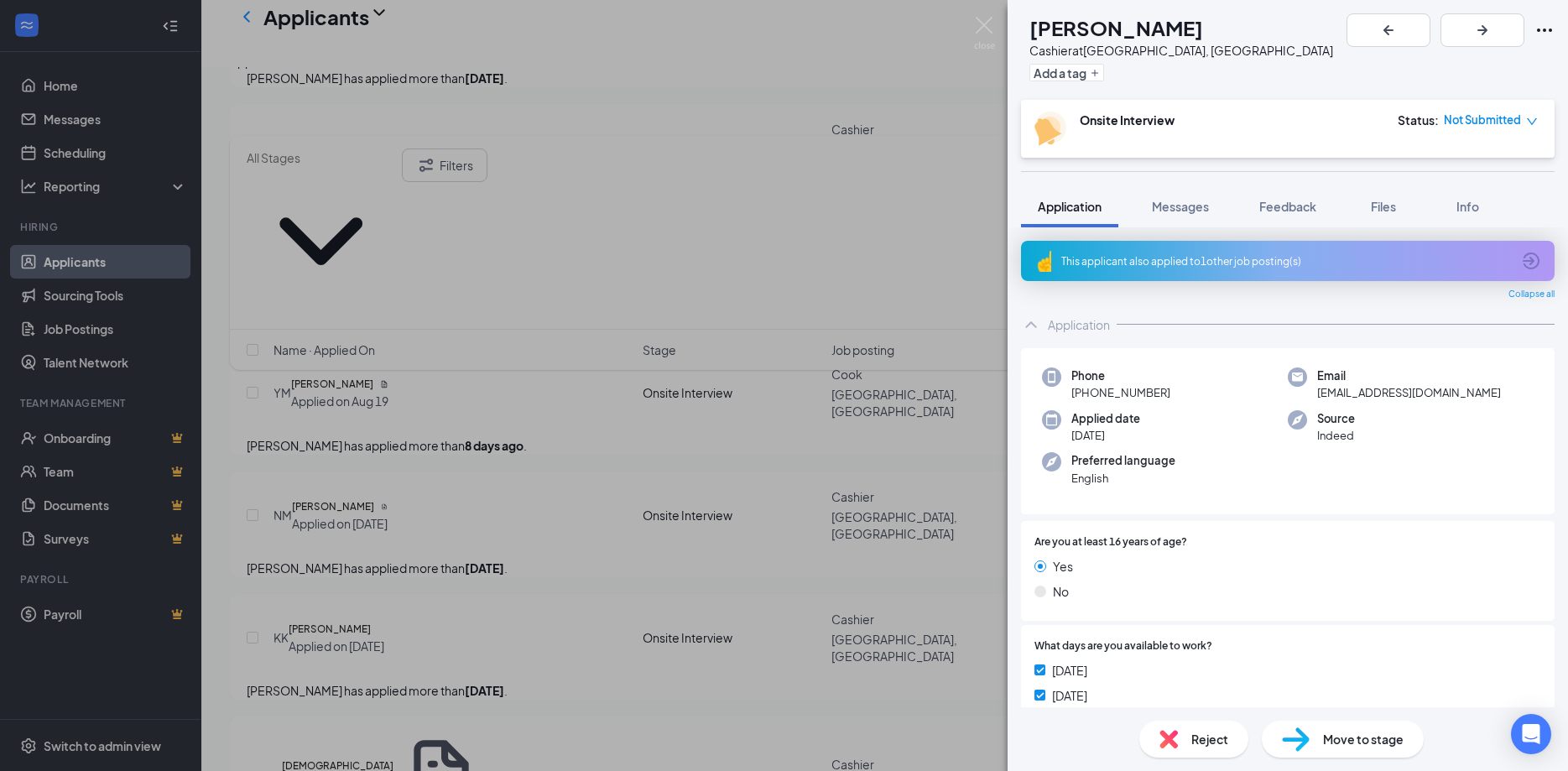
scroll to position [258, 0]
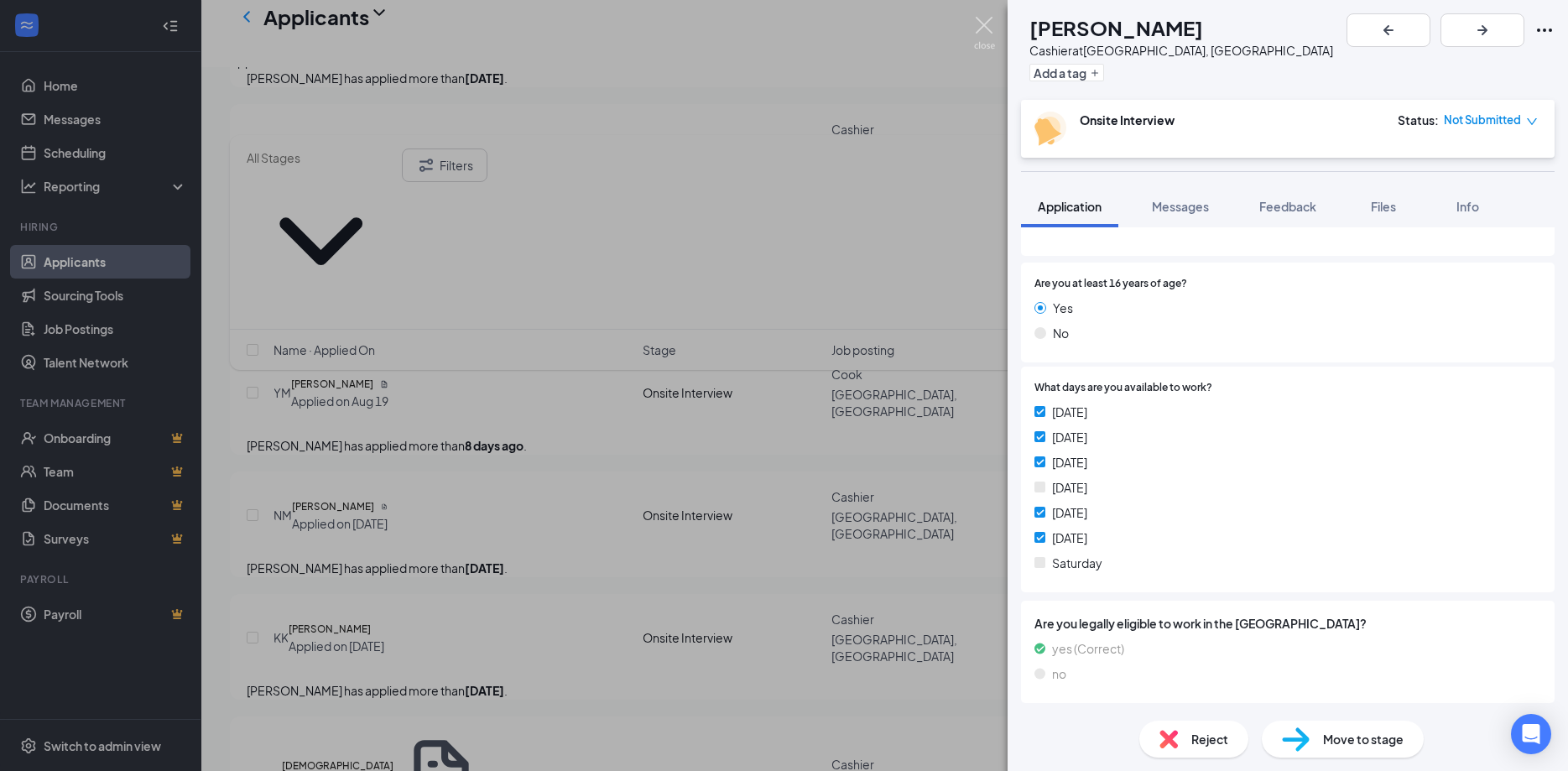
click at [985, 19] on img at bounding box center [985, 33] width 21 height 33
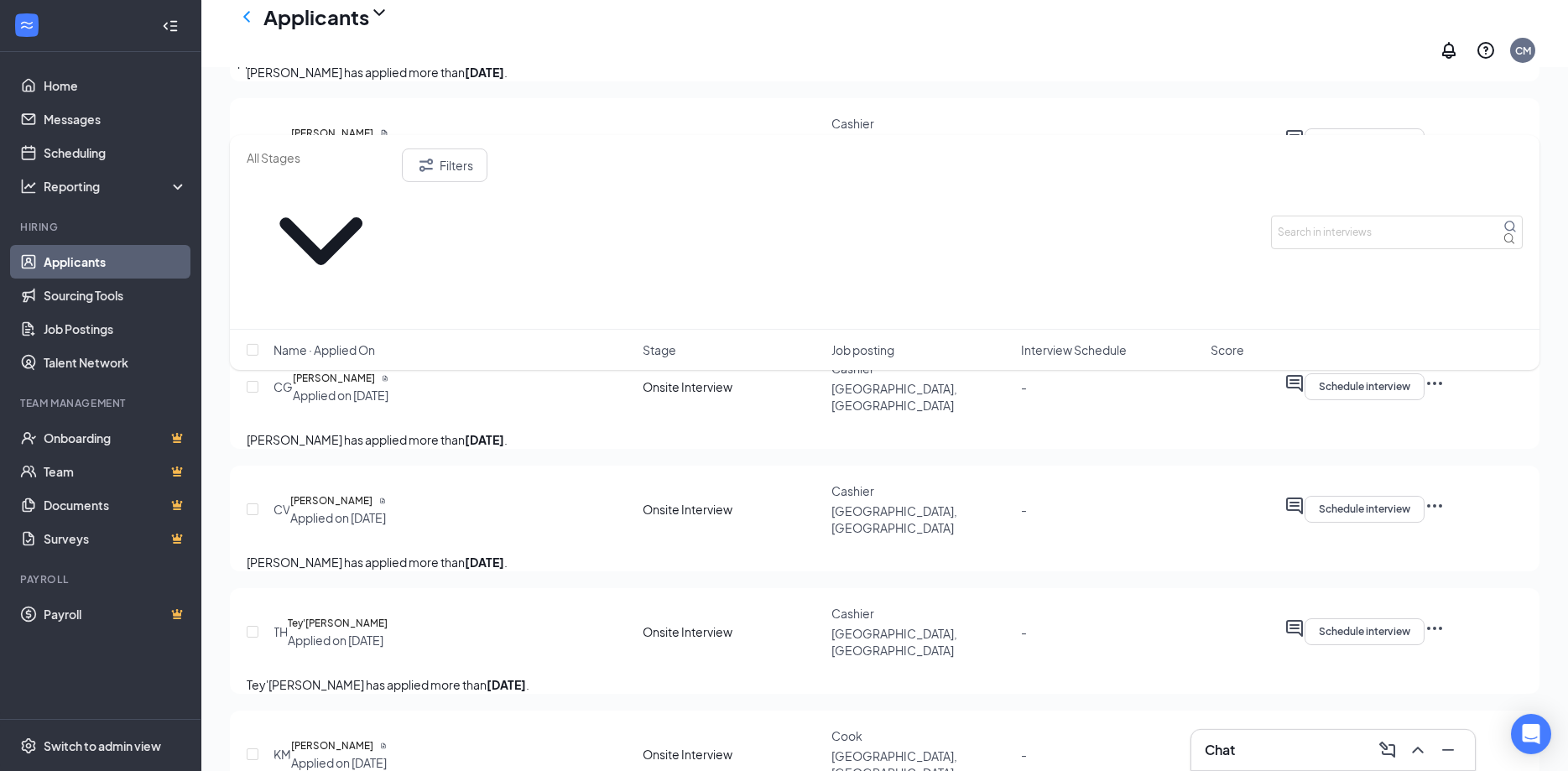
scroll to position [3904, 0]
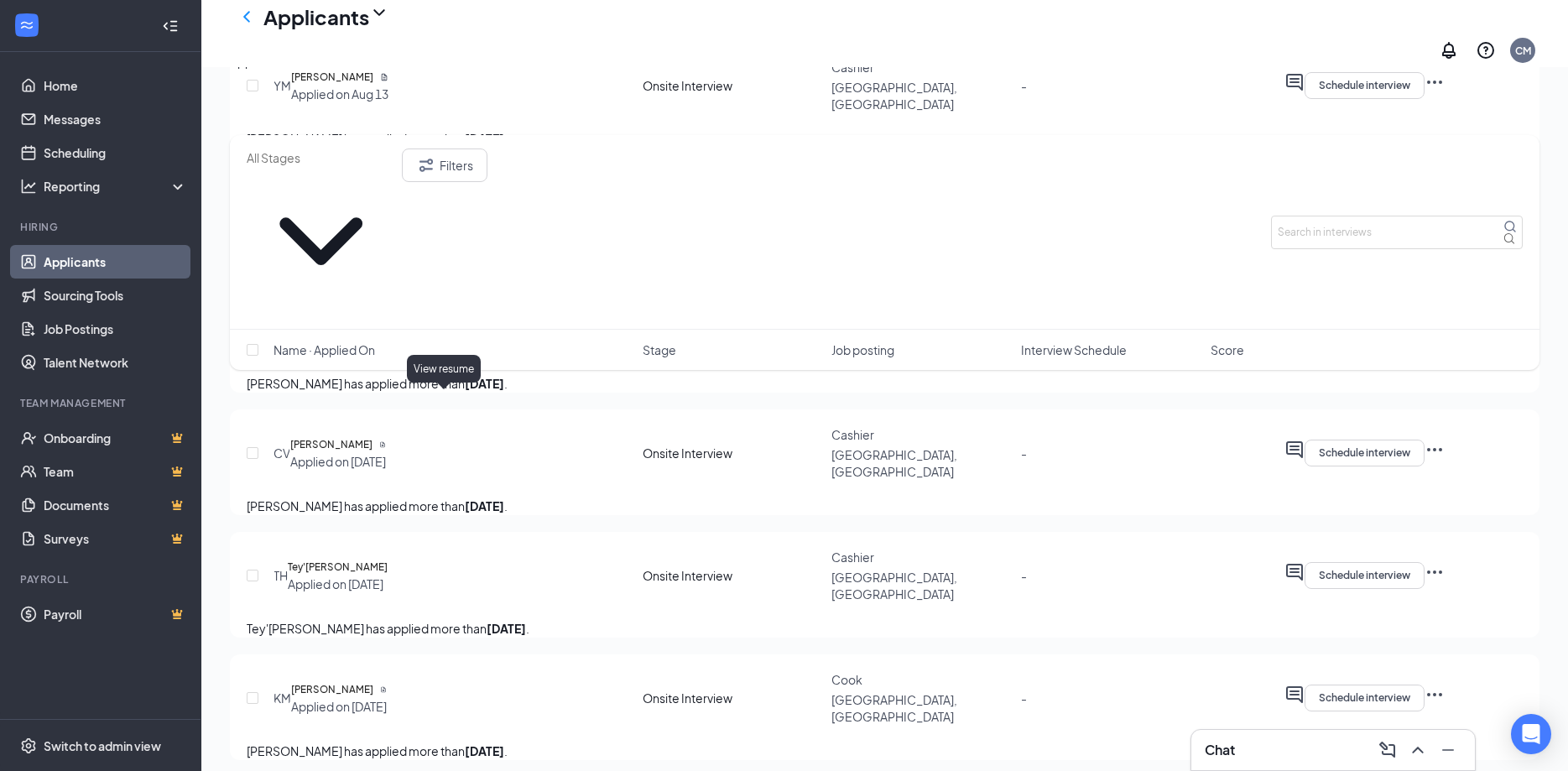
click at [385, 442] on icon "Document" at bounding box center [382, 445] width 4 height 6
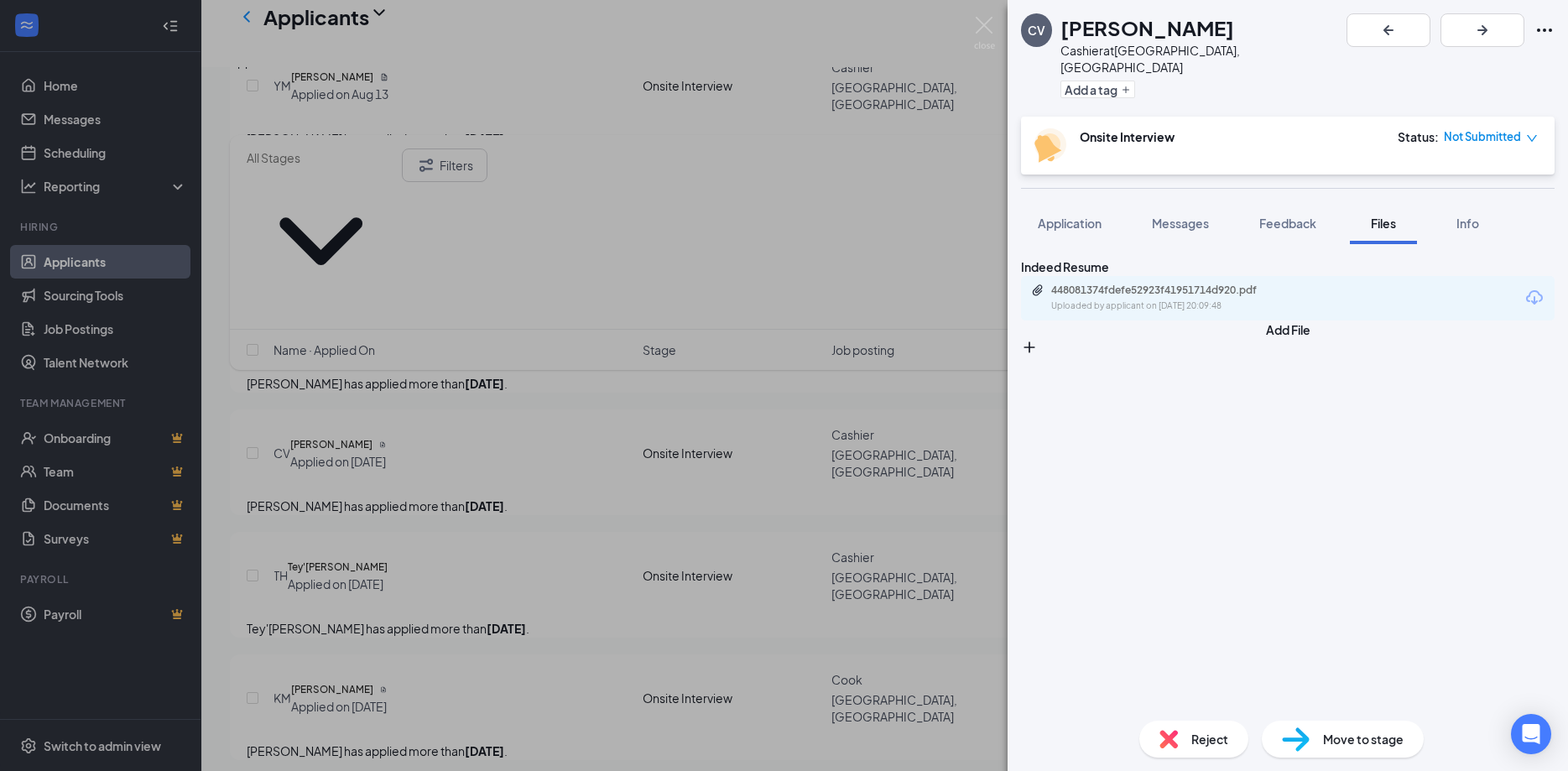
click at [88, 118] on div "CV [PERSON_NAME] Cashier at [GEOGRAPHIC_DATA], [GEOGRAPHIC_DATA] Add a tag Onsi…" at bounding box center [784, 386] width 1568 height 771
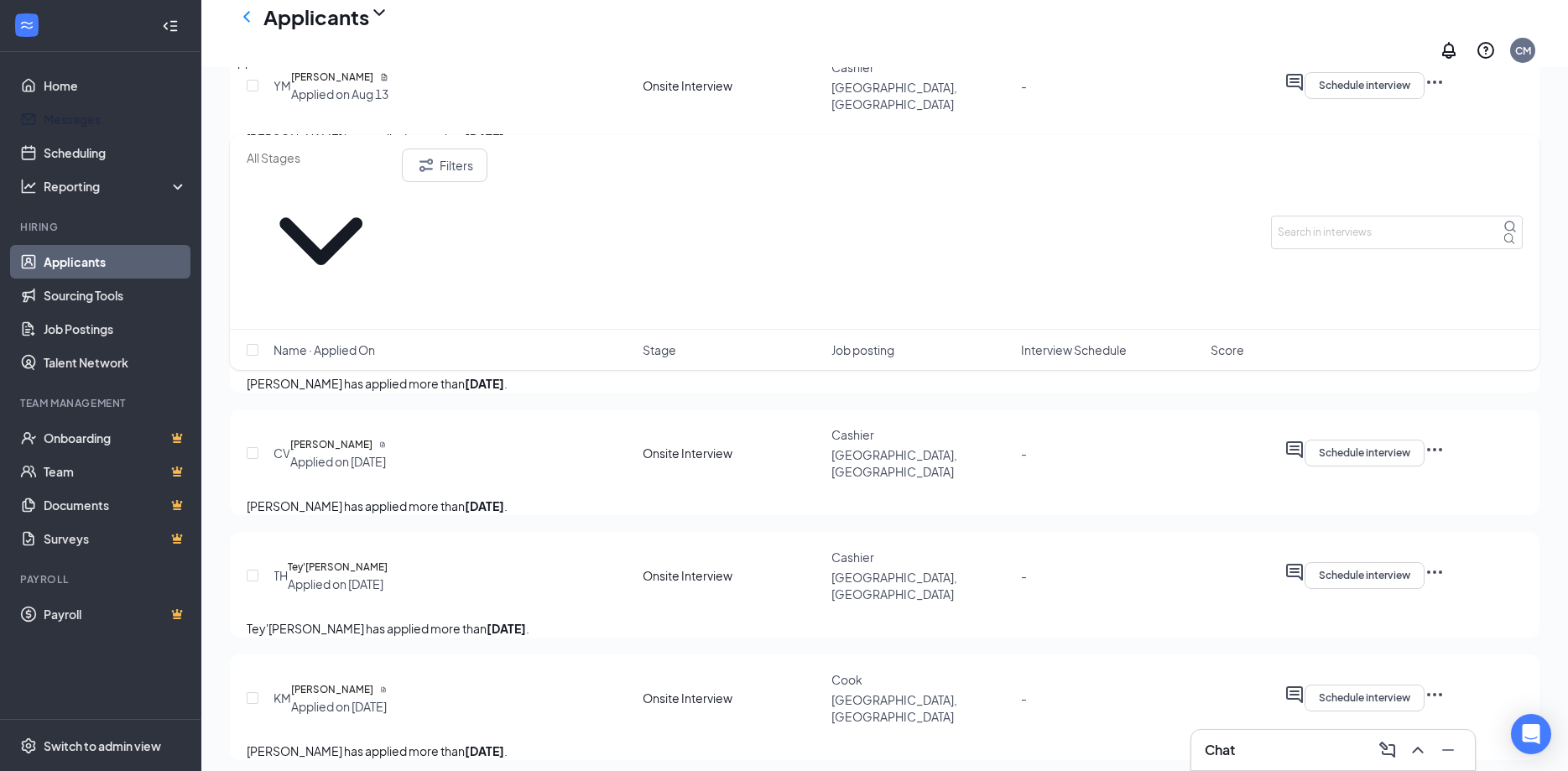
click at [88, 118] on link "Messages" at bounding box center [115, 119] width 143 height 33
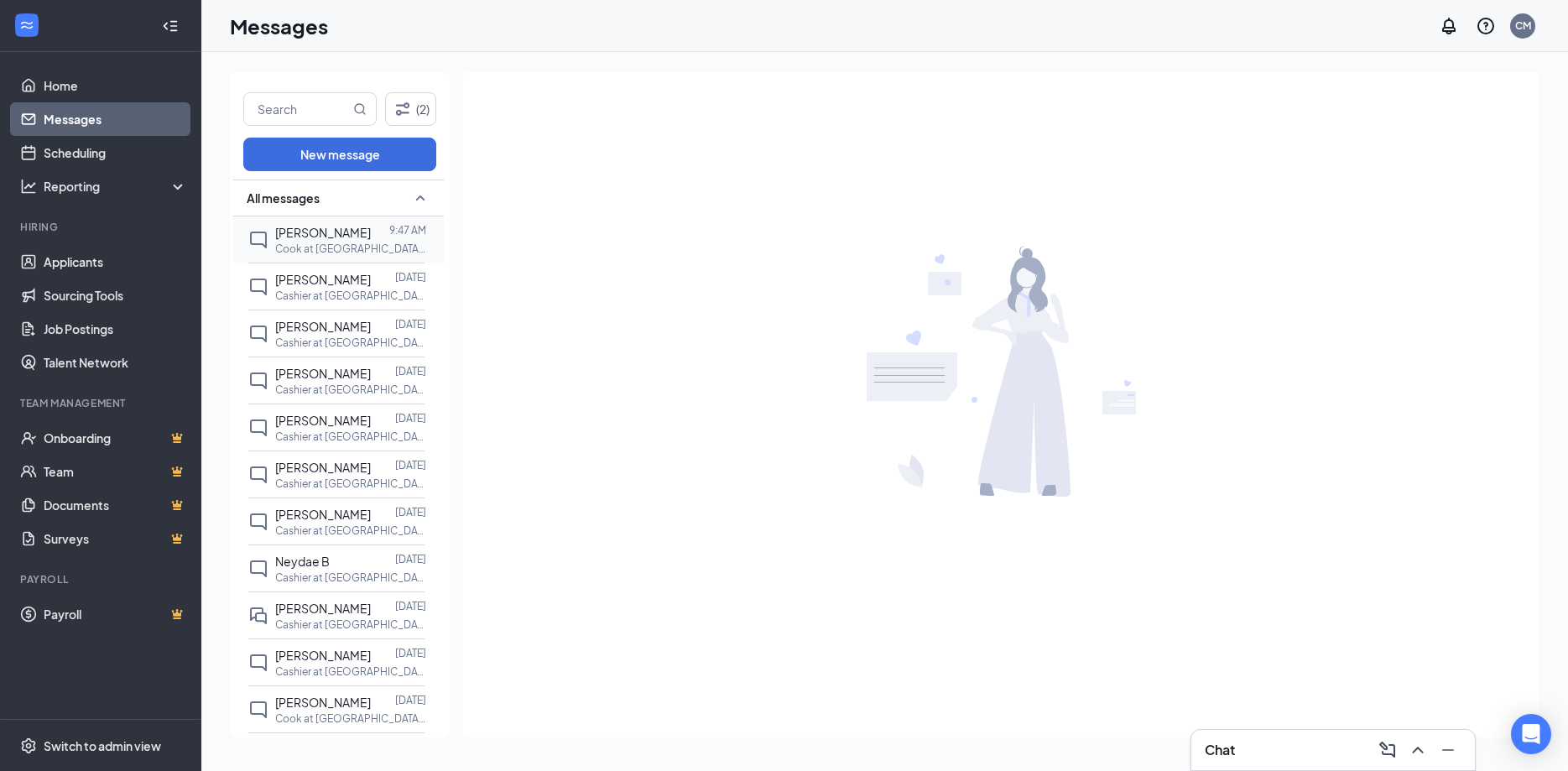
click at [365, 256] on p "Cook at [GEOGRAPHIC_DATA], [GEOGRAPHIC_DATA]" at bounding box center [351, 248] width 151 height 15
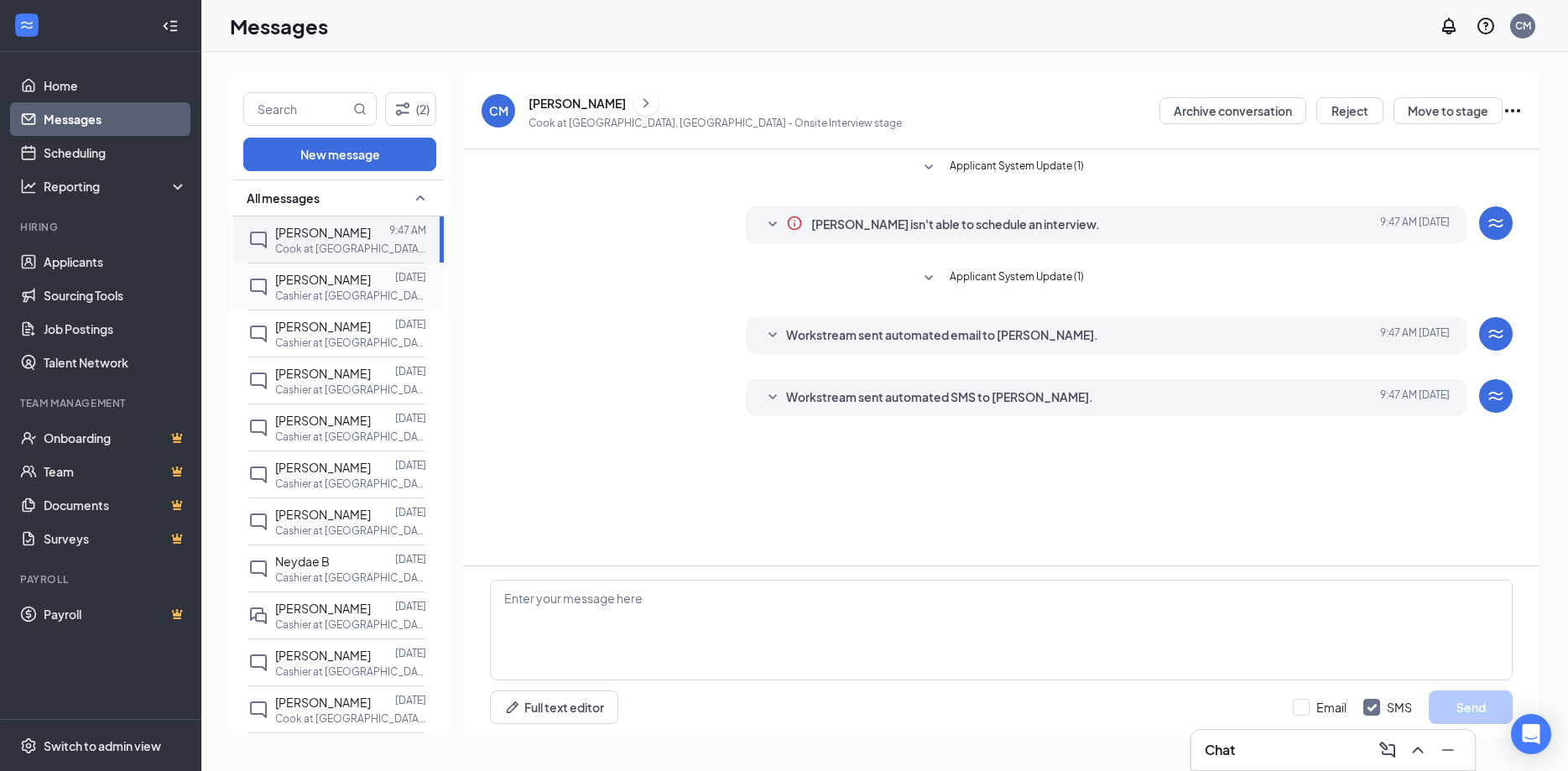
click at [355, 287] on span "[PERSON_NAME]" at bounding box center [323, 279] width 95 height 16
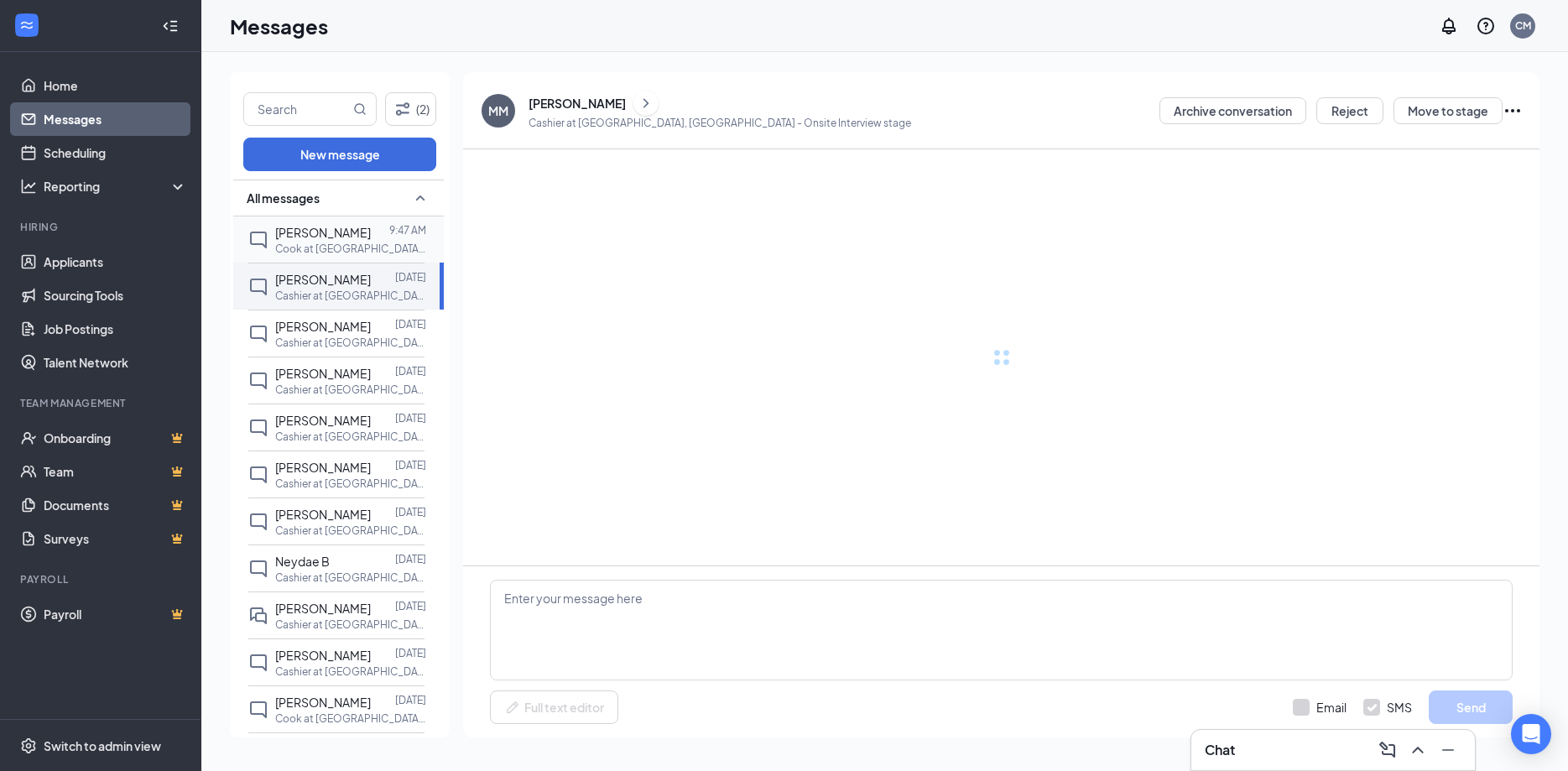
click at [343, 241] on div "[PERSON_NAME]" at bounding box center [323, 232] width 95 height 18
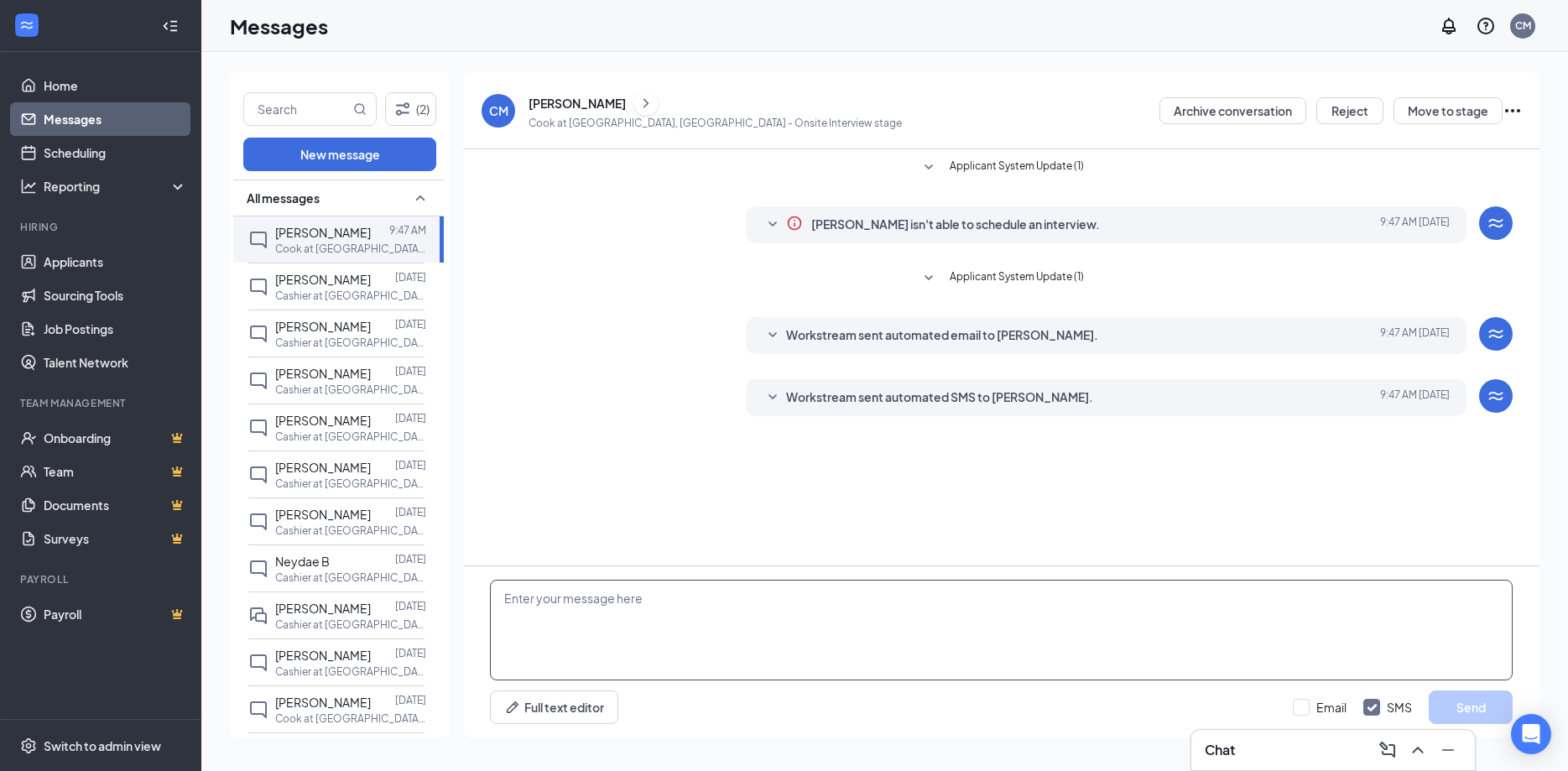
click at [625, 600] on textarea at bounding box center [1001, 629] width 1023 height 100
type textarea "o"
type textarea "Hi, I called and left a voicemail to schedule an interview. Please call the sto…"
drag, startPoint x: 1294, startPoint y: 601, endPoint x: 380, endPoint y: 559, distance: 915.0
click at [490, 579] on textarea "Hi, I called and left a voicemail to schedule an interview. Please call the sto…" at bounding box center [1001, 629] width 1023 height 100
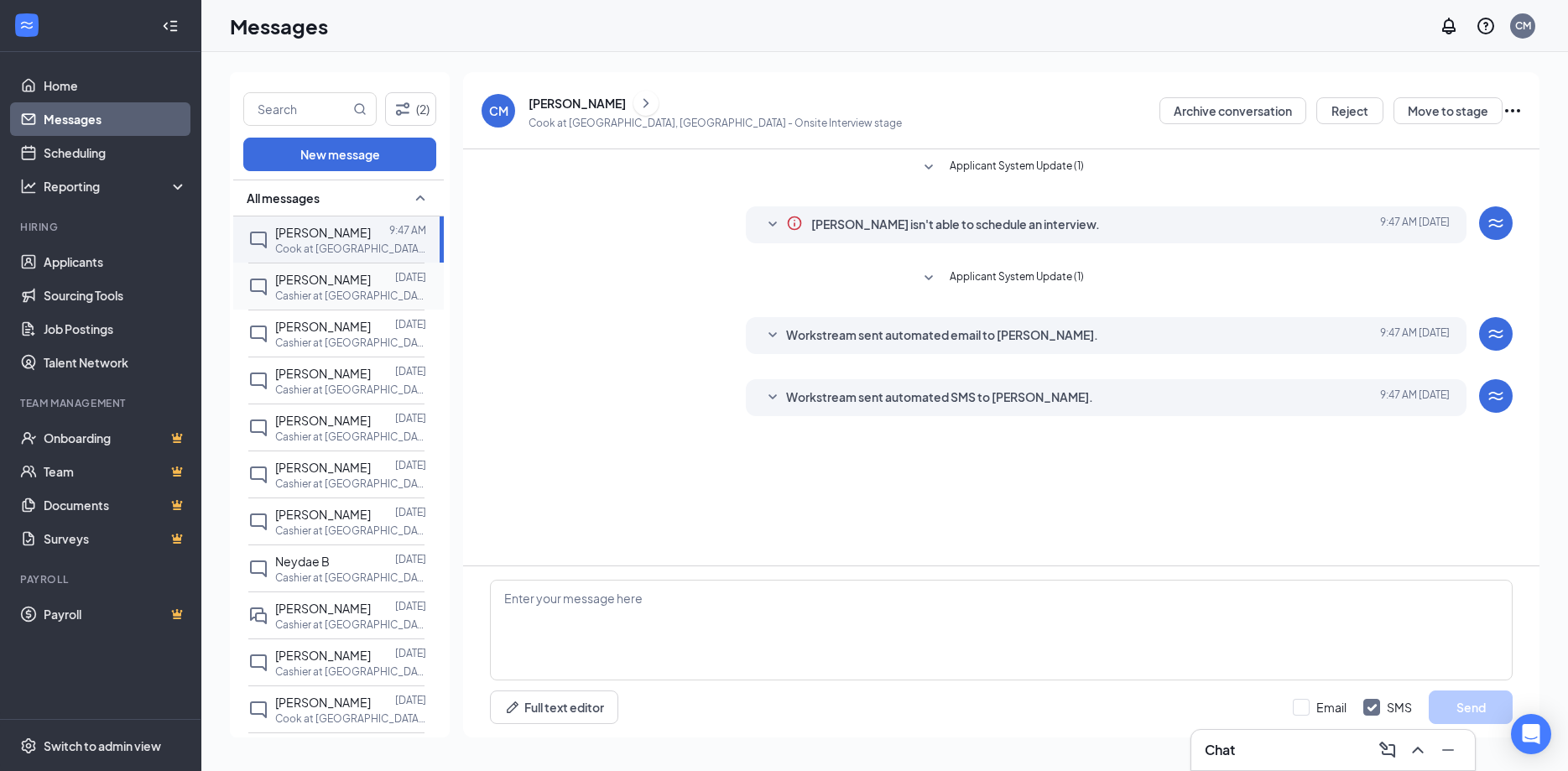
click at [355, 303] on p "Cashier at [GEOGRAPHIC_DATA], [GEOGRAPHIC_DATA]" at bounding box center [351, 295] width 151 height 15
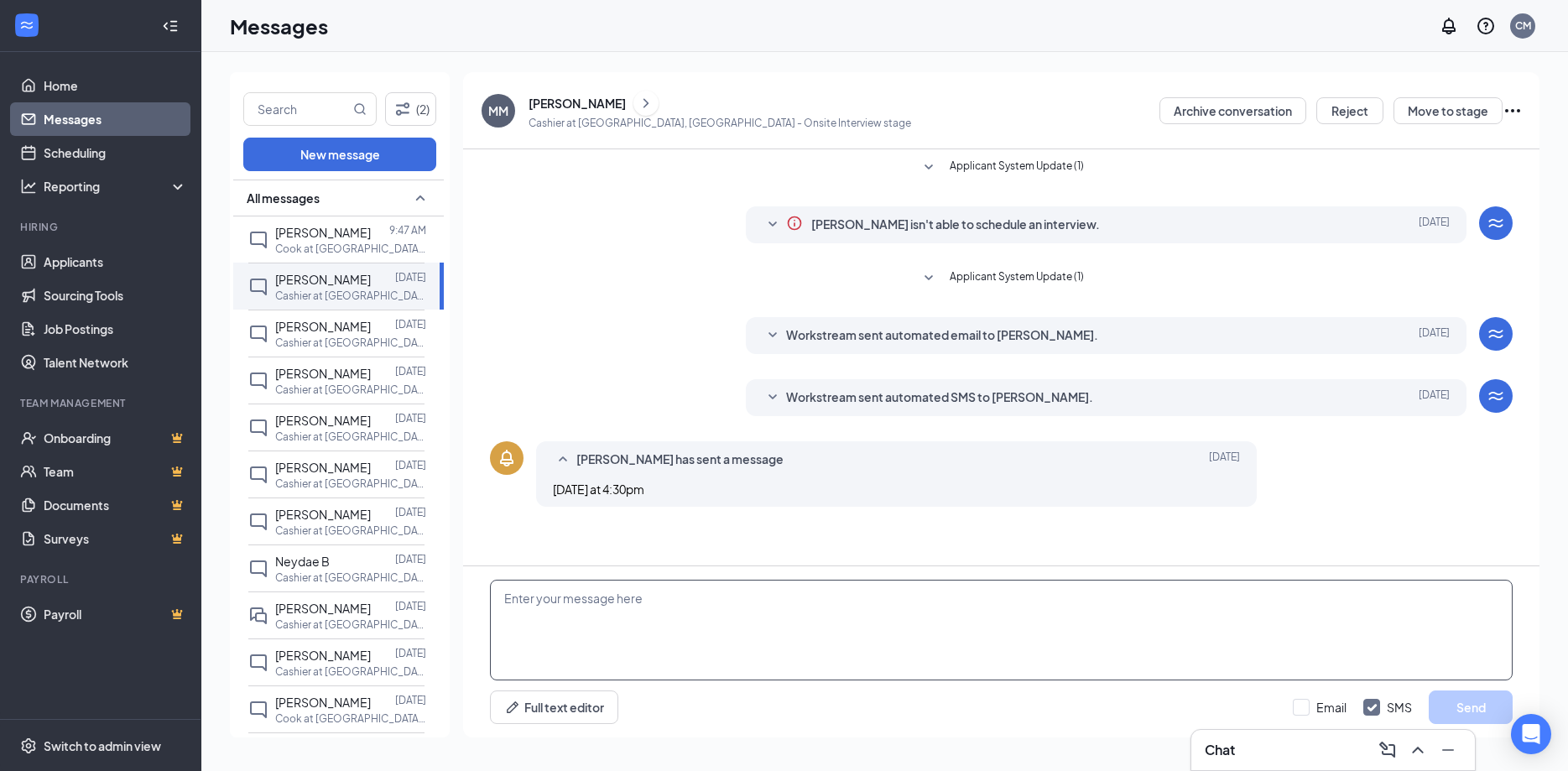
click at [612, 622] on textarea at bounding box center [1001, 629] width 1023 height 100
paste textarea "Hi, I called and left a voicemail to schedule an interview. Please call the sto…"
type textarea "Hi, I called and left a voicemail to schedule an interview. Please call the sto…"
click at [1470, 709] on div "Minimize" at bounding box center [1445, 708] width 48 height 18
click at [1493, 703] on button "Send" at bounding box center [1471, 707] width 84 height 33
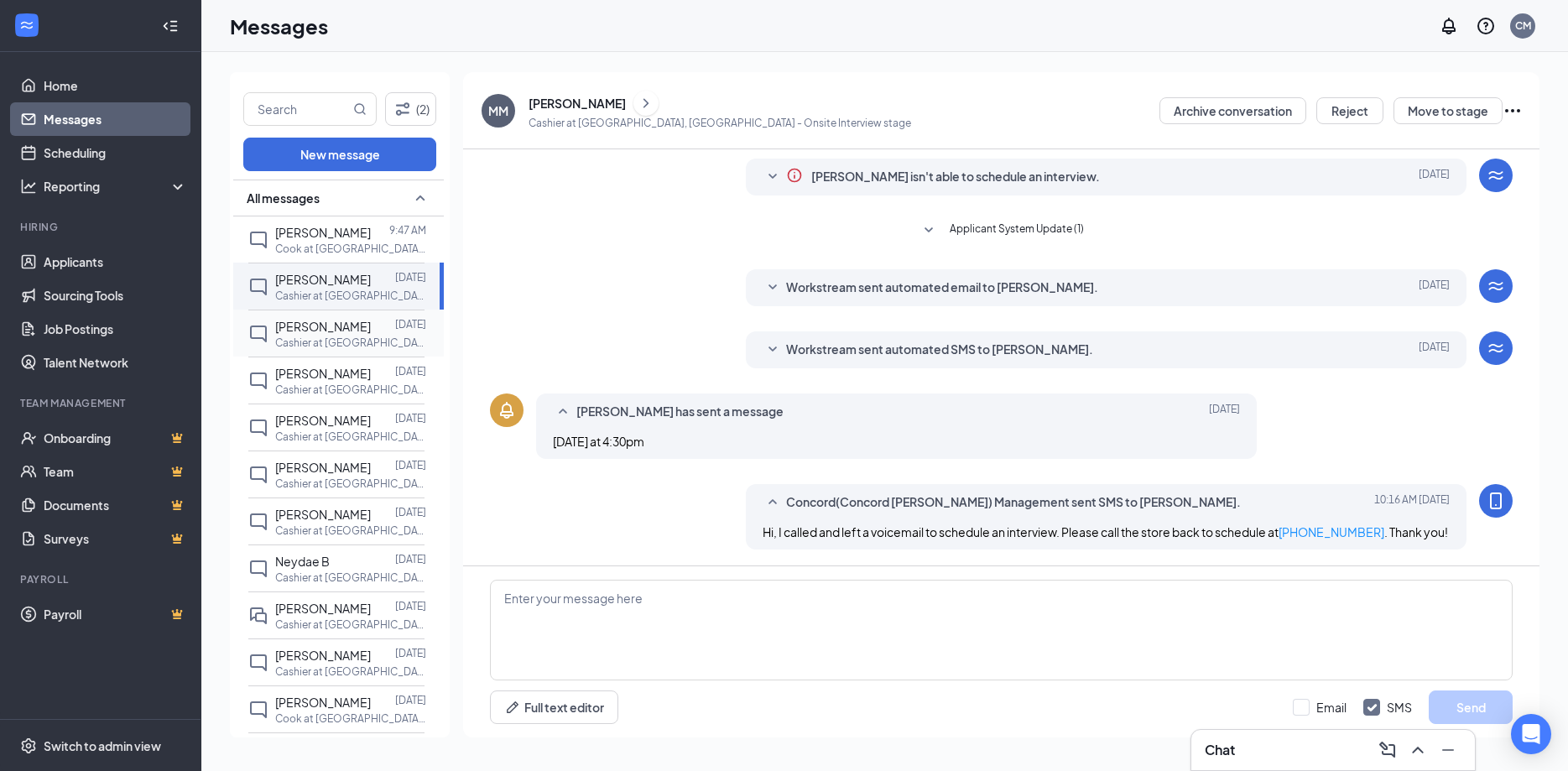
scroll to position [49, 0]
click at [336, 429] on div "[PERSON_NAME]" at bounding box center [323, 420] width 95 height 18
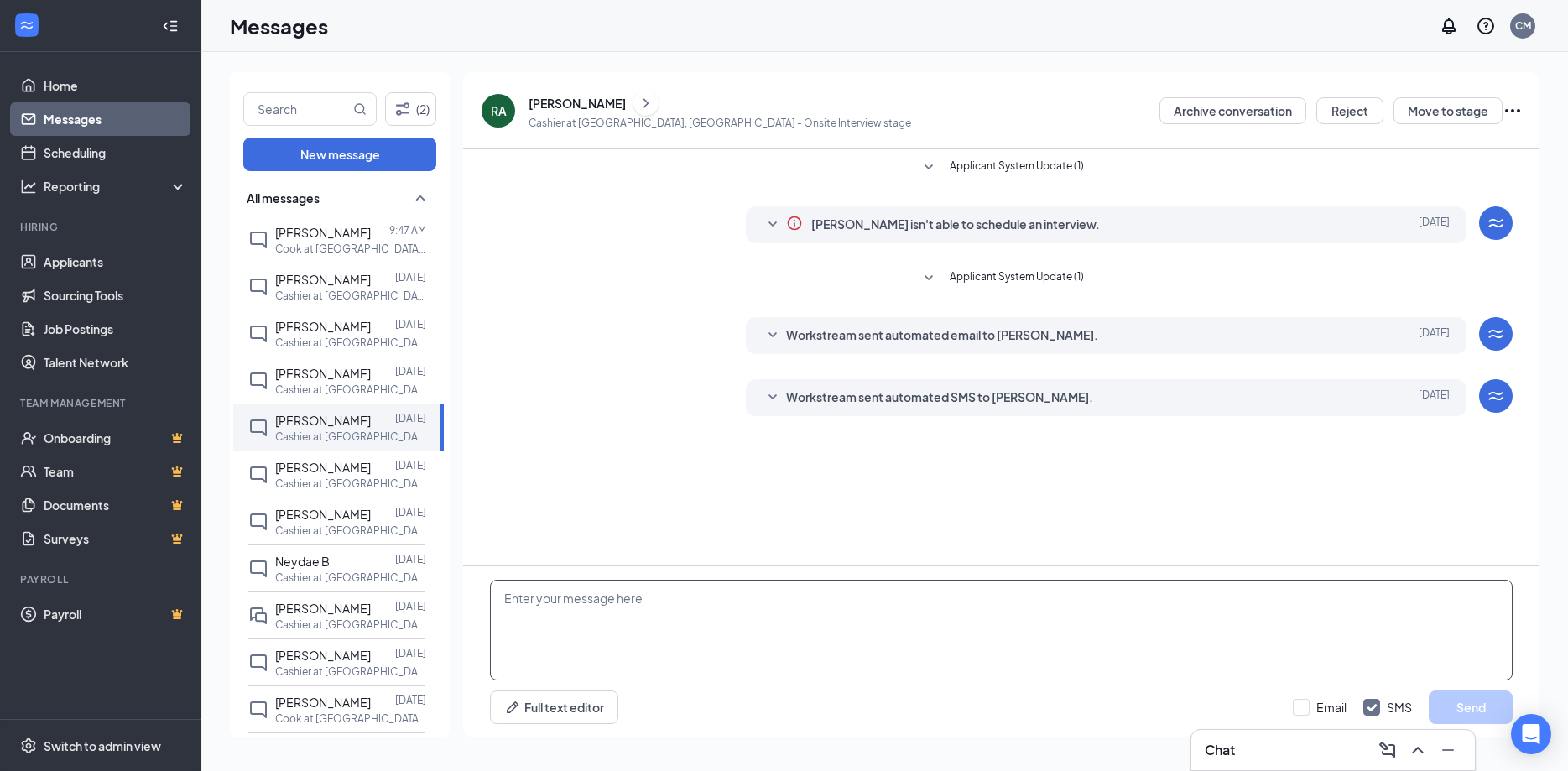
click at [667, 635] on textarea at bounding box center [1001, 629] width 1023 height 100
paste textarea "Hi, I called and left a voicemail to schedule an interview. Please call the sto…"
type textarea "Hi, I called and left a voicemail to schedule an interview. Please call the sto…"
click at [1476, 704] on button "Send" at bounding box center [1471, 707] width 84 height 33
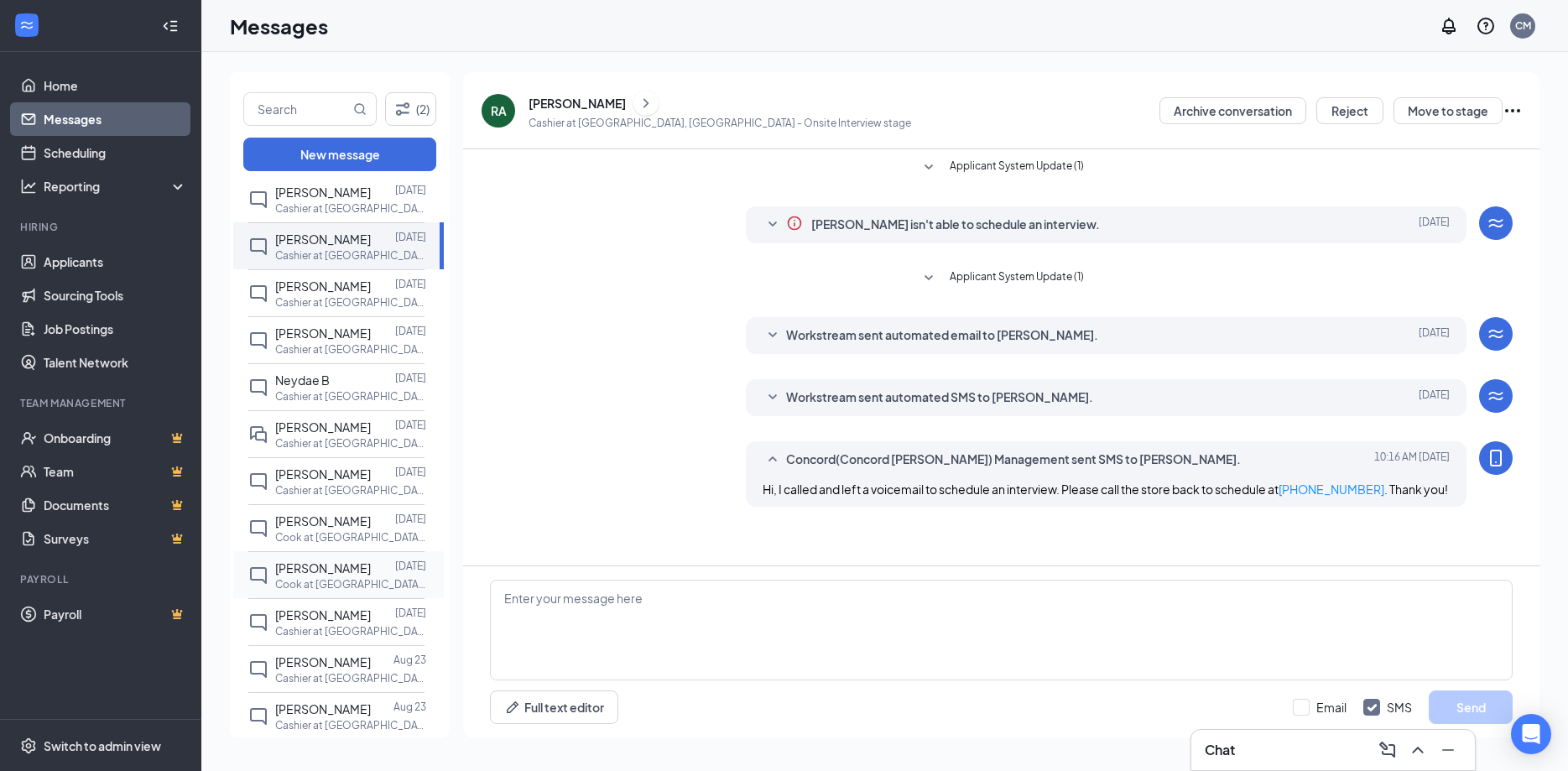
scroll to position [272, 0]
click at [325, 578] on span "[PERSON_NAME]" at bounding box center [323, 571] width 95 height 16
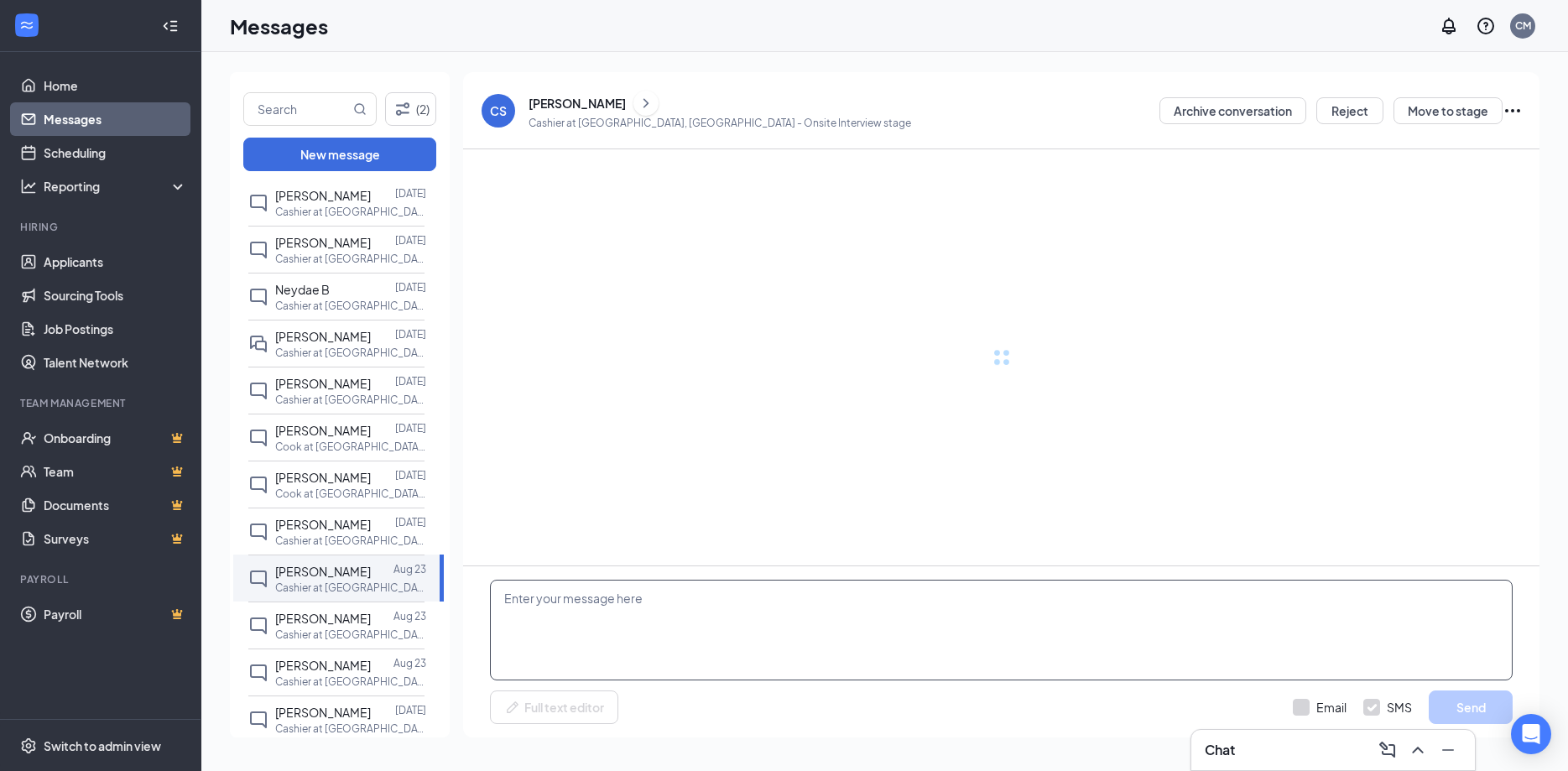
click at [627, 603] on textarea at bounding box center [1001, 629] width 1023 height 100
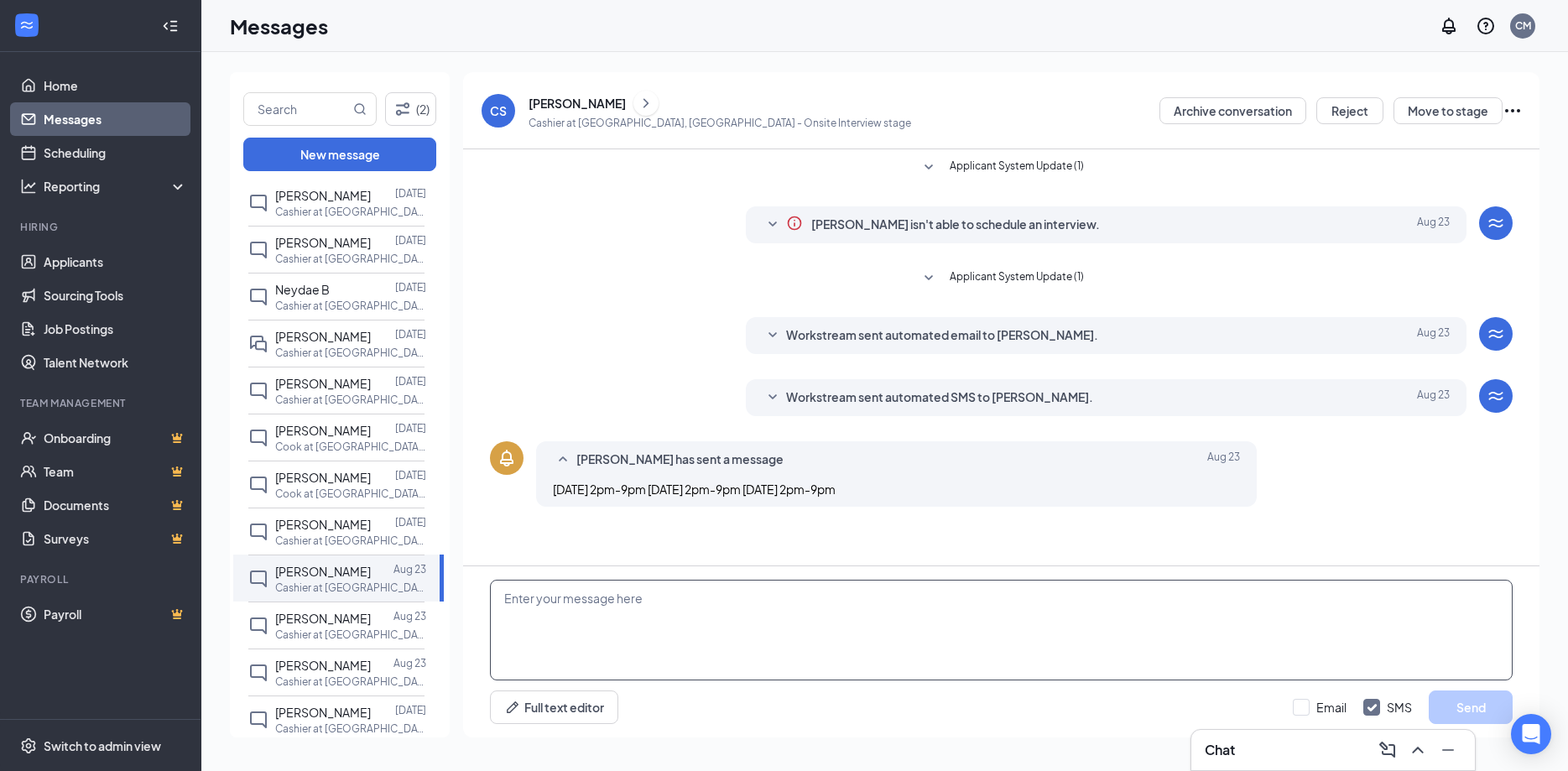
paste textarea "Hi, I called and left a voicemail to schedule an interview. Please call the sto…"
type textarea "Hi, I called and left a voicemail to schedule an interview. Please call the sto…"
click at [1485, 703] on button "Send" at bounding box center [1471, 707] width 84 height 33
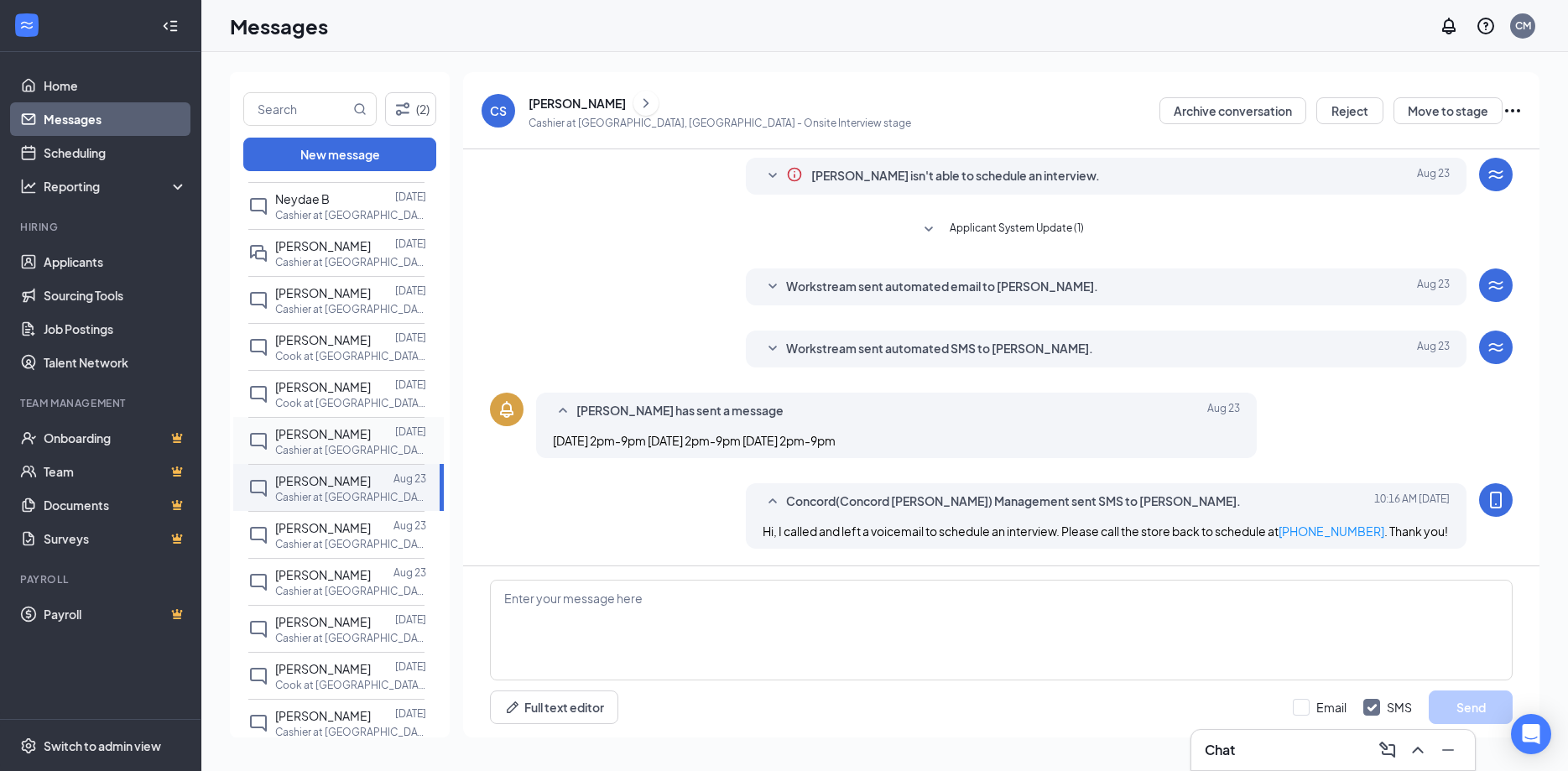
scroll to position [453, 0]
drag, startPoint x: 332, startPoint y: 535, endPoint x: 360, endPoint y: 548, distance: 30.9
click at [333, 492] on span "[PERSON_NAME]" at bounding box center [323, 484] width 95 height 16
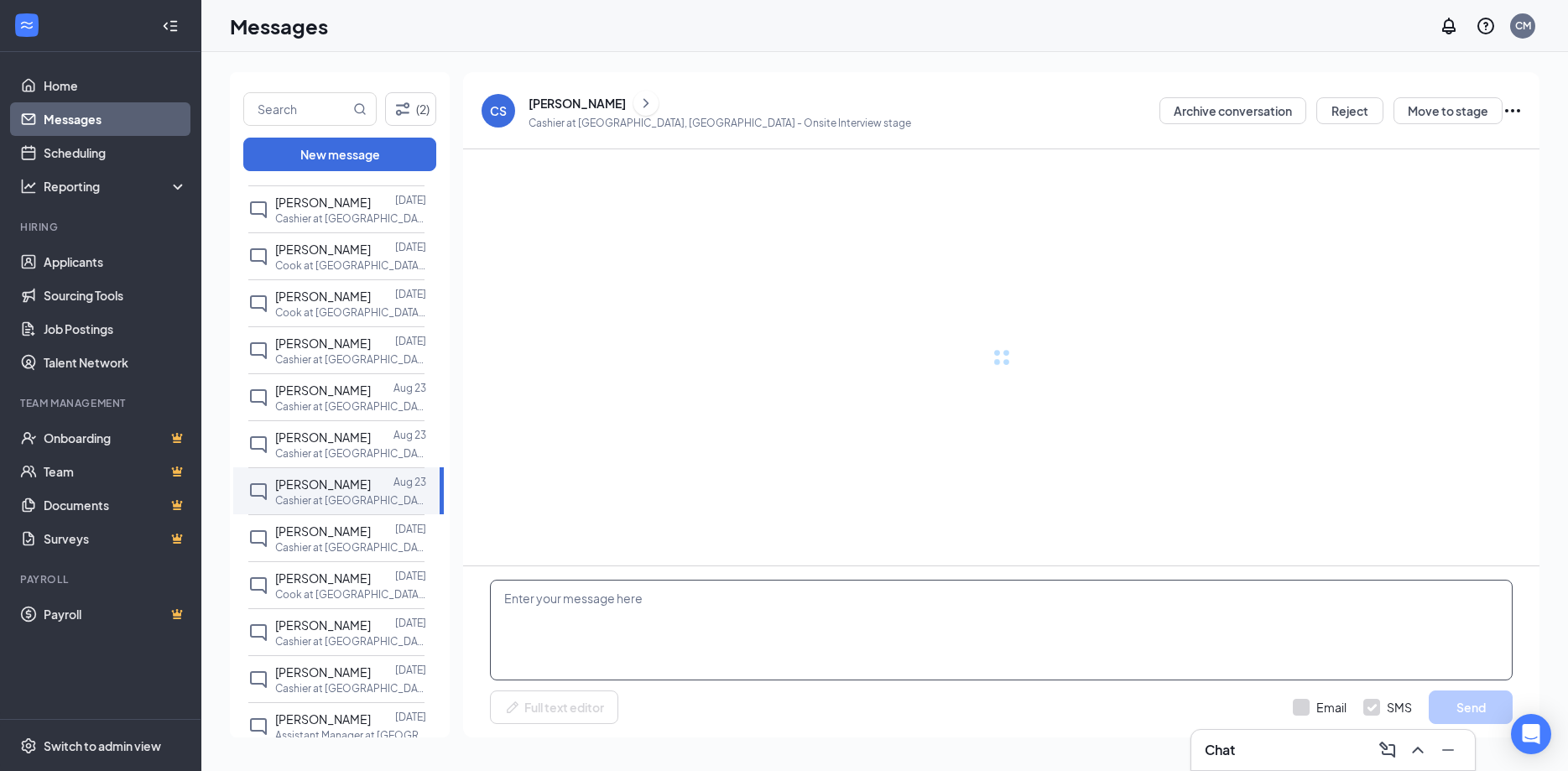
click at [616, 619] on textarea at bounding box center [1001, 629] width 1023 height 100
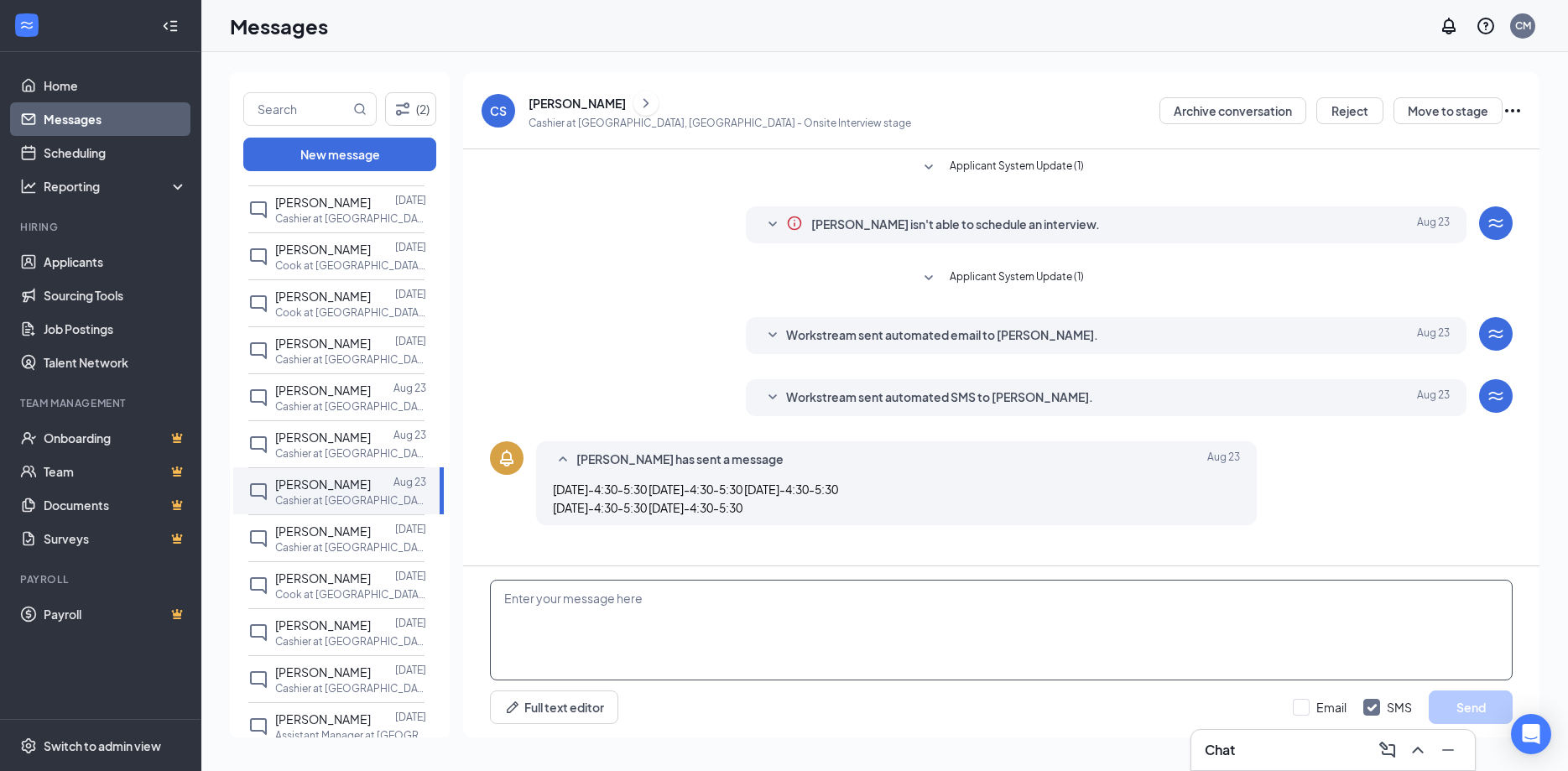
paste textarea "Hi, I called and left a voicemail to schedule an interview. Please call the sto…"
type textarea "Hi, I called and left a voicemail to schedule an interview. Please call the sto…"
click at [1475, 706] on button "Send" at bounding box center [1471, 707] width 84 height 33
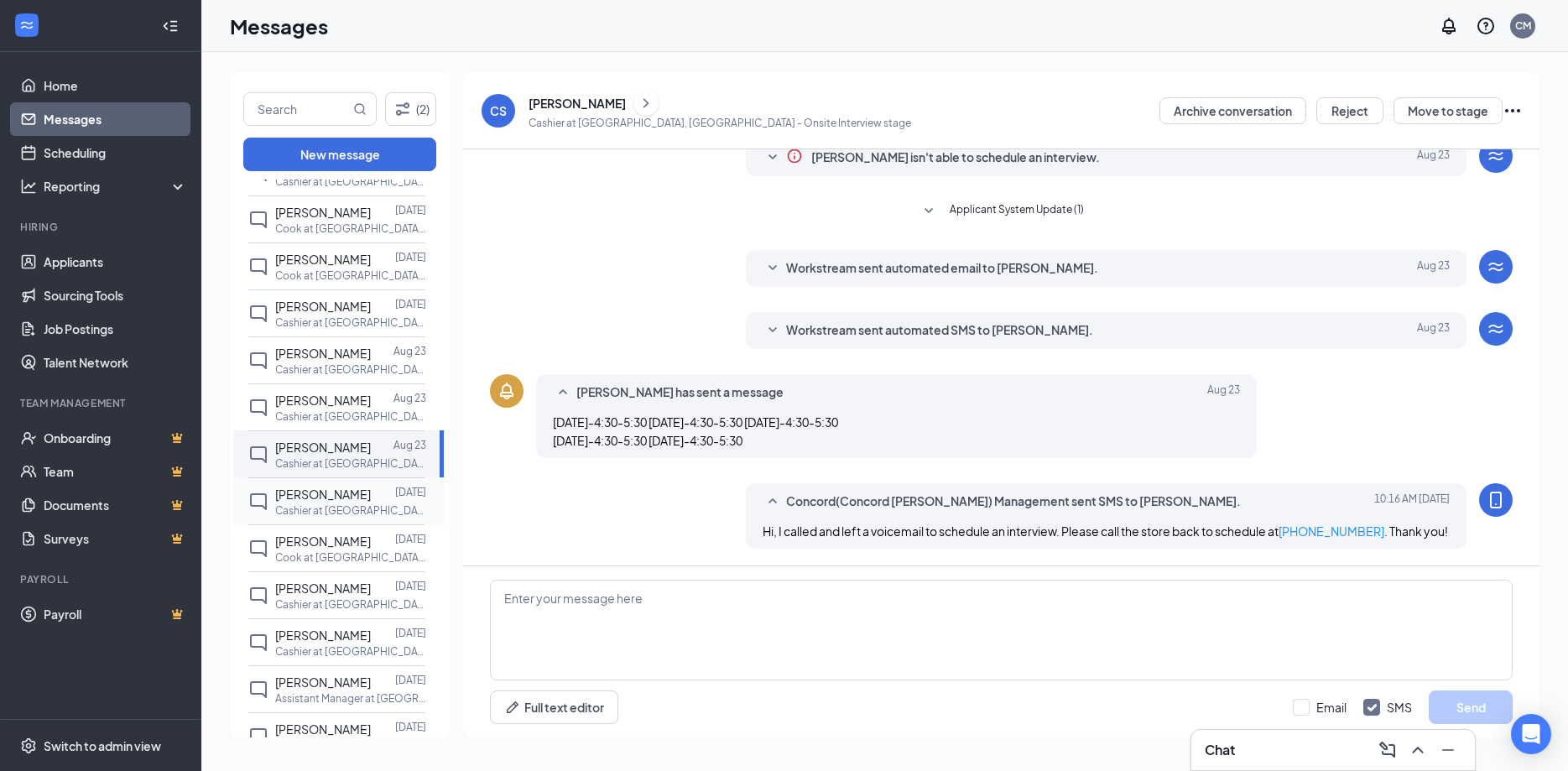
scroll to position [543, 0]
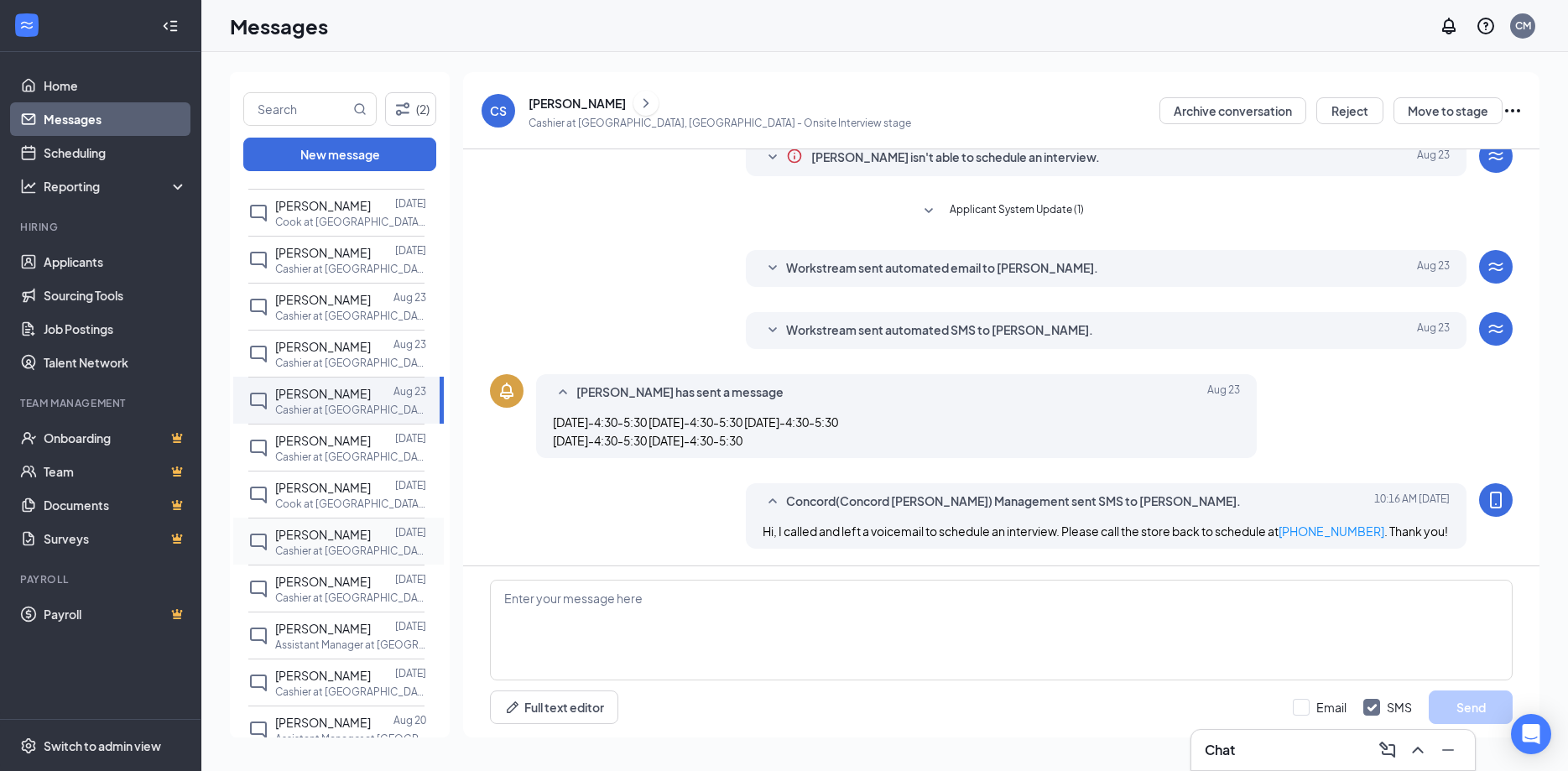
click at [340, 558] on p "Cashier at [GEOGRAPHIC_DATA], [GEOGRAPHIC_DATA]" at bounding box center [351, 550] width 151 height 15
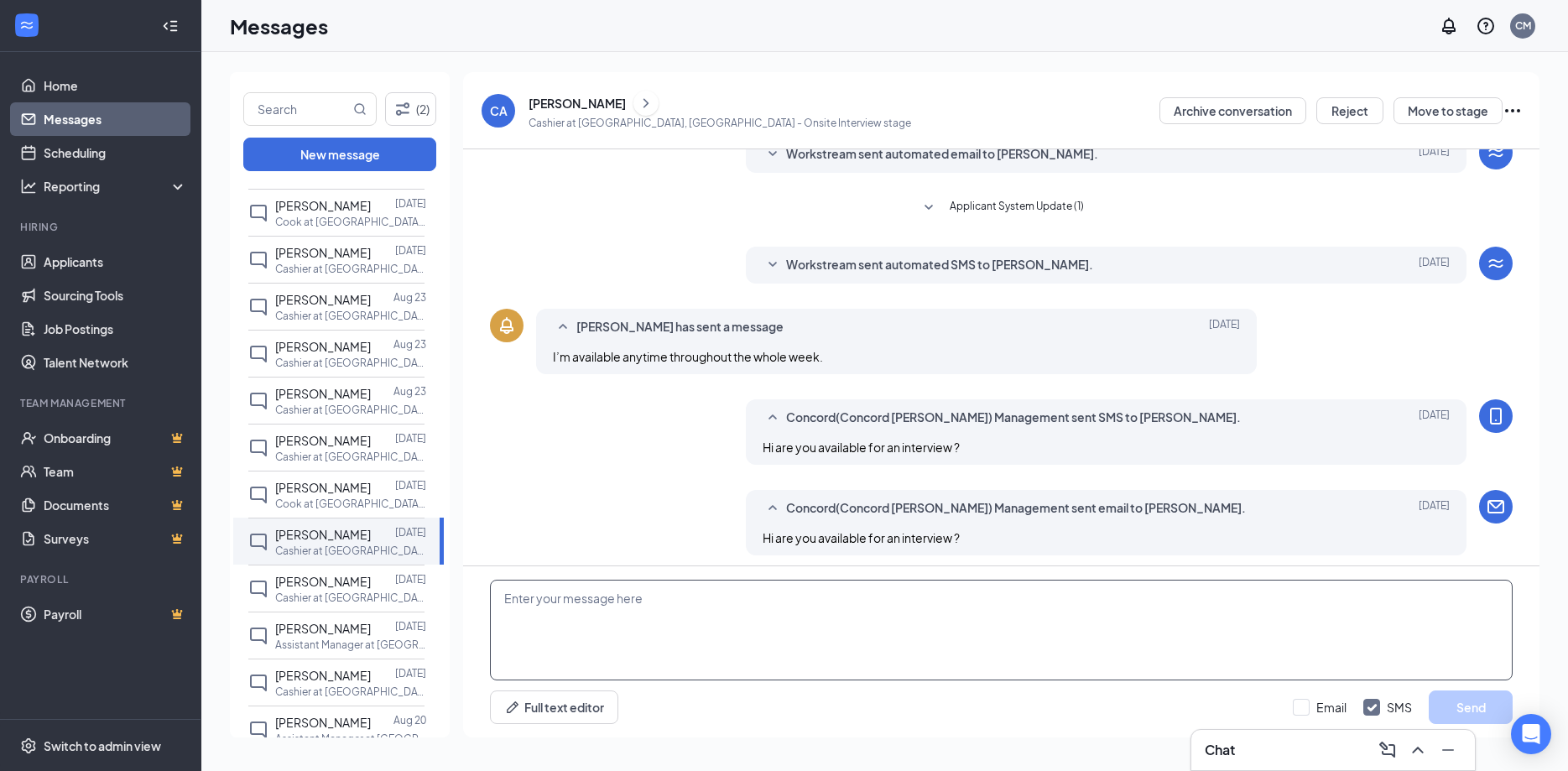
click at [615, 624] on textarea at bounding box center [1001, 629] width 1023 height 100
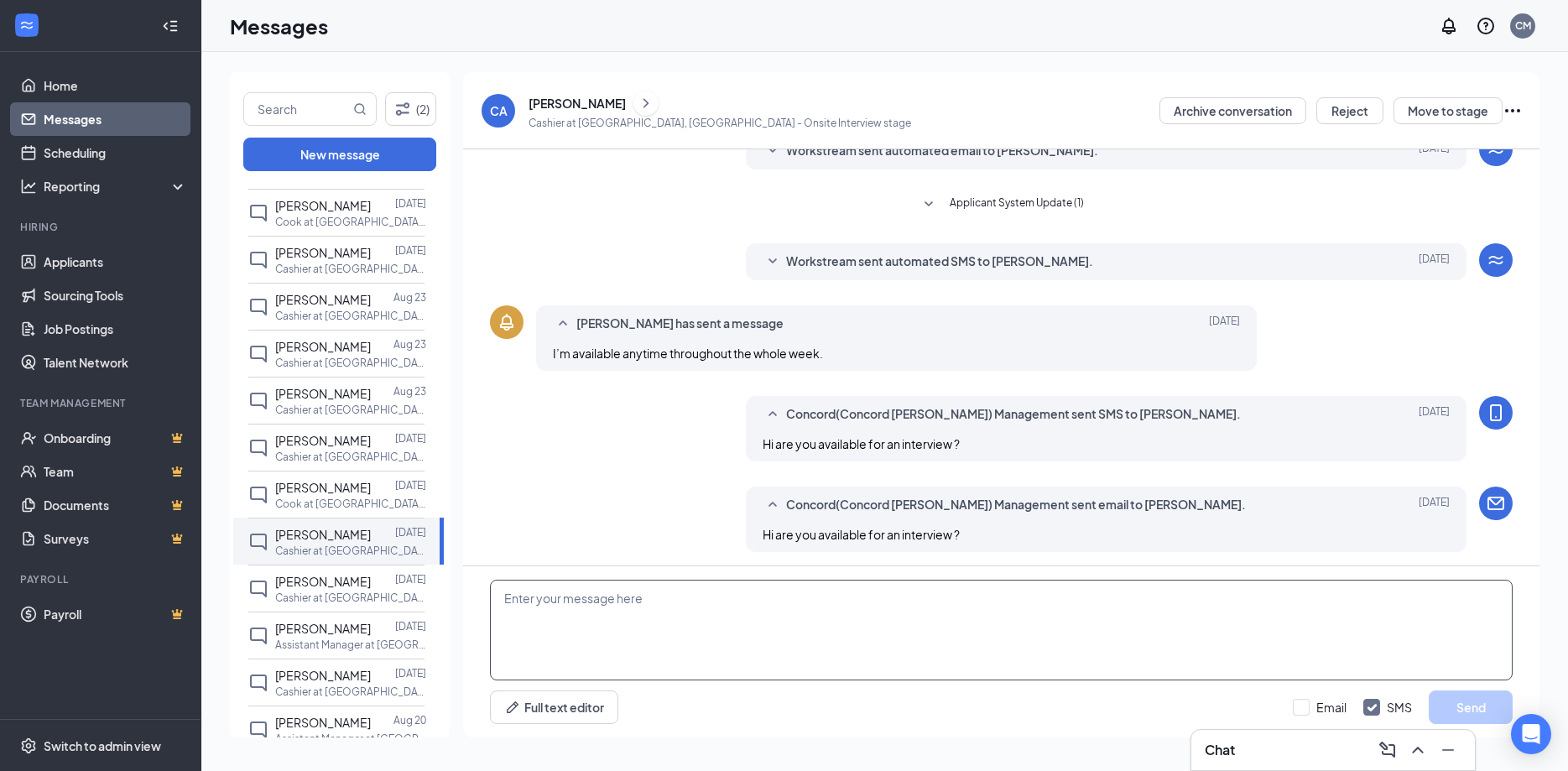
scroll to position [139, 0]
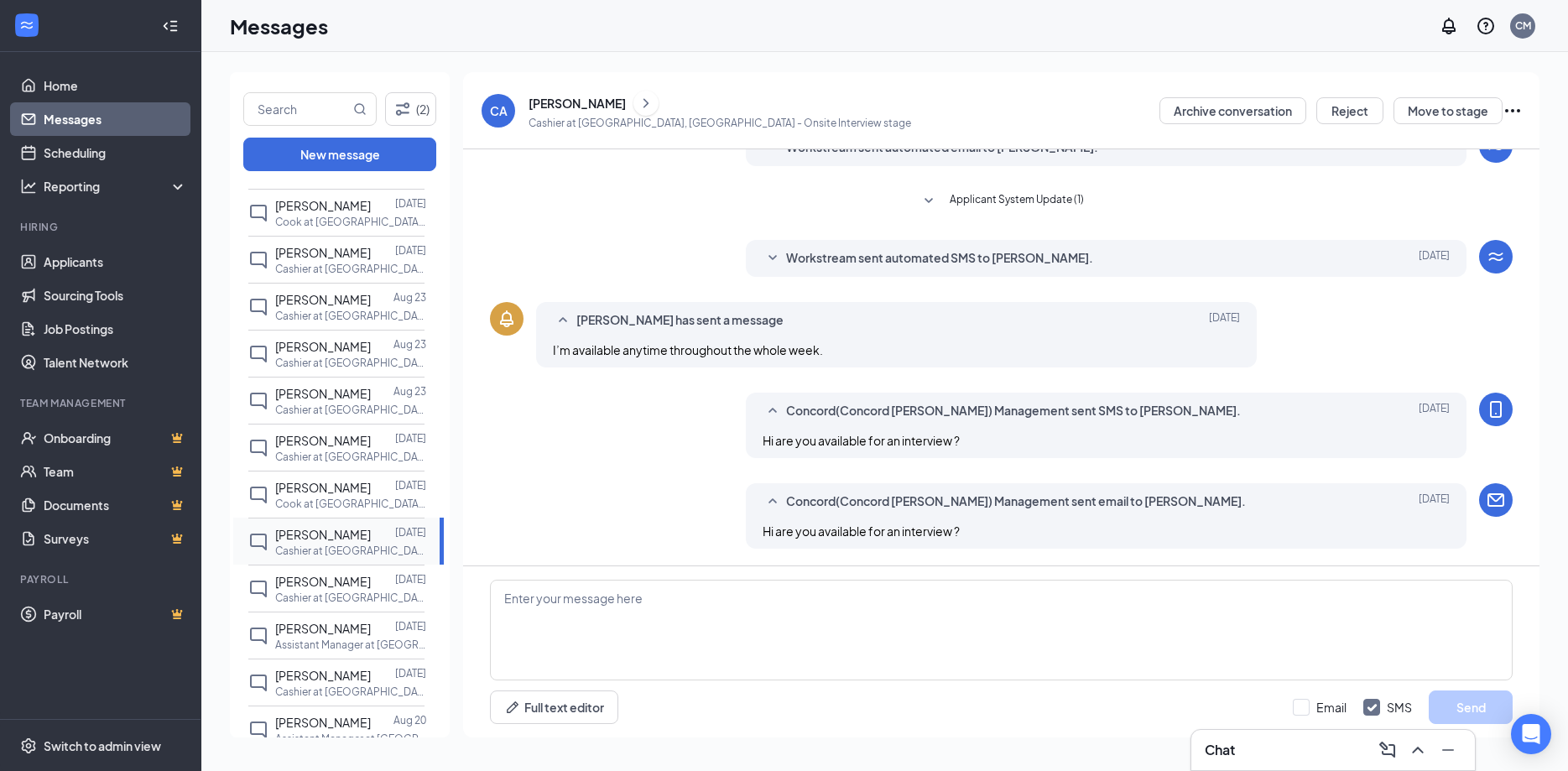
click at [297, 542] on span "[PERSON_NAME]" at bounding box center [323, 534] width 95 height 16
click at [638, 104] on icon "ChevronRight" at bounding box center [646, 103] width 17 height 20
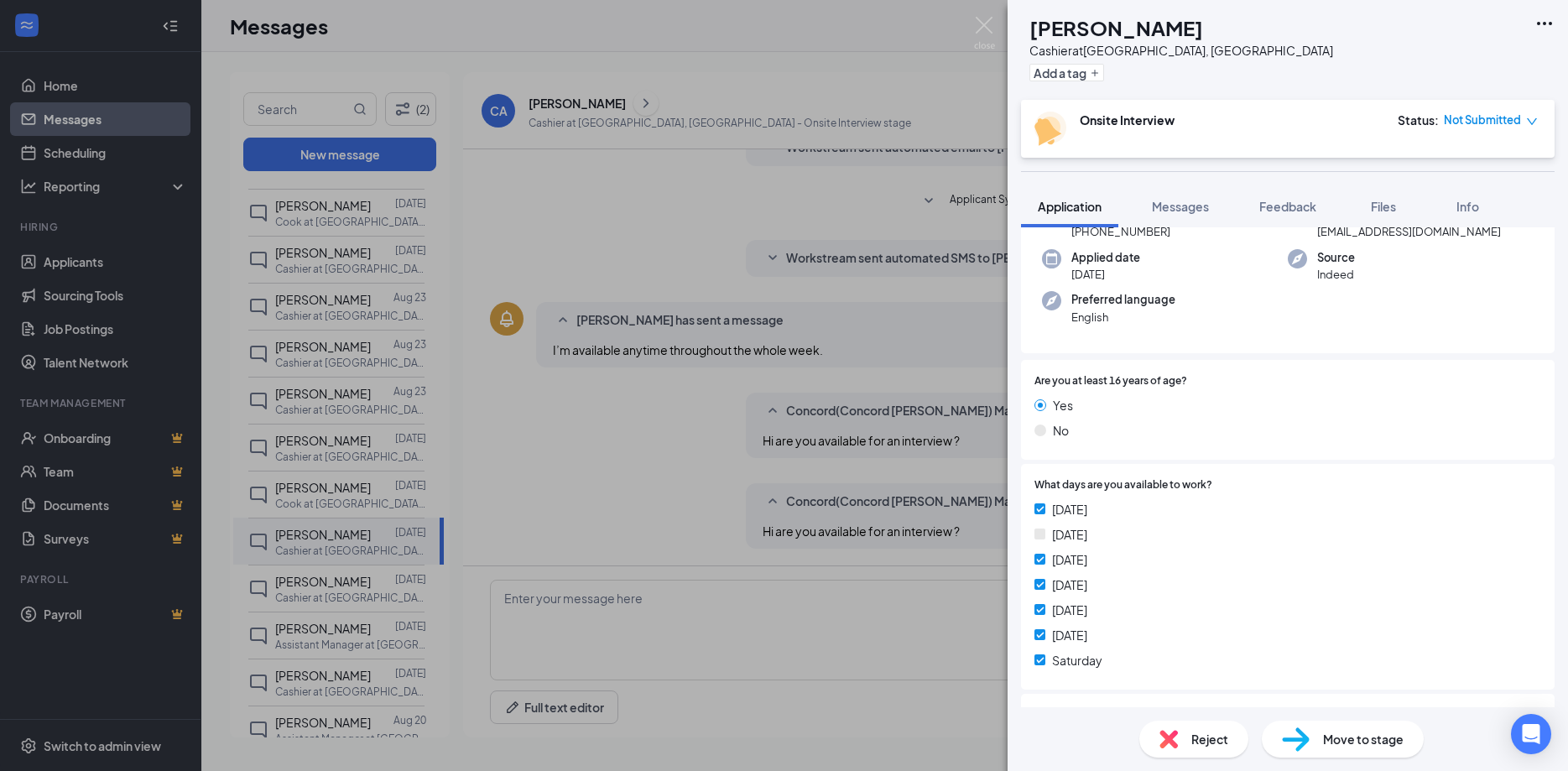
scroll to position [272, 0]
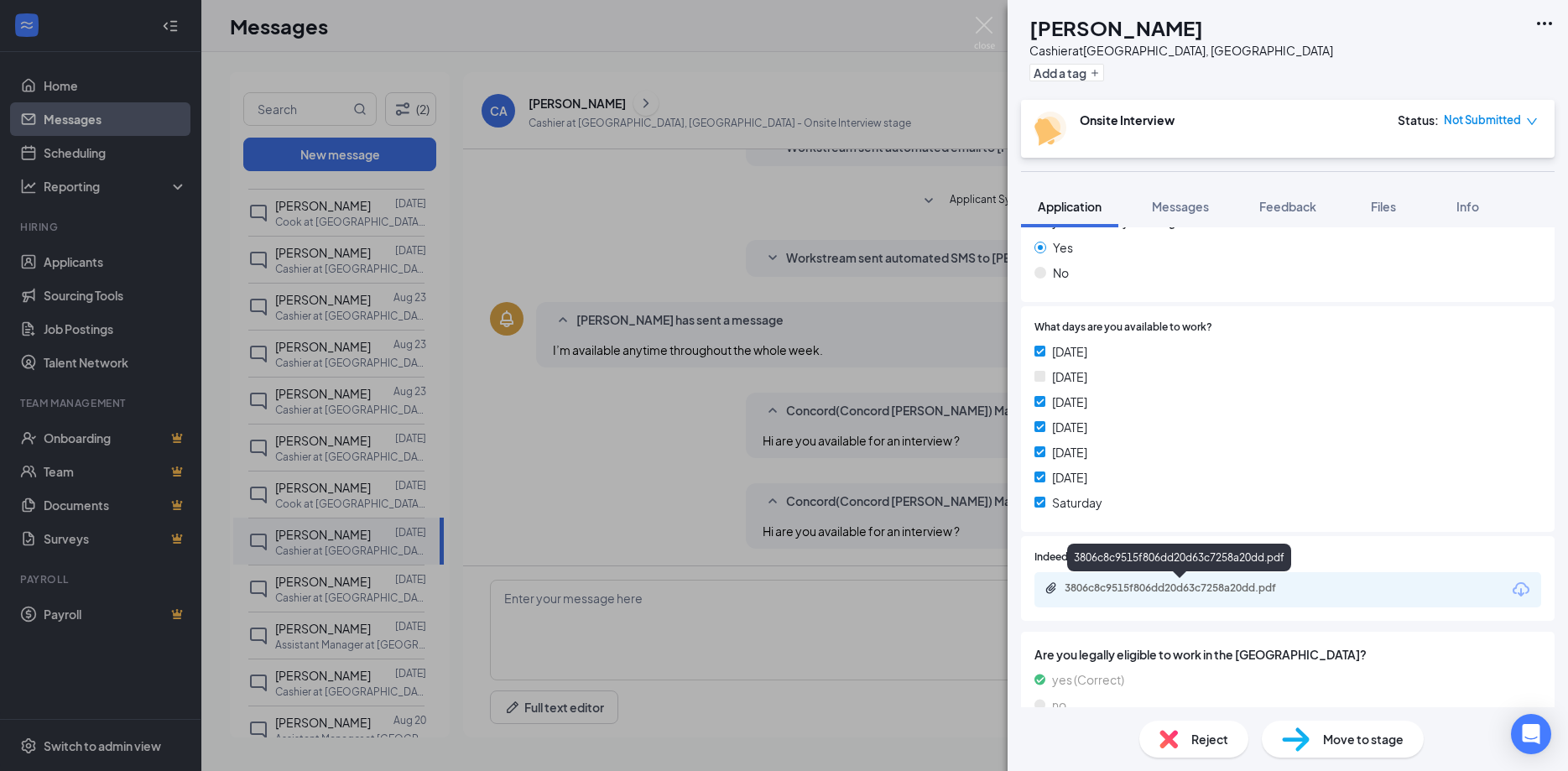
click at [1198, 585] on div "3806c8c9515f806dd20d63c7258a20dd.pdf" at bounding box center [1181, 588] width 235 height 14
click at [980, 25] on img at bounding box center [985, 33] width 21 height 33
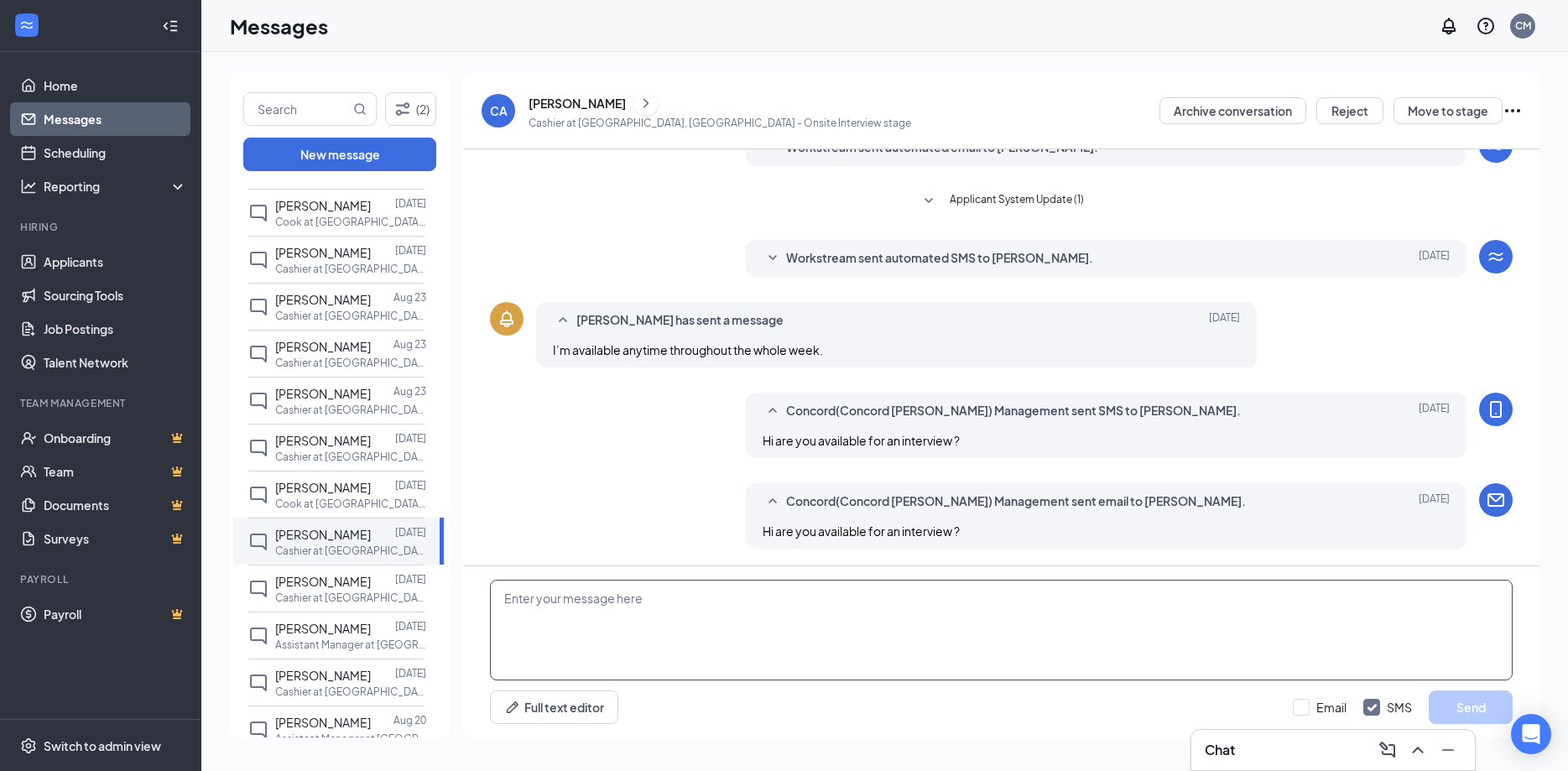
click at [588, 610] on textarea at bounding box center [1001, 629] width 1023 height 100
paste textarea "Hi, I called and left a voicemail to schedule an interview. Please call the sto…"
type textarea "Hi, I called and left a voicemail to schedule an interview. Please call the sto…"
click at [1495, 715] on button "Send" at bounding box center [1471, 707] width 84 height 33
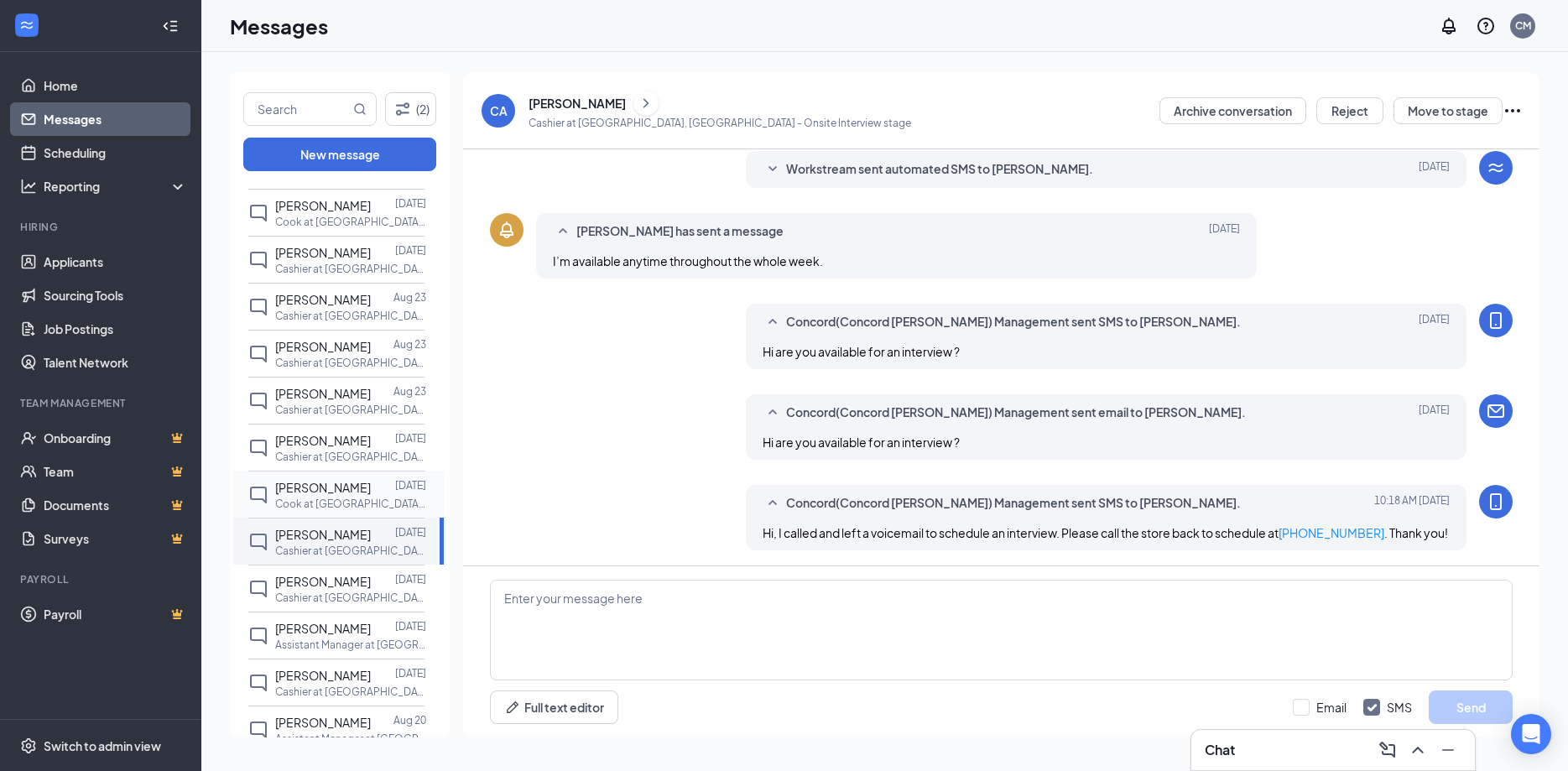
scroll to position [230, 0]
click at [307, 511] on p "Cook at [GEOGRAPHIC_DATA], [GEOGRAPHIC_DATA]" at bounding box center [351, 503] width 151 height 15
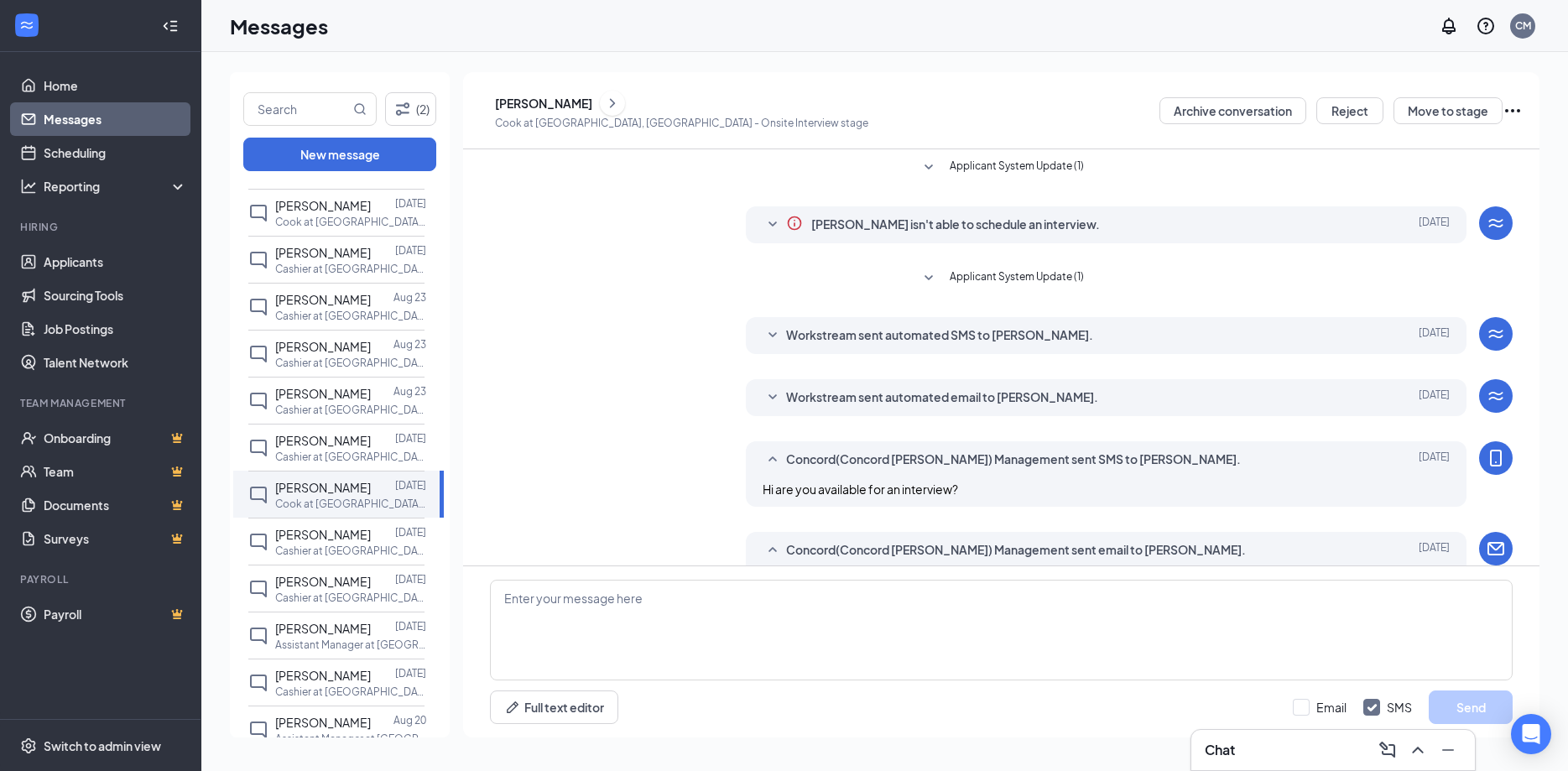
scroll to position [49, 0]
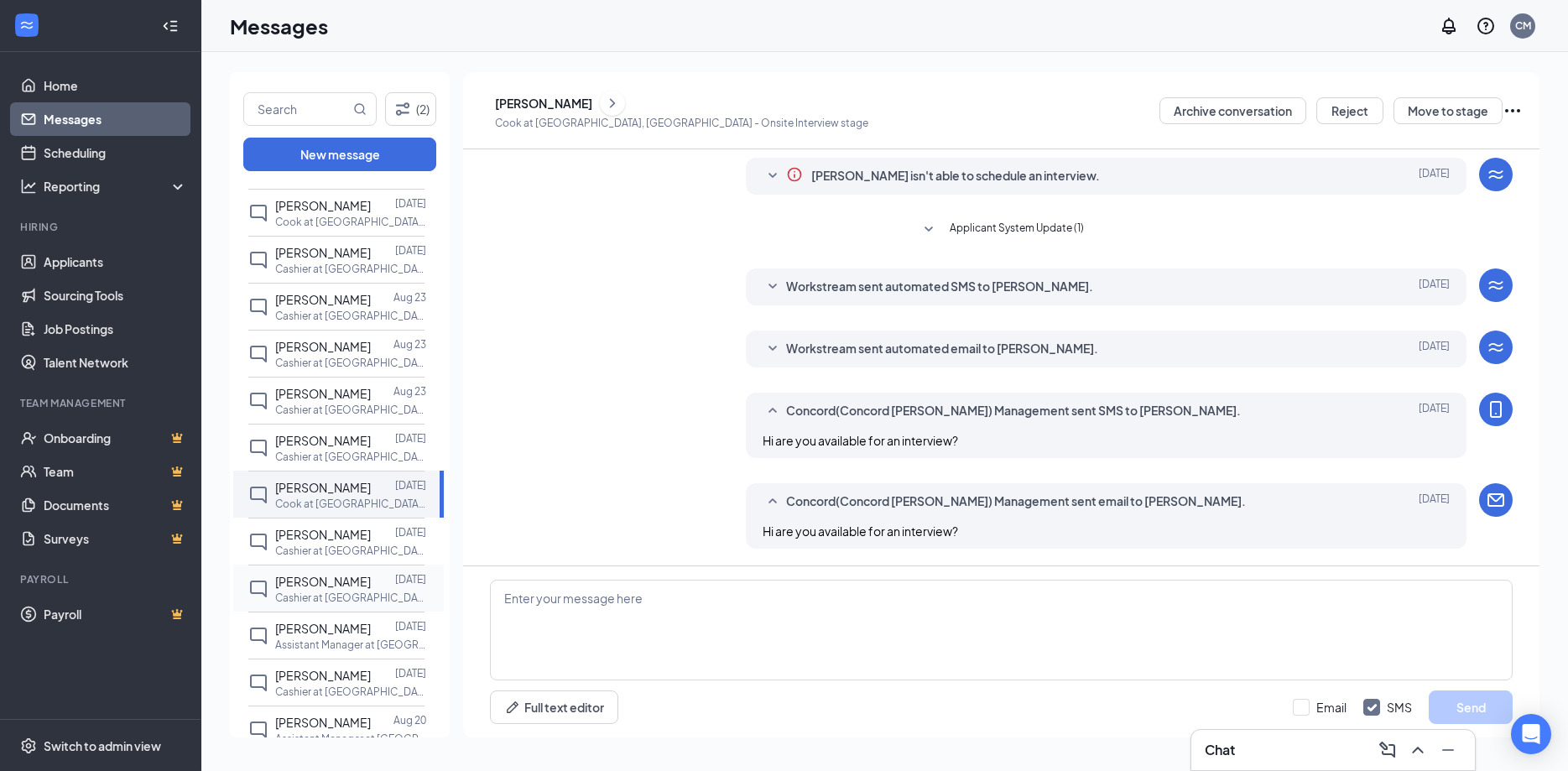
click at [368, 589] on span "[PERSON_NAME]" at bounding box center [323, 581] width 95 height 16
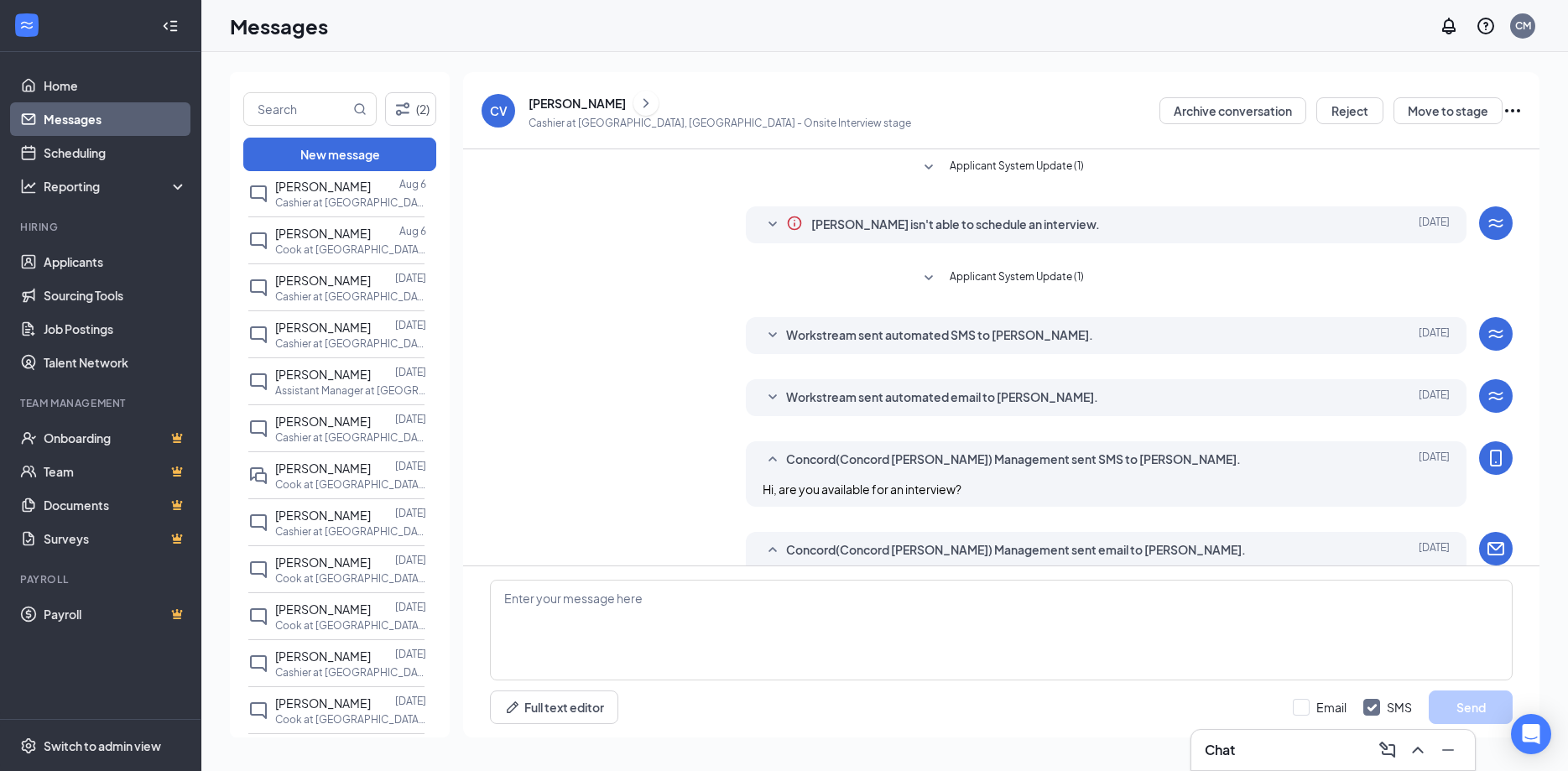
scroll to position [2445, 0]
click at [361, 715] on span "[PERSON_NAME]" at bounding box center [323, 708] width 95 height 16
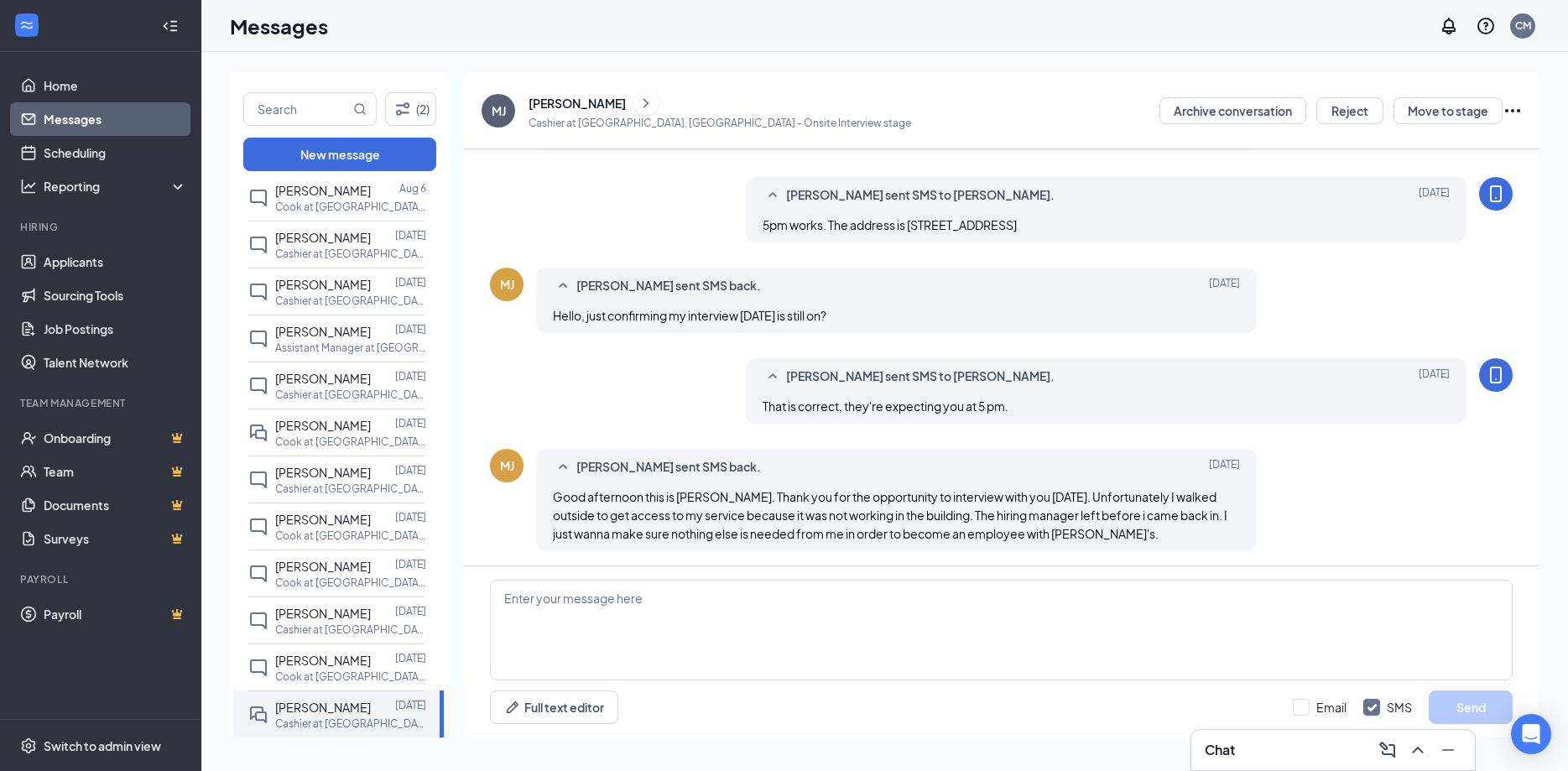
scroll to position [482, 0]
click at [809, 594] on textarea at bounding box center [1001, 629] width 1023 height 100
click at [541, 606] on textarea at bounding box center [1001, 629] width 1023 height 100
paste textarea "Hi, I called and left a voicemail to schedule an interview. Please call the sto…"
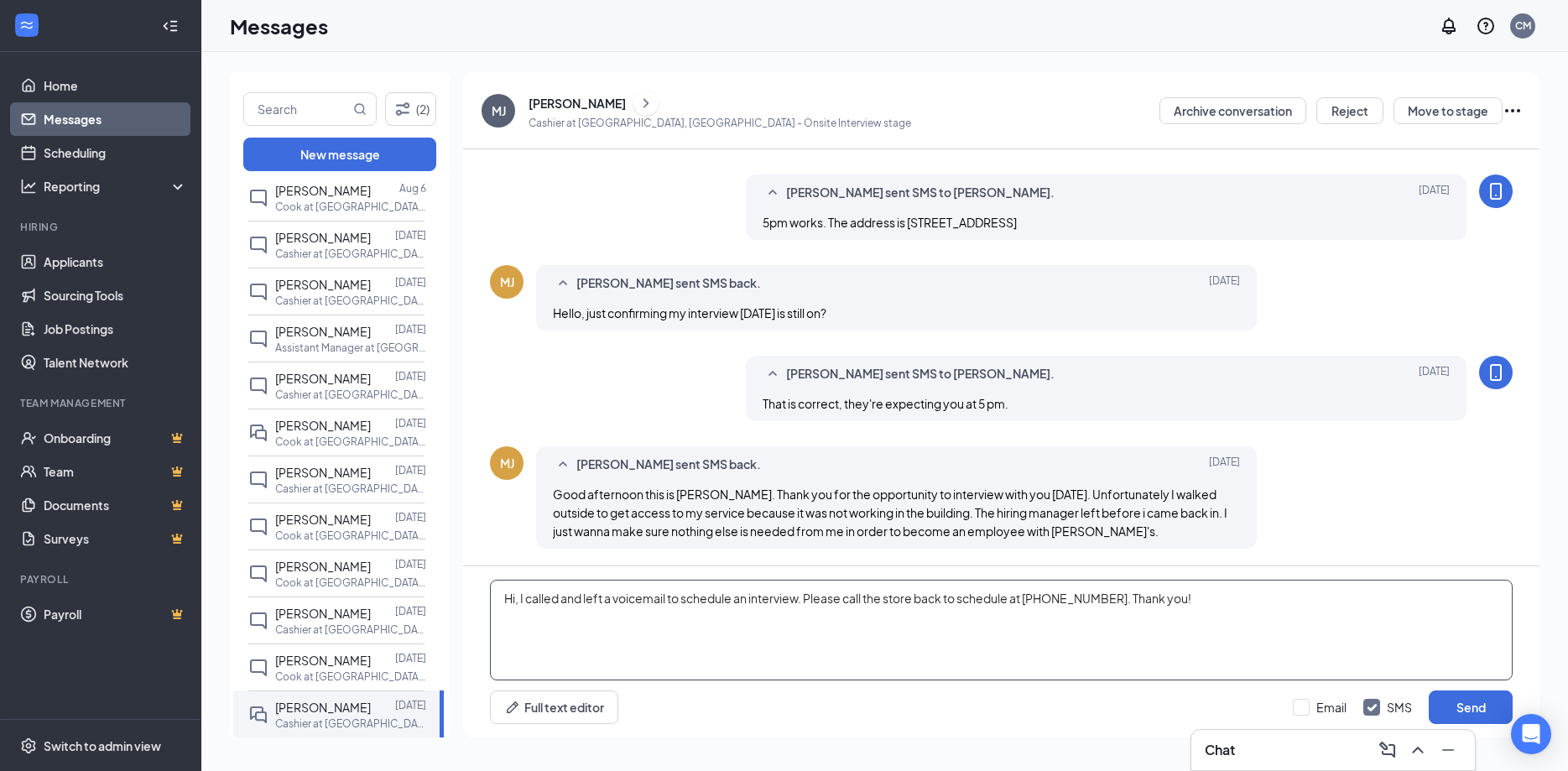
drag, startPoint x: 674, startPoint y: 597, endPoint x: 1567, endPoint y: 540, distance: 894.8
click at [1512, 579] on textarea "Hi, I called and left a voicemail to schedule an interview. Please call the sto…" at bounding box center [1001, 629] width 1023 height 100
type textarea "Hi, I called and left a voicemail I believe you had an interview already but I …"
drag, startPoint x: 1309, startPoint y: 603, endPoint x: -43, endPoint y: 479, distance: 1357.7
click at [490, 579] on textarea "Hi, I called and left a voicemail I believe you had an interview already but I …" at bounding box center [1001, 629] width 1023 height 100
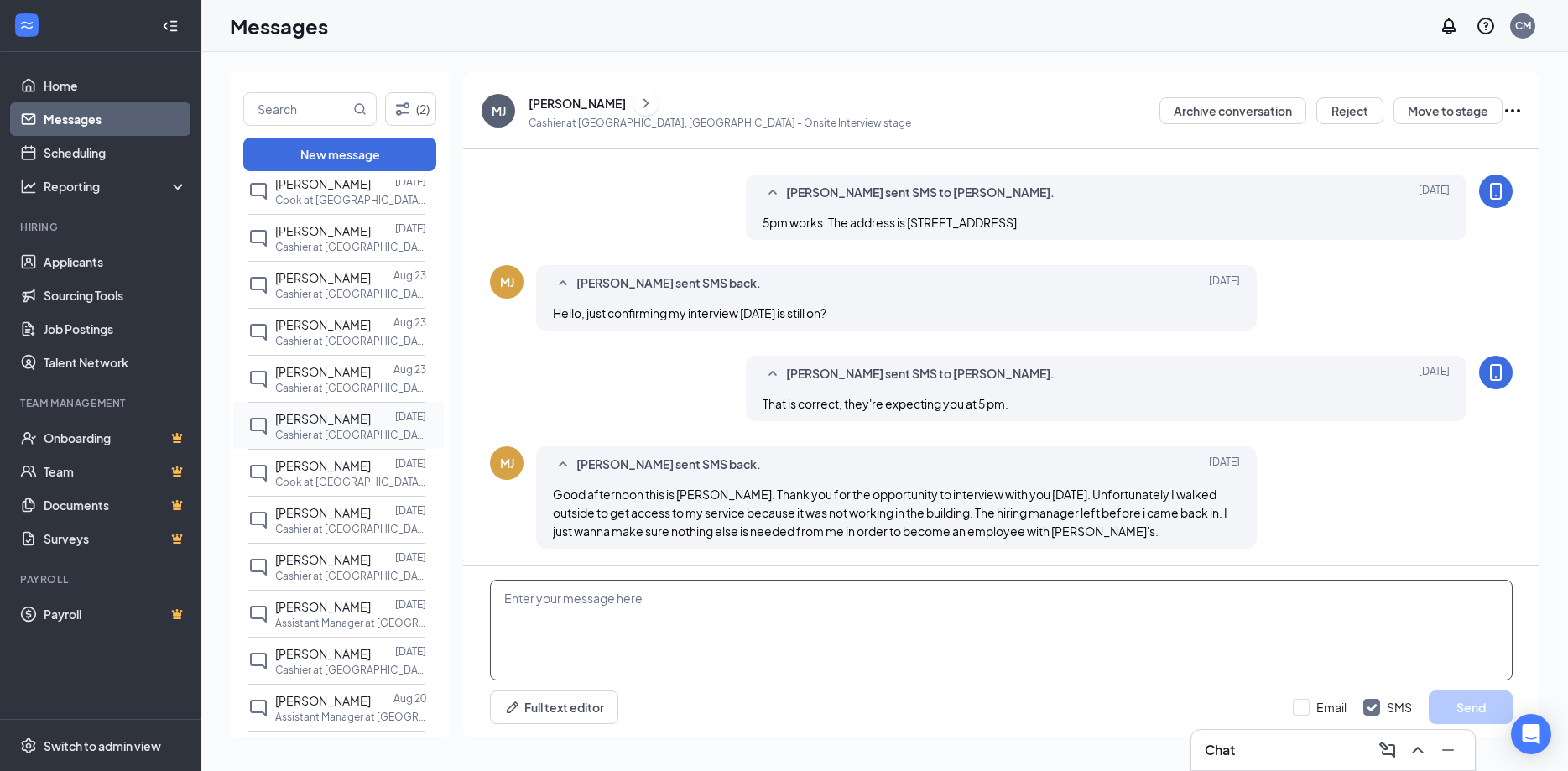
scroll to position [0, 0]
click at [74, 255] on link "Applicants" at bounding box center [115, 262] width 143 height 33
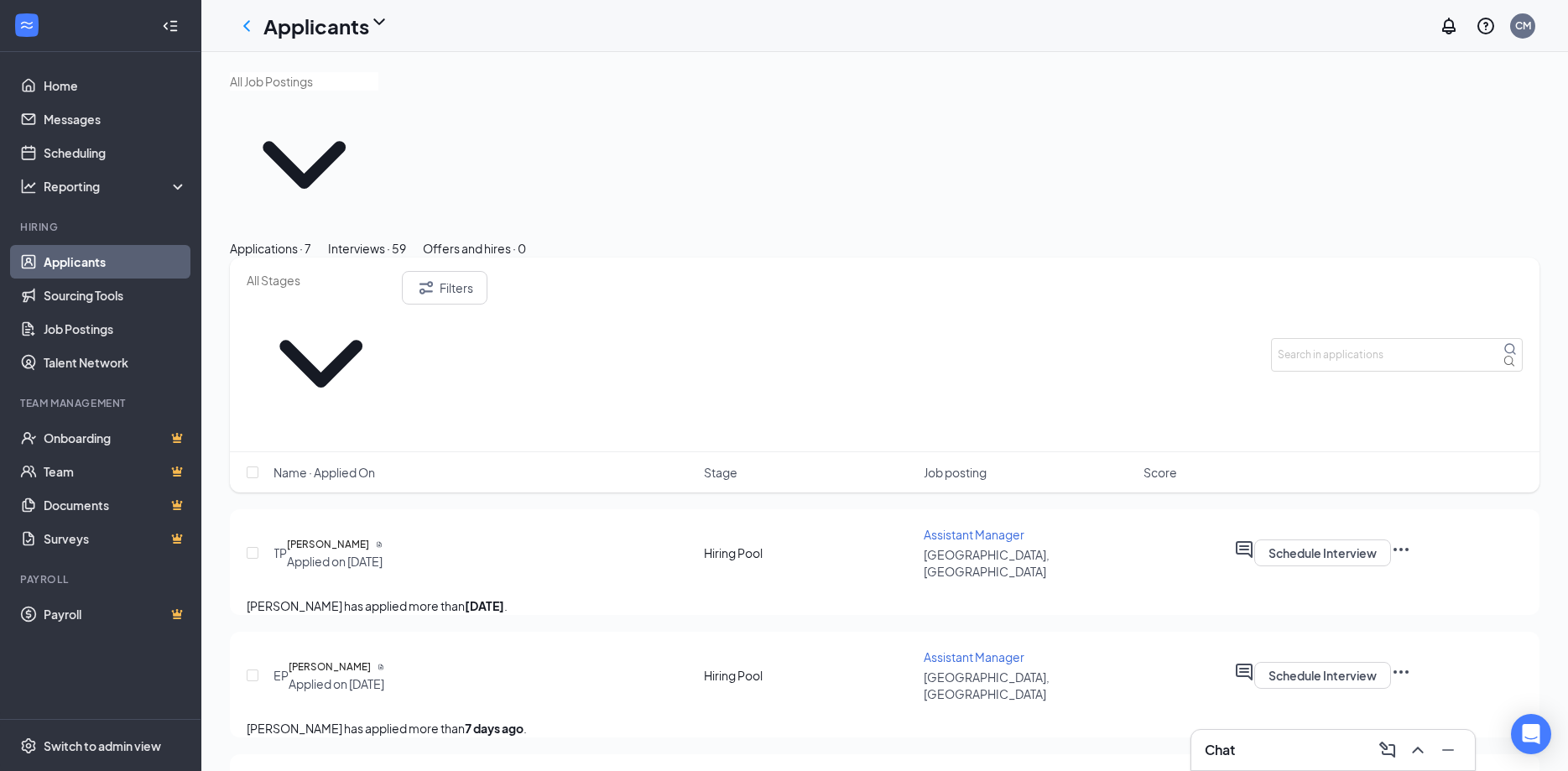
click at [406, 239] on div "Interviews · 59" at bounding box center [367, 248] width 78 height 18
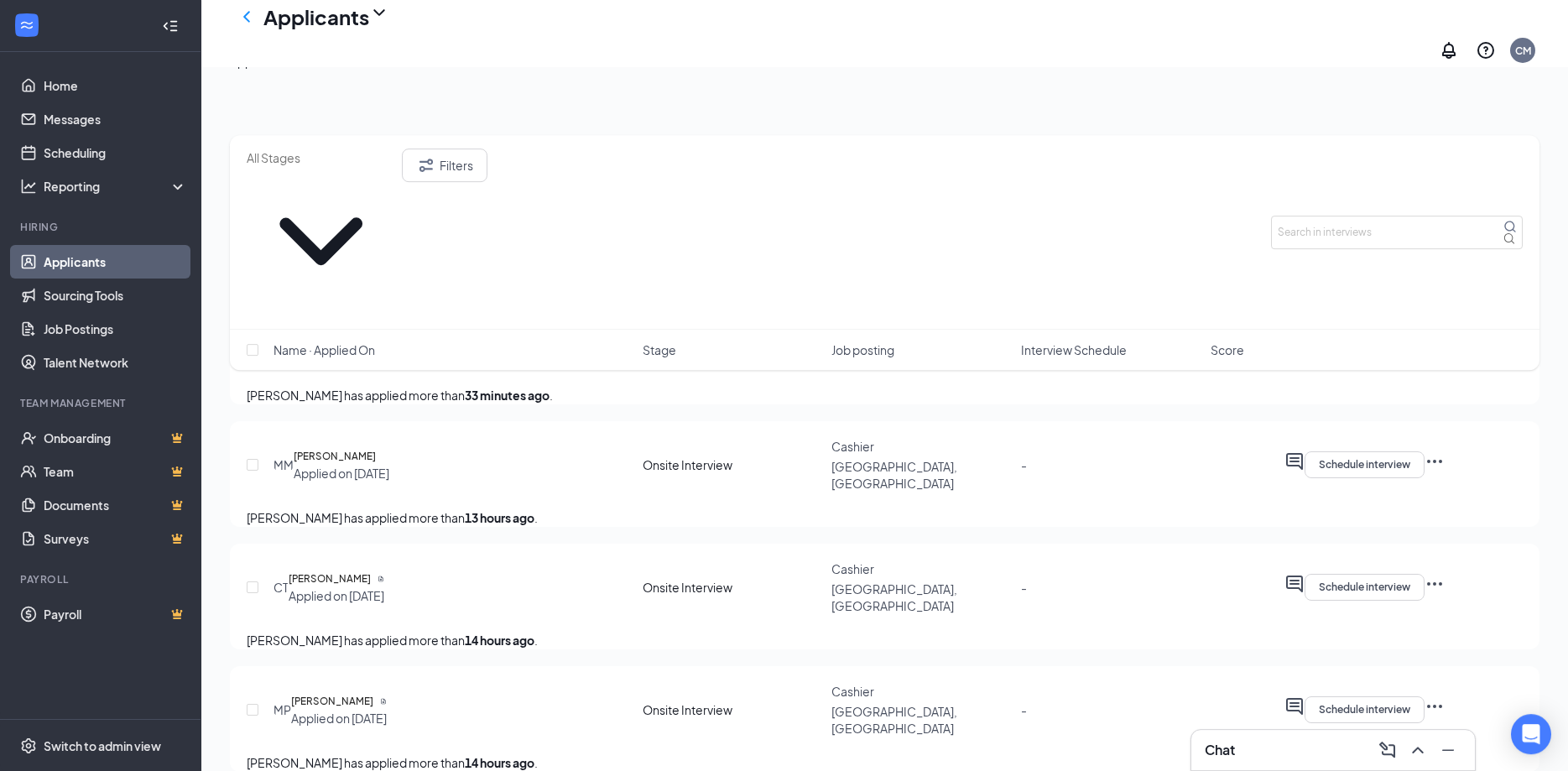
scroll to position [171, 0]
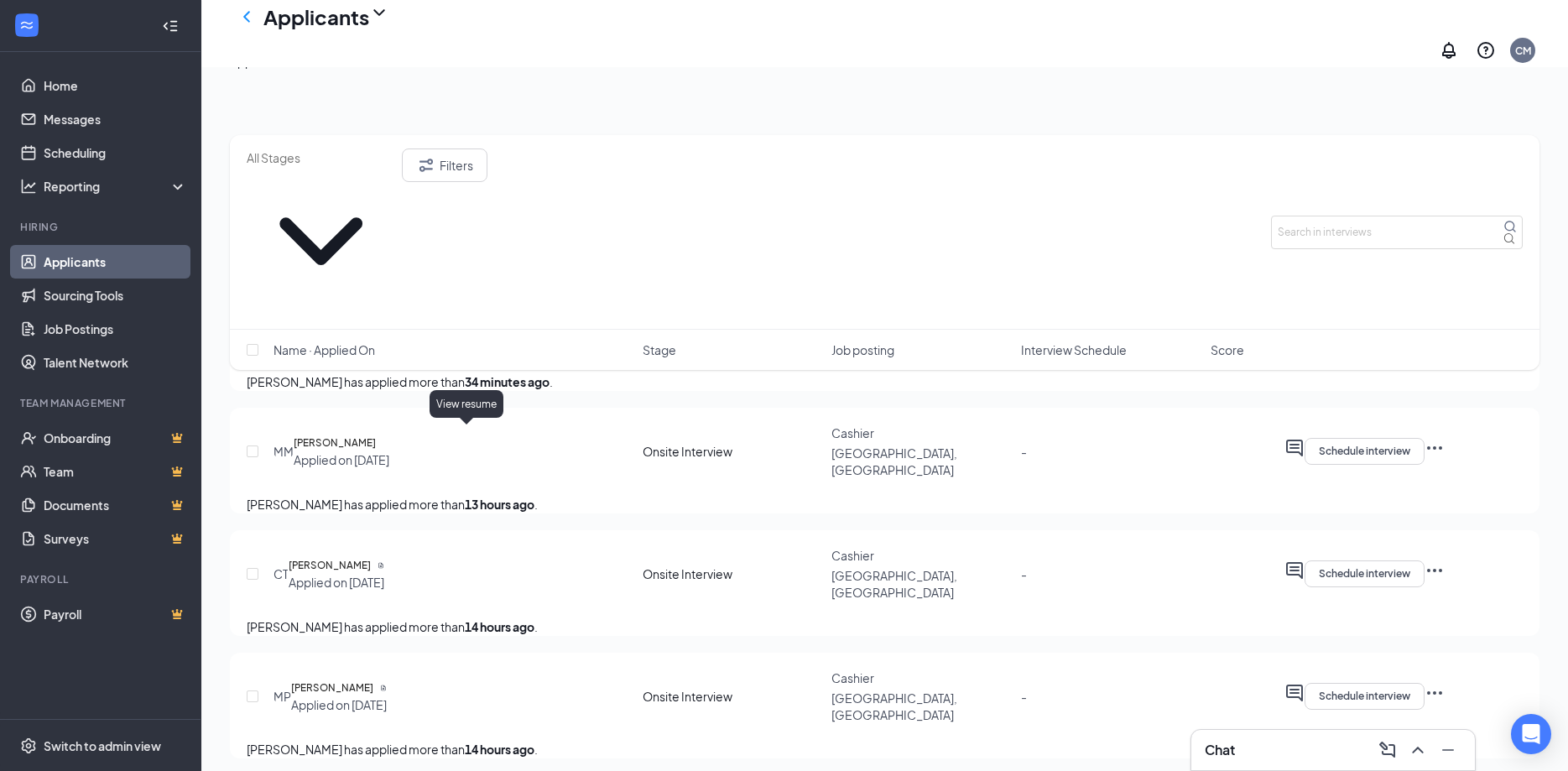
click at [385, 562] on icon "Document" at bounding box center [381, 565] width 7 height 7
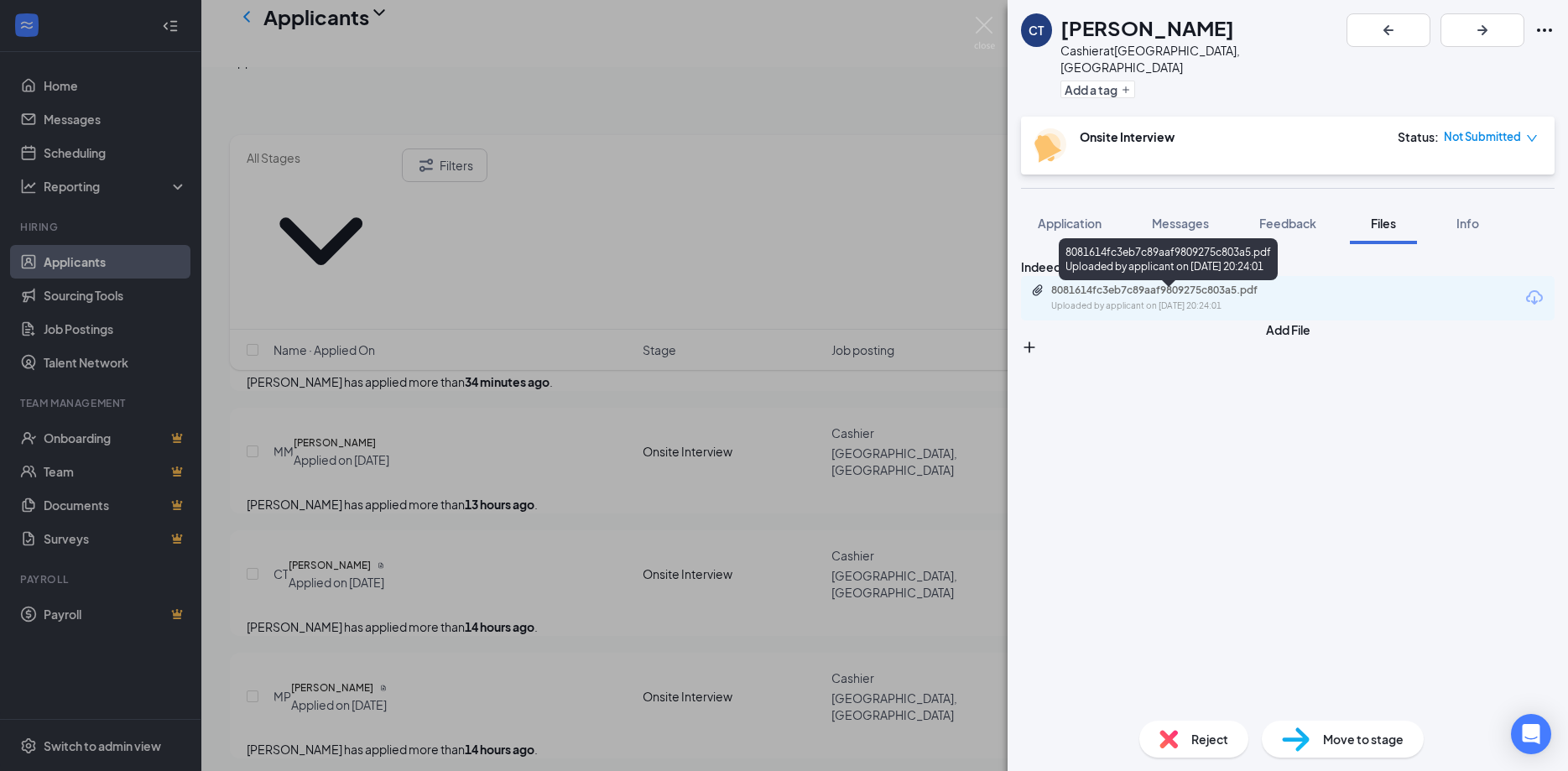
click at [1163, 311] on div "Uploaded by applicant on [DATE] 20:24:01" at bounding box center [1177, 307] width 251 height 14
click at [422, 567] on div "CT [PERSON_NAME] Cashier at [GEOGRAPHIC_DATA], [GEOGRAPHIC_DATA] Add a tag Onsi…" at bounding box center [784, 386] width 1568 height 771
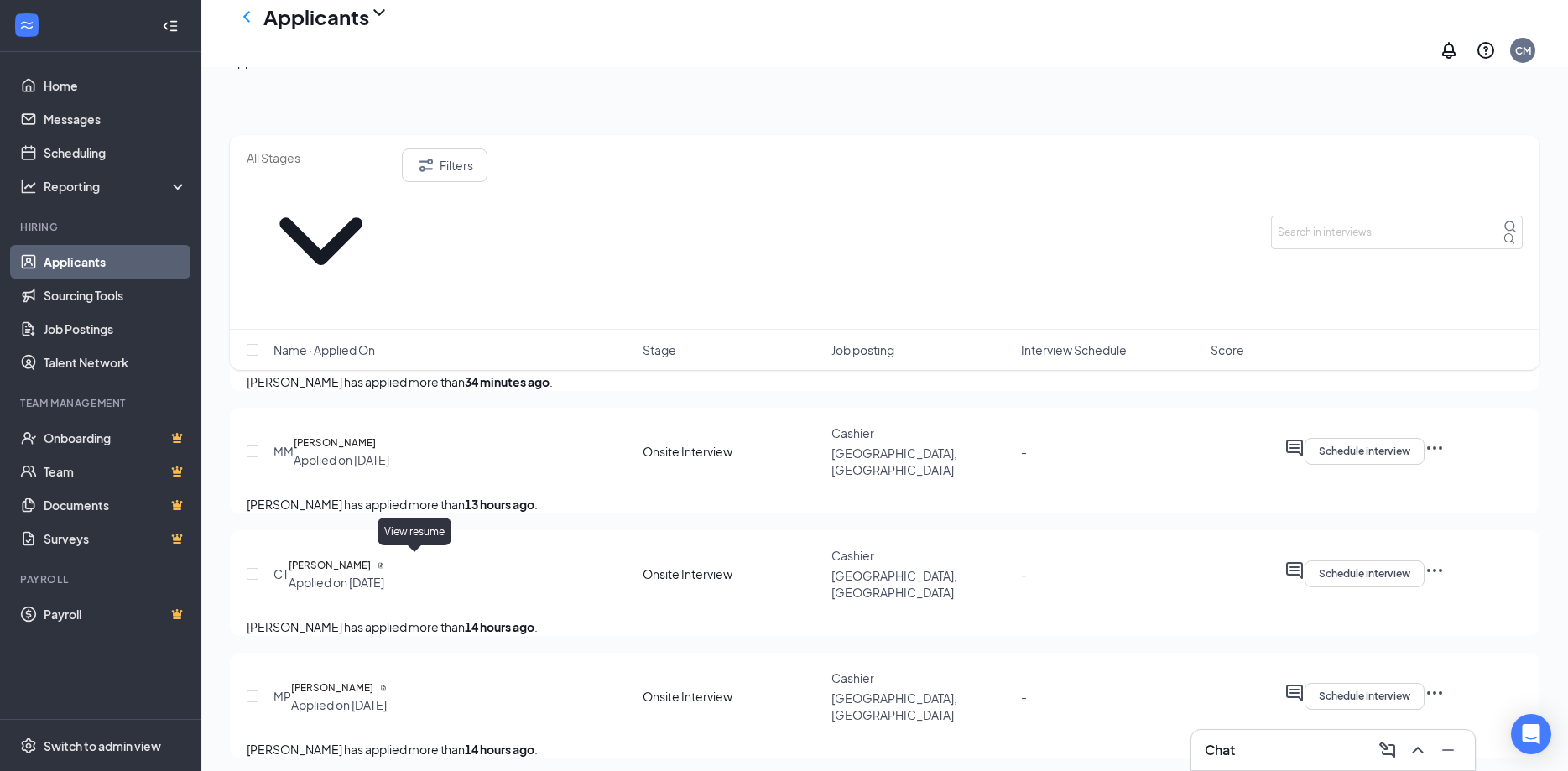
click at [387, 684] on icon "Document" at bounding box center [383, 687] width 7 height 7
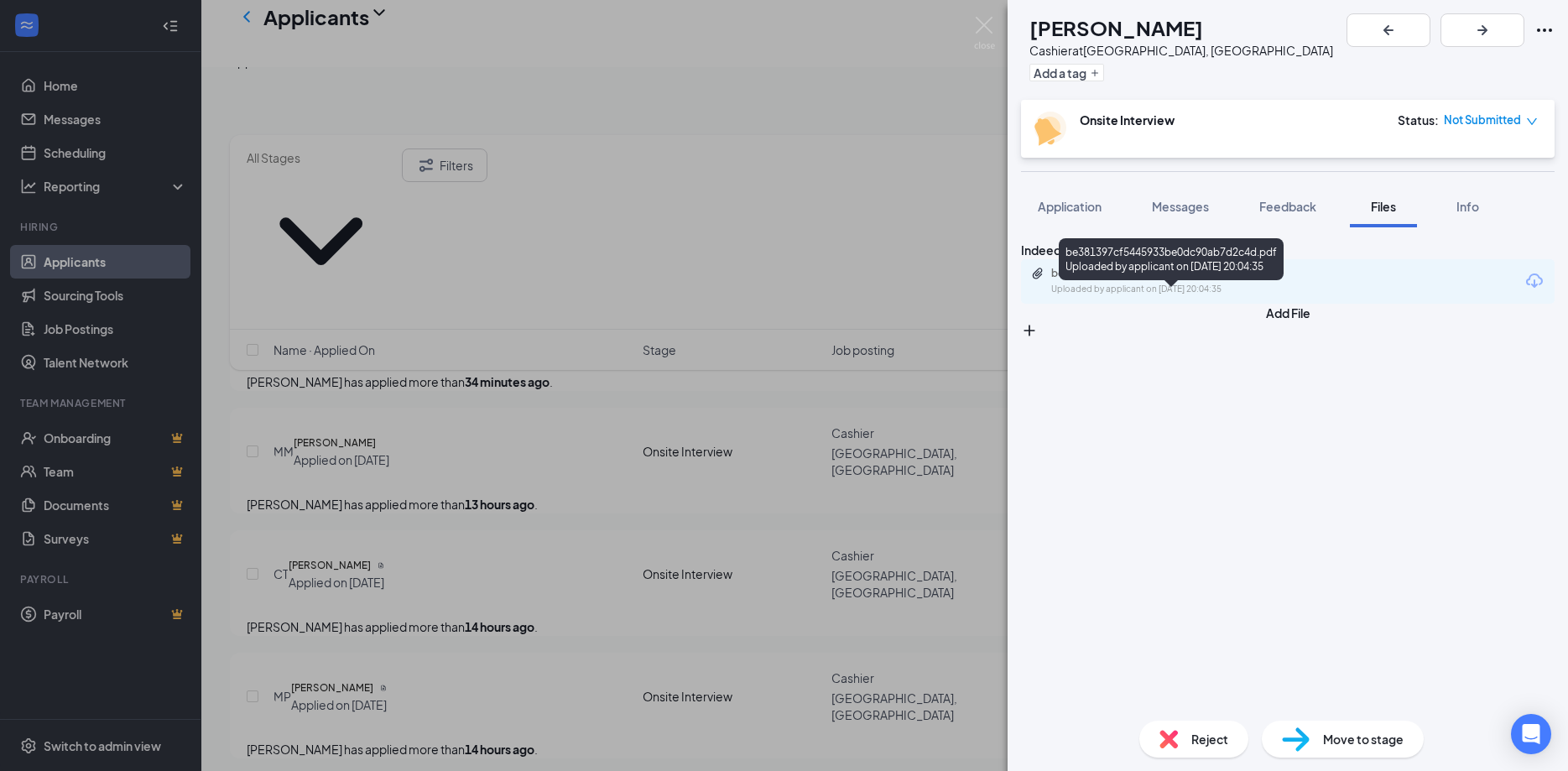
click at [1174, 280] on div "be381397cf5445933be0dc90ab7d2c4d.pdf" at bounding box center [1169, 274] width 235 height 14
click at [514, 556] on div "MP [PERSON_NAME] Cashier at [GEOGRAPHIC_DATA], [GEOGRAPHIC_DATA] Add a tag Onsi…" at bounding box center [784, 386] width 1568 height 771
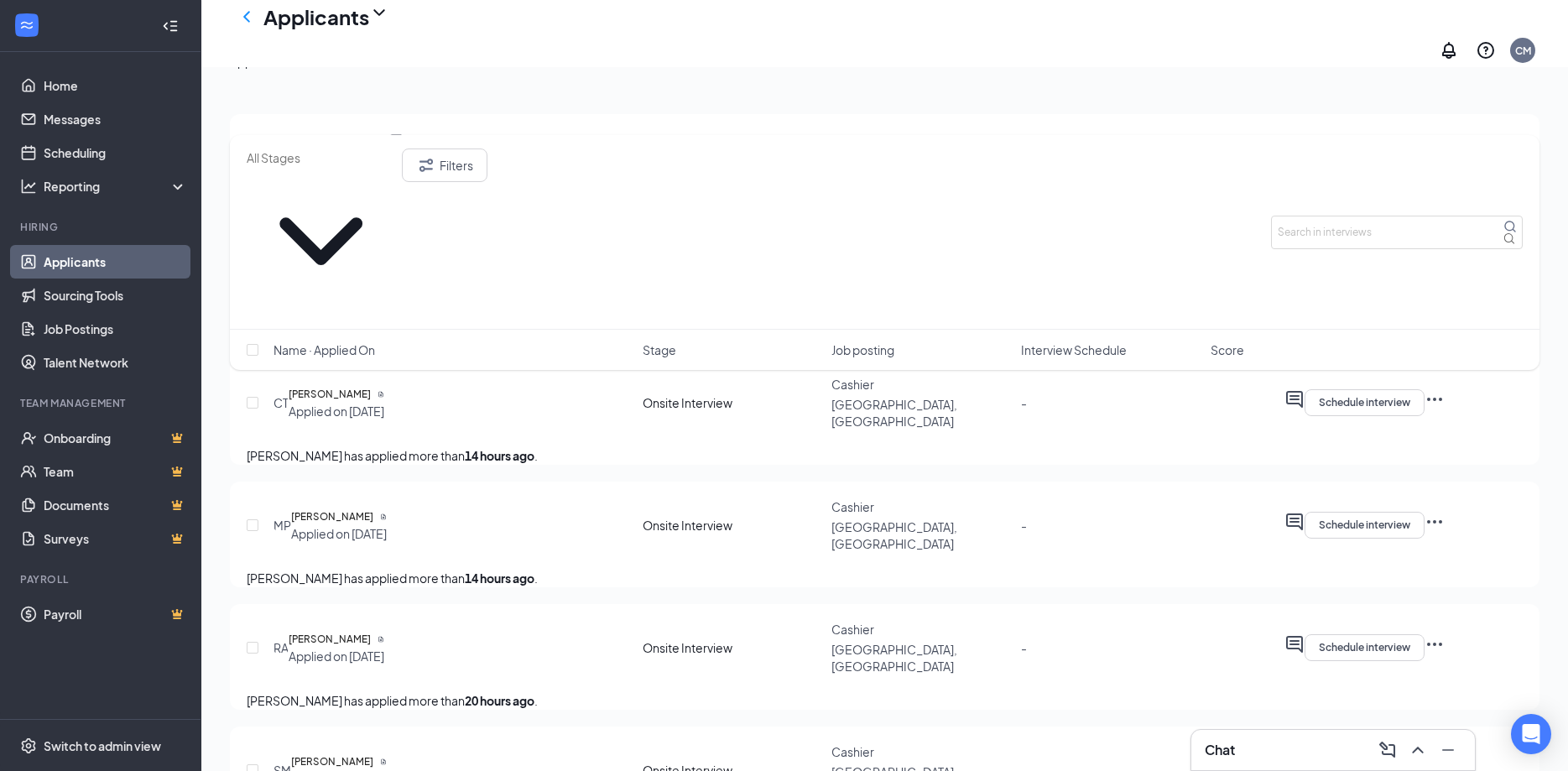
scroll to position [427, 0]
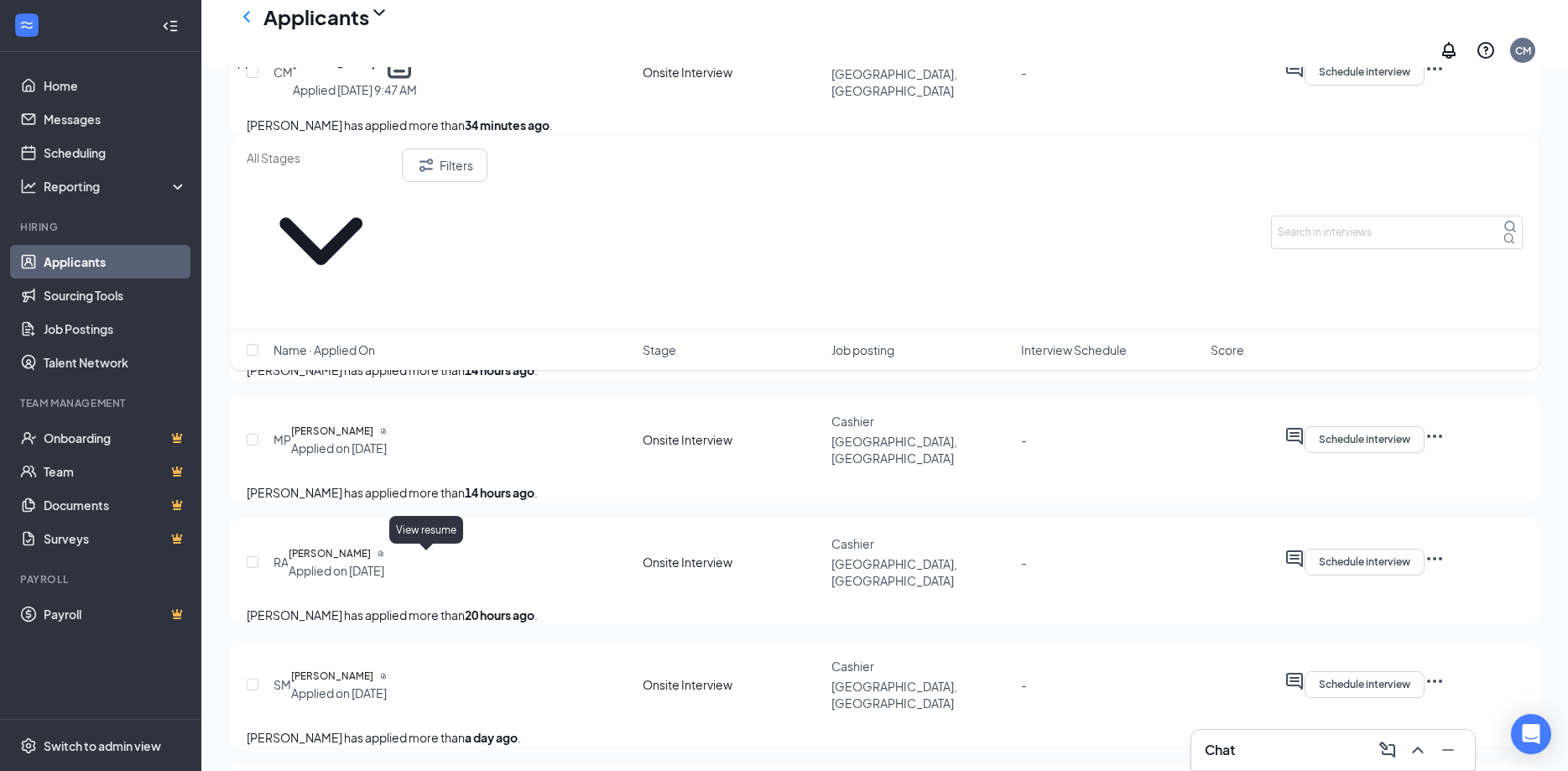
click at [385, 674] on icon "Document" at bounding box center [383, 677] width 4 height 6
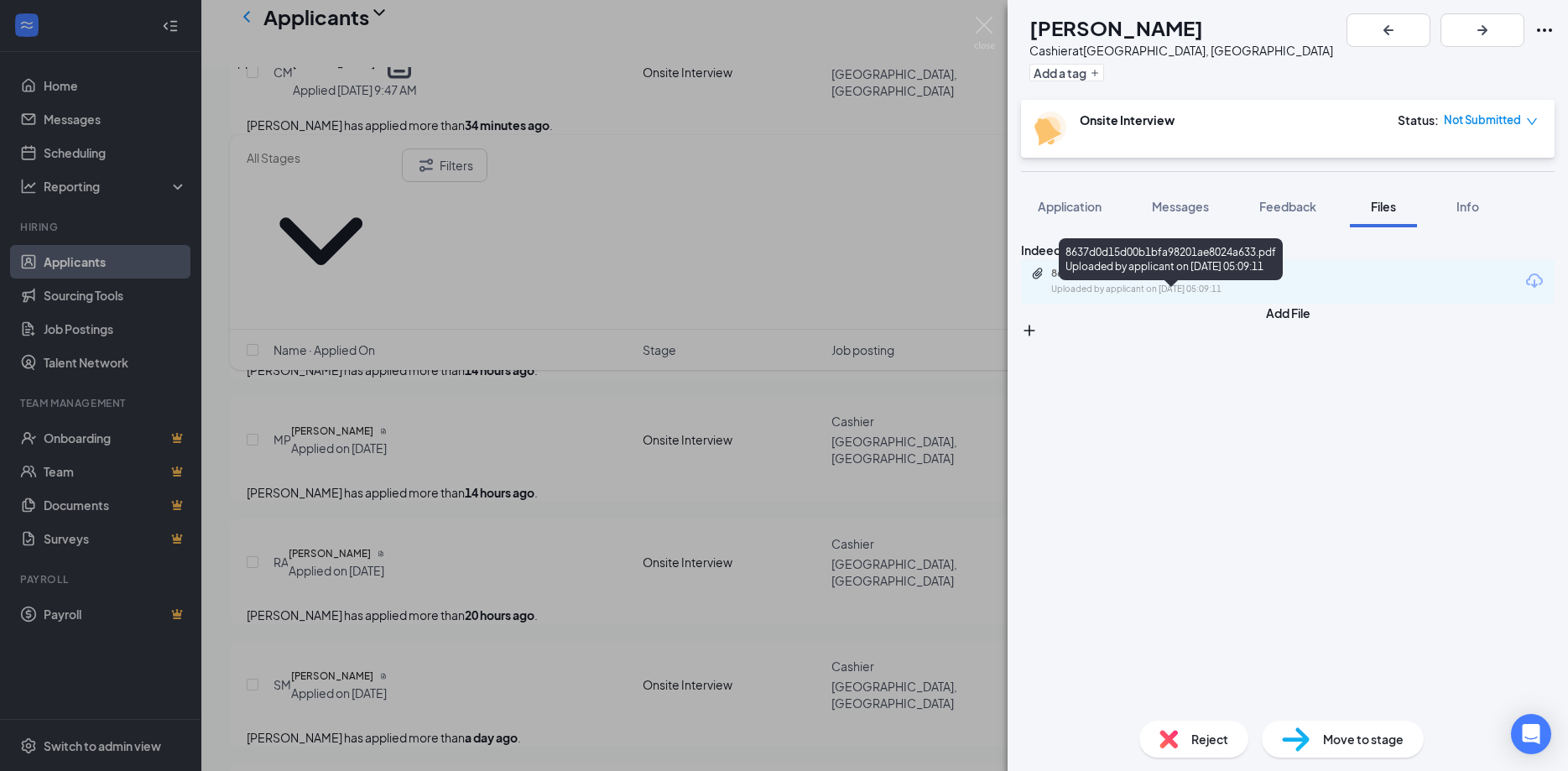
click at [1198, 280] on div "8637d0d15d00b1bfa98201ae8024a633.pdf" at bounding box center [1169, 274] width 235 height 14
drag, startPoint x: 436, startPoint y: 632, endPoint x: 450, endPoint y: 622, distance: 17.2
click at [445, 624] on div "SM [PERSON_NAME] Cashier at [GEOGRAPHIC_DATA], [GEOGRAPHIC_DATA] Add a tag Onsi…" at bounding box center [784, 386] width 1568 height 771
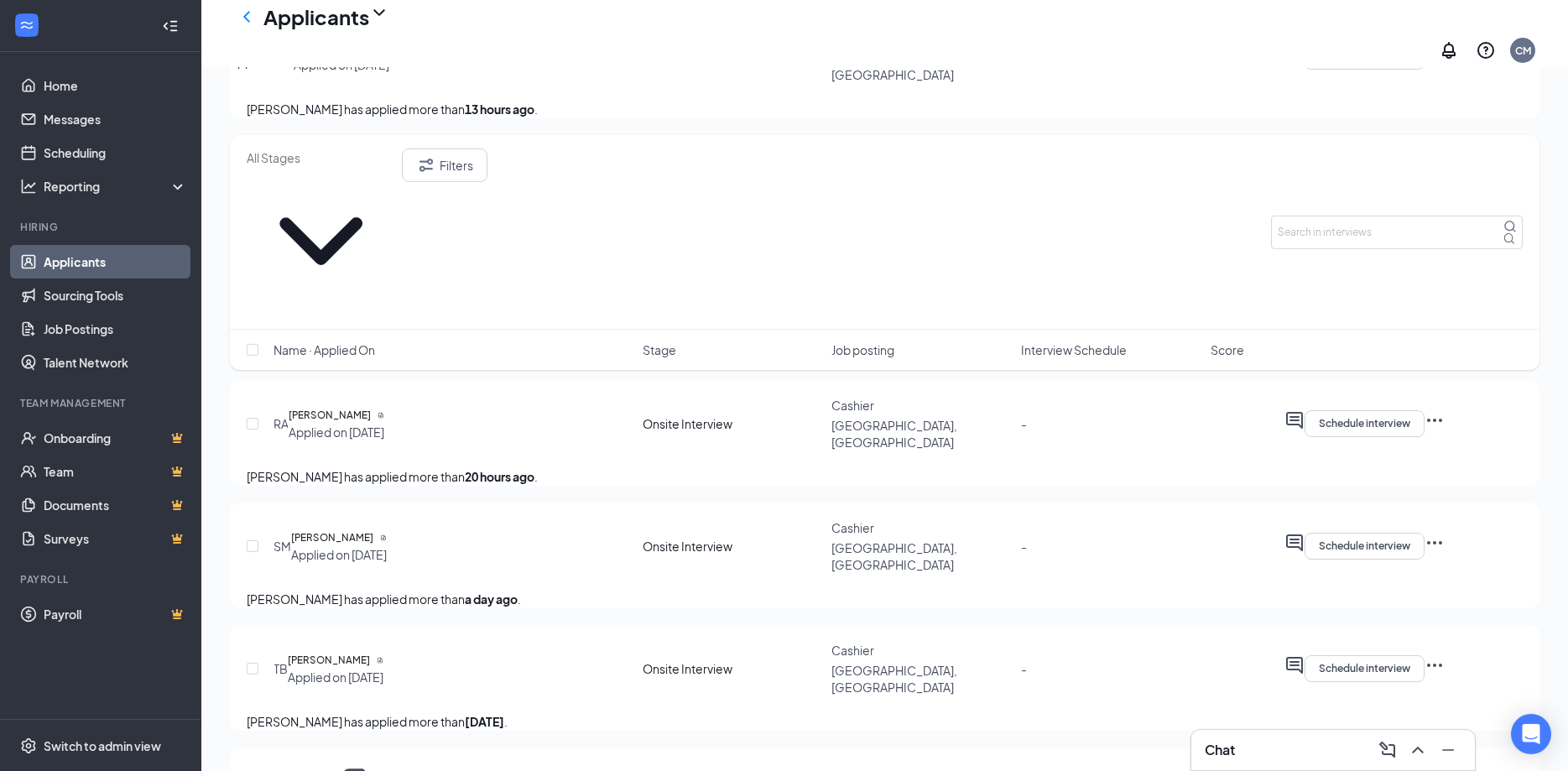
scroll to position [599, 0]
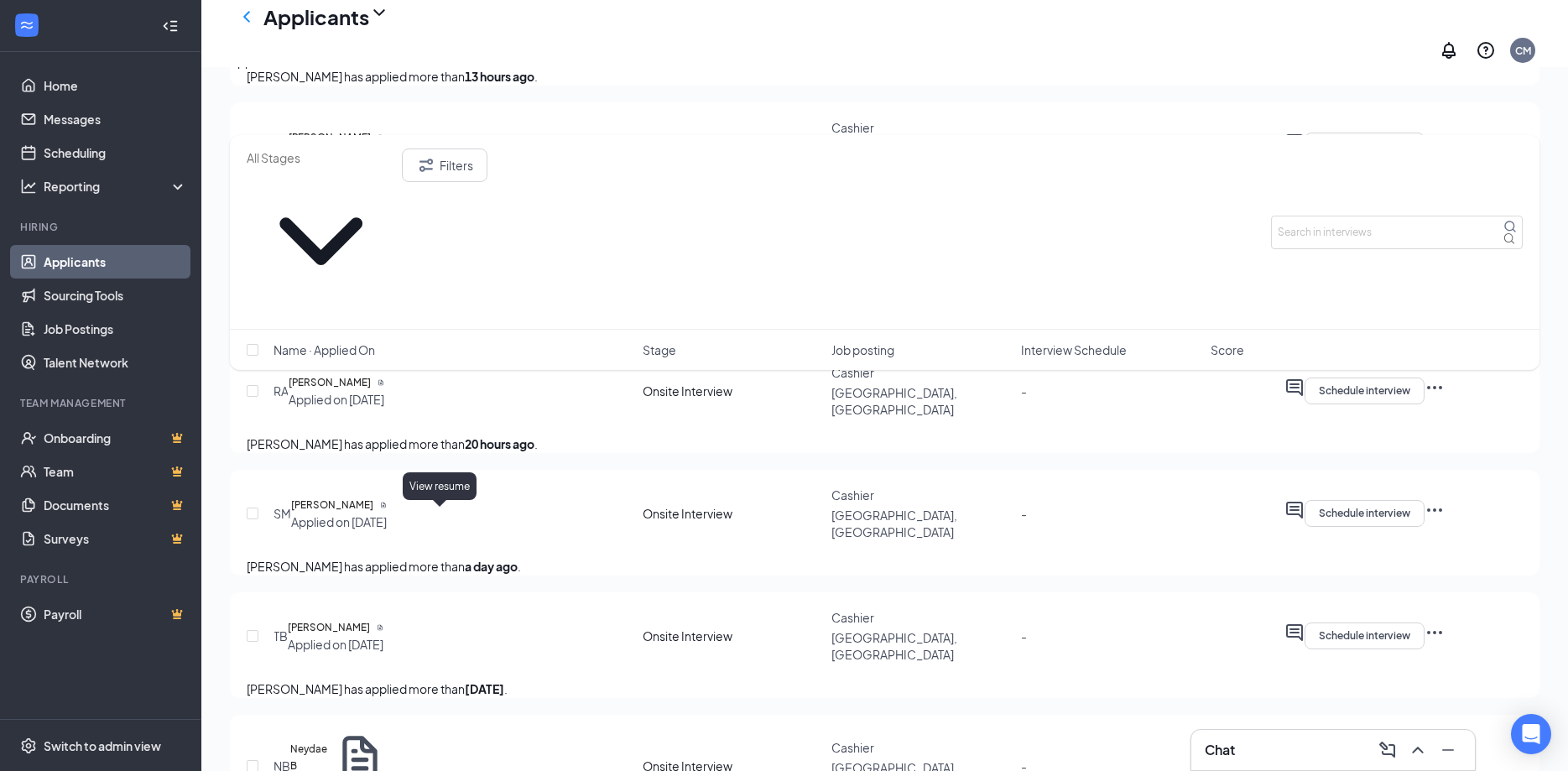
click at [384, 624] on icon "Document" at bounding box center [380, 627] width 7 height 7
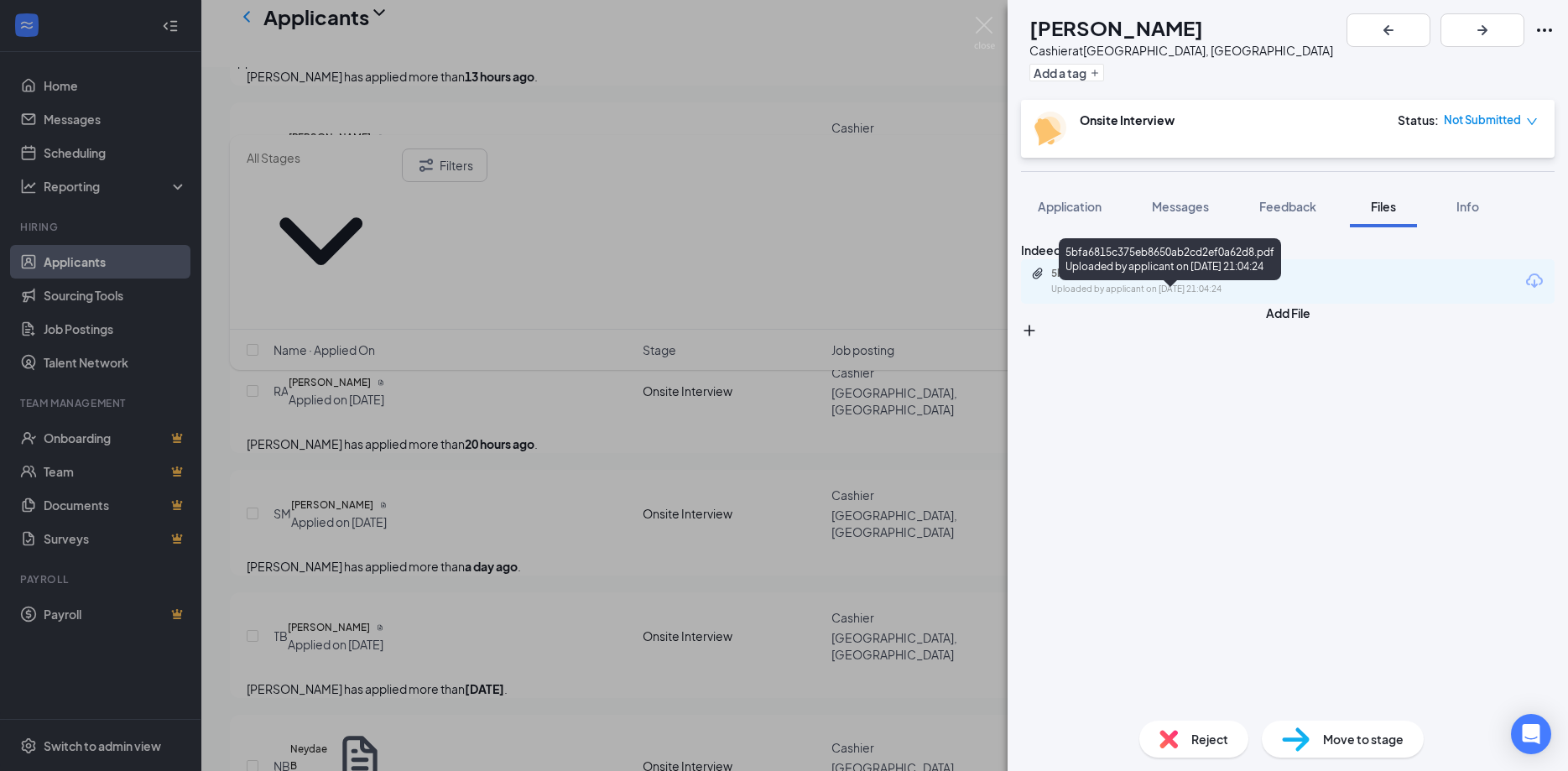
click at [1227, 280] on div "5bfa6815c375eb8650ab2cd2ef0a62d8.pdf" at bounding box center [1169, 274] width 235 height 14
